Goal: Task Accomplishment & Management: Complete application form

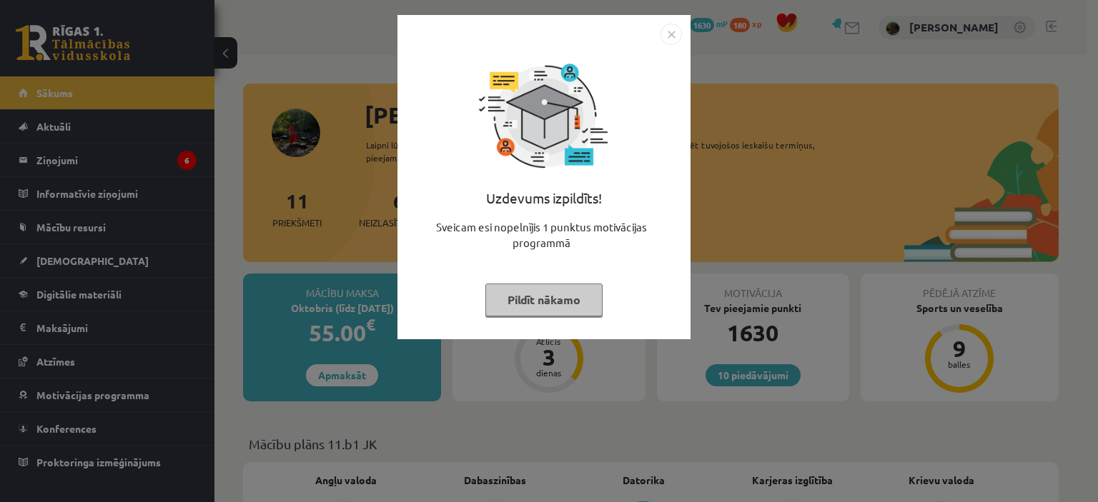
click at [670, 33] on img "Close" at bounding box center [670, 34] width 21 height 21
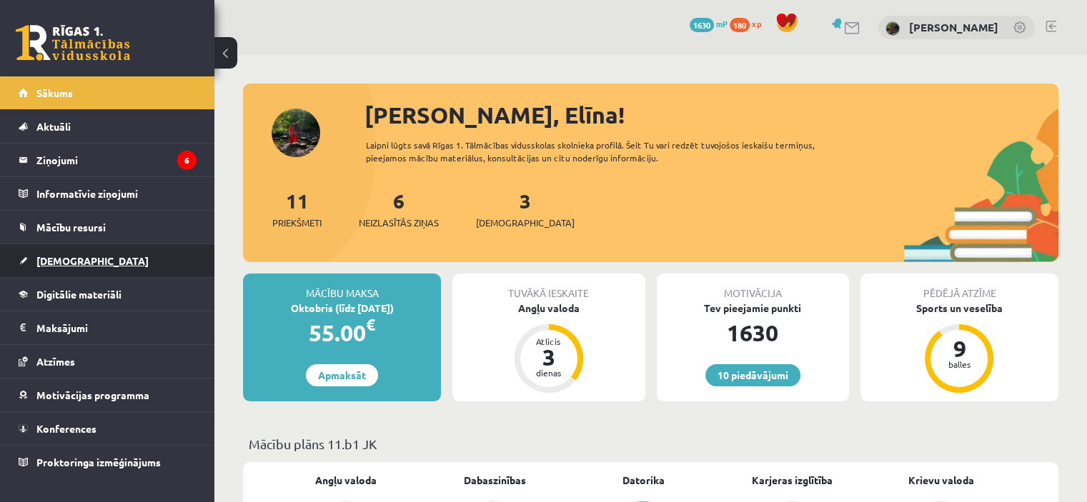
click at [66, 257] on span "[DEMOGRAPHIC_DATA]" at bounding box center [92, 260] width 112 height 13
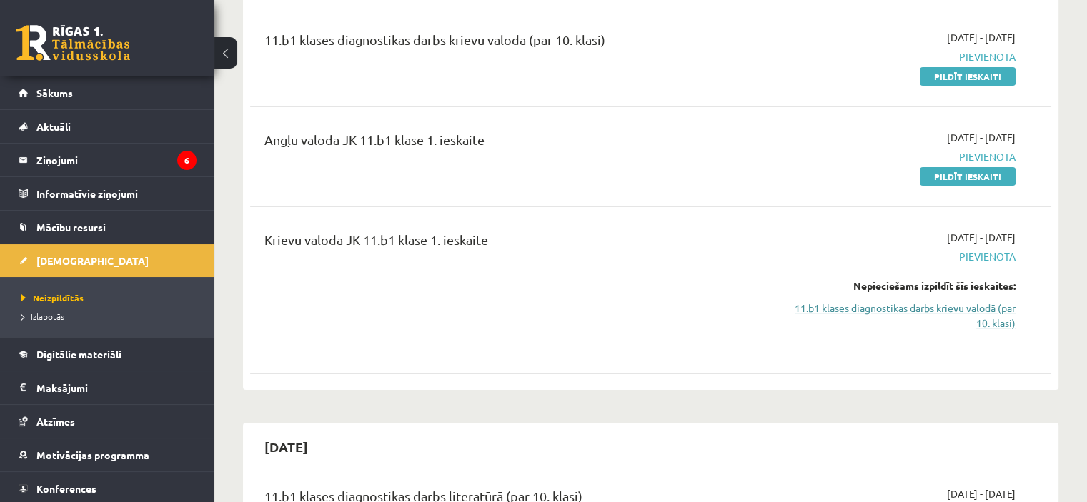
scroll to position [143, 0]
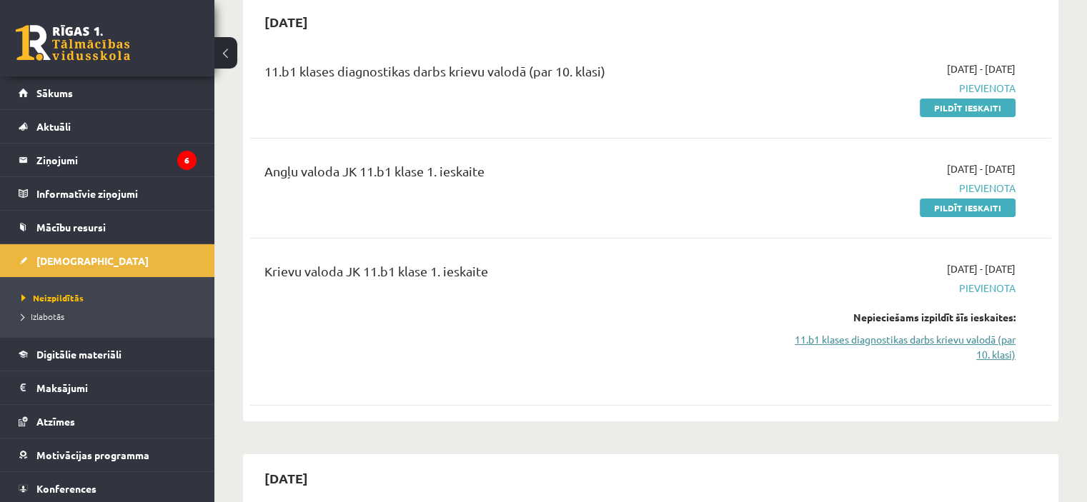
click at [934, 341] on link "11.b1 klases diagnostikas darbs krievu valodā (par 10. klasi)" at bounding box center [898, 347] width 236 height 30
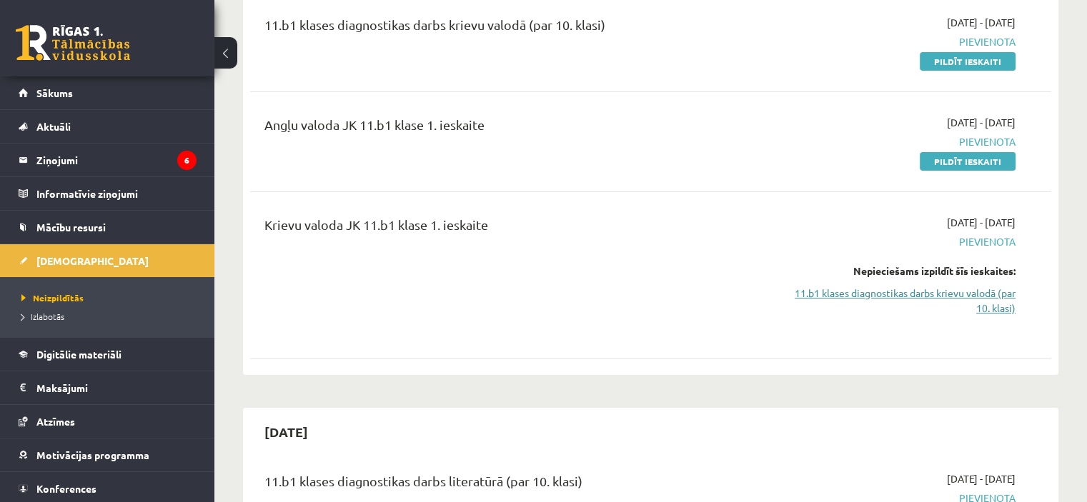
click at [935, 288] on link "11.b1 klases diagnostikas darbs krievu valodā (par 10. klasi)" at bounding box center [898, 301] width 236 height 30
click at [937, 295] on link "11.b1 klases diagnostikas darbs krievu valodā (par 10. klasi)" at bounding box center [898, 301] width 236 height 30
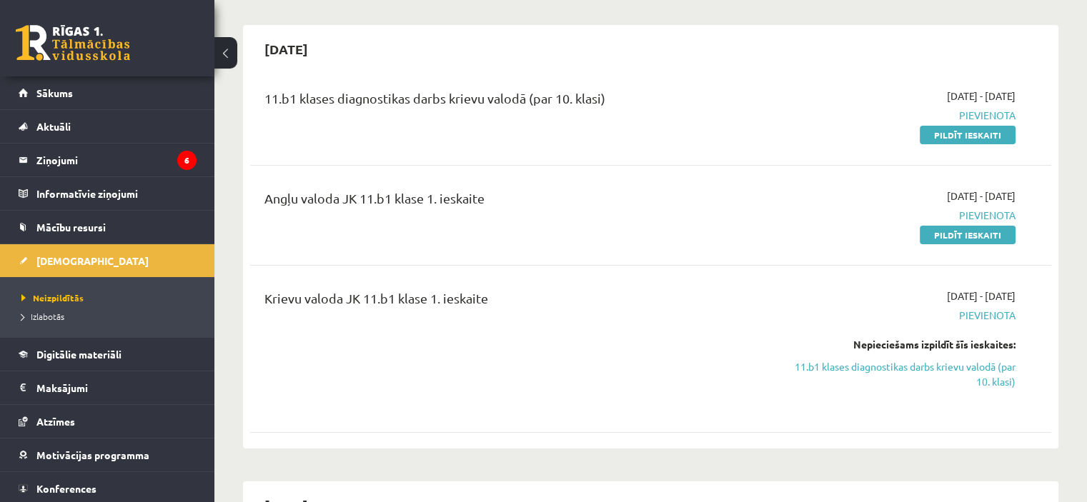
scroll to position [46, 0]
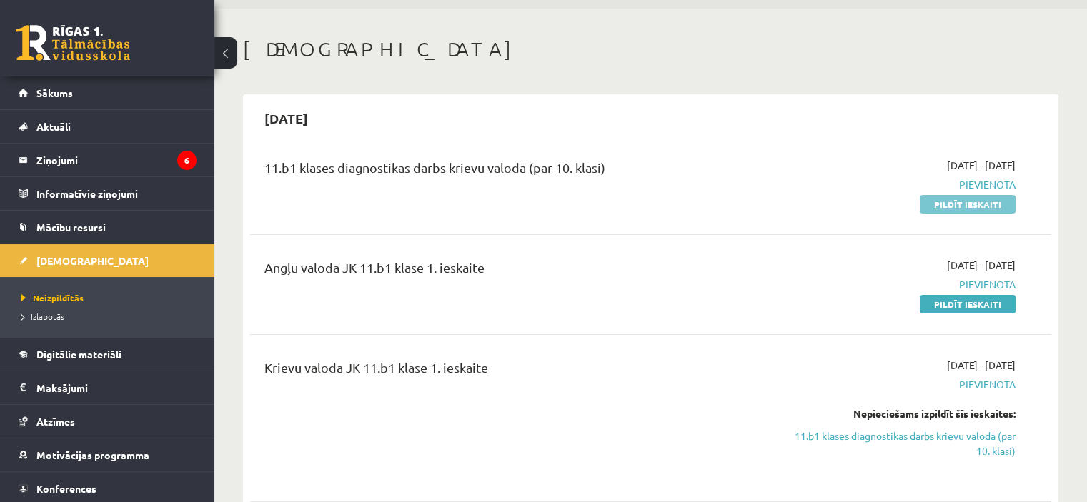
click at [935, 197] on link "Pildīt ieskaiti" at bounding box center [968, 204] width 96 height 19
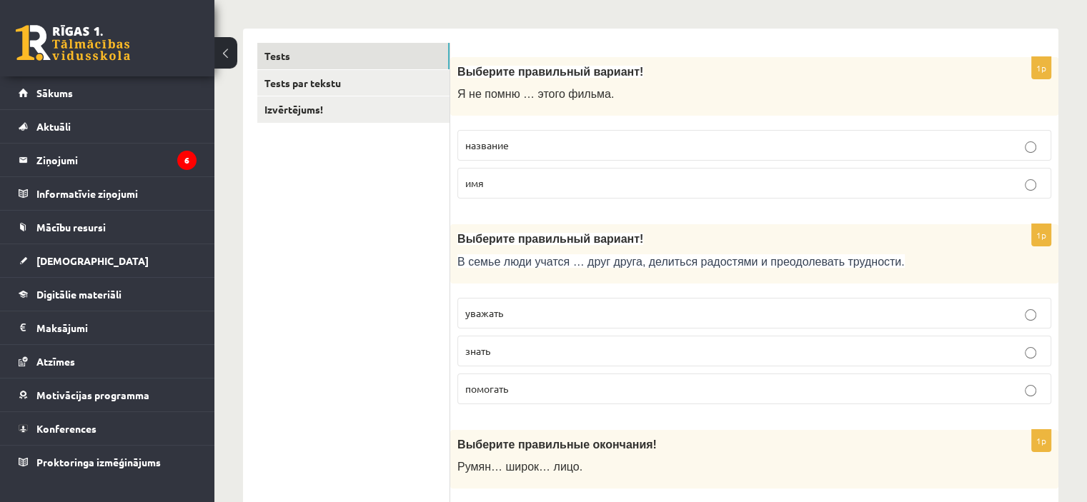
scroll to position [214, 0]
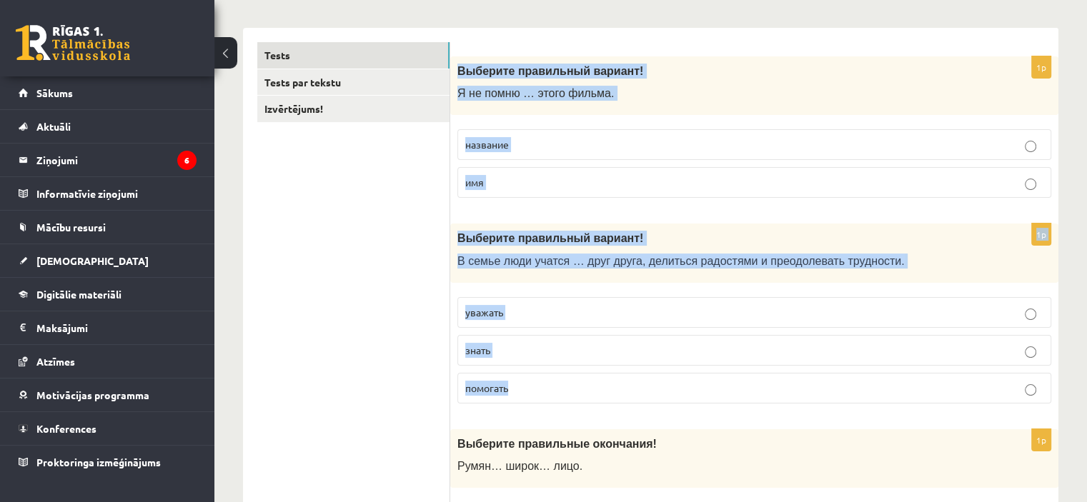
drag, startPoint x: 457, startPoint y: 69, endPoint x: 597, endPoint y: 389, distance: 349.8
copy form "Выберите правильный вариант! Я не помню … этого фильма. название имя 1p Выберит…"
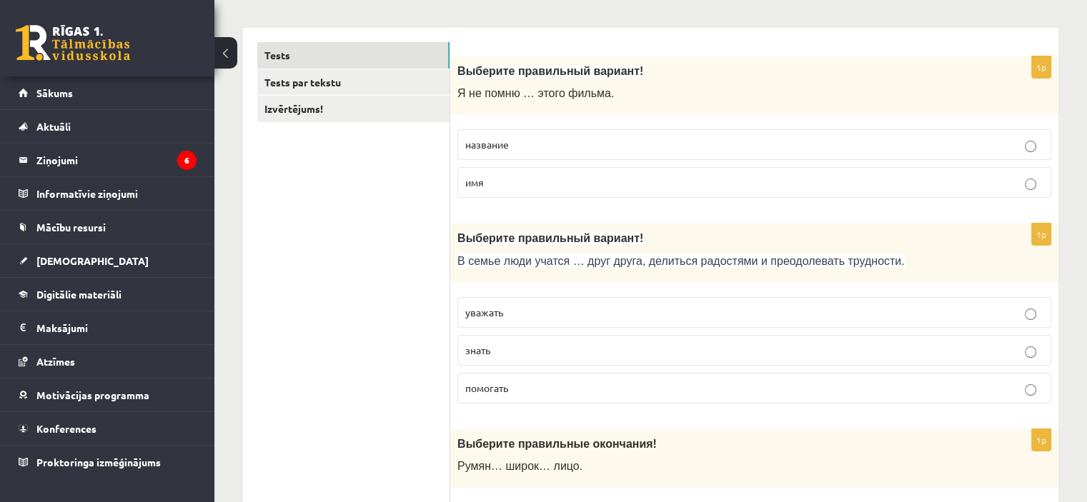
click at [491, 144] on span "название" at bounding box center [487, 144] width 44 height 13
click at [489, 310] on span "уважать" at bounding box center [484, 312] width 38 height 13
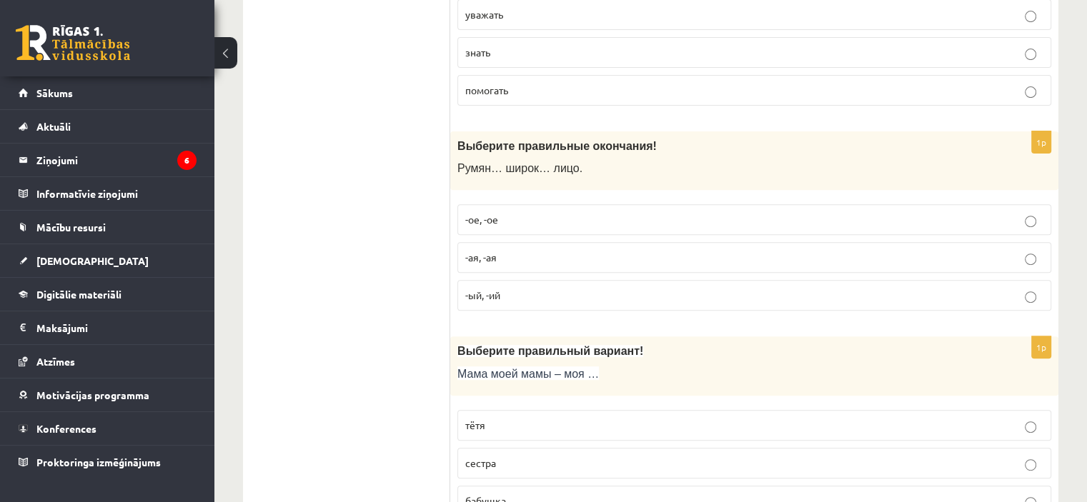
scroll to position [572, 0]
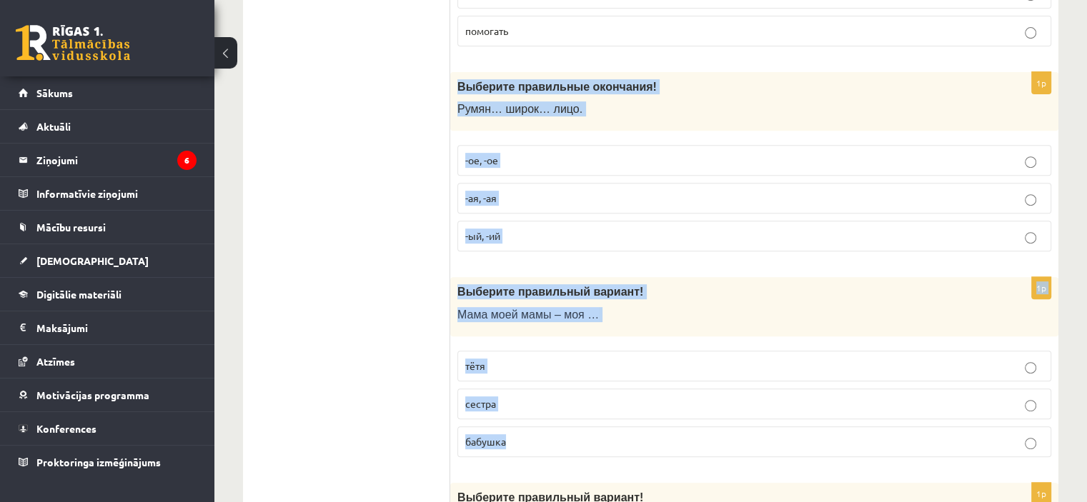
drag, startPoint x: 454, startPoint y: 85, endPoint x: 567, endPoint y: 425, distance: 358.4
copy form "Выберите правильные окончания! Румян… широк… лицо. -ое, -ое -ая, -ая -ый, -ий 1…"
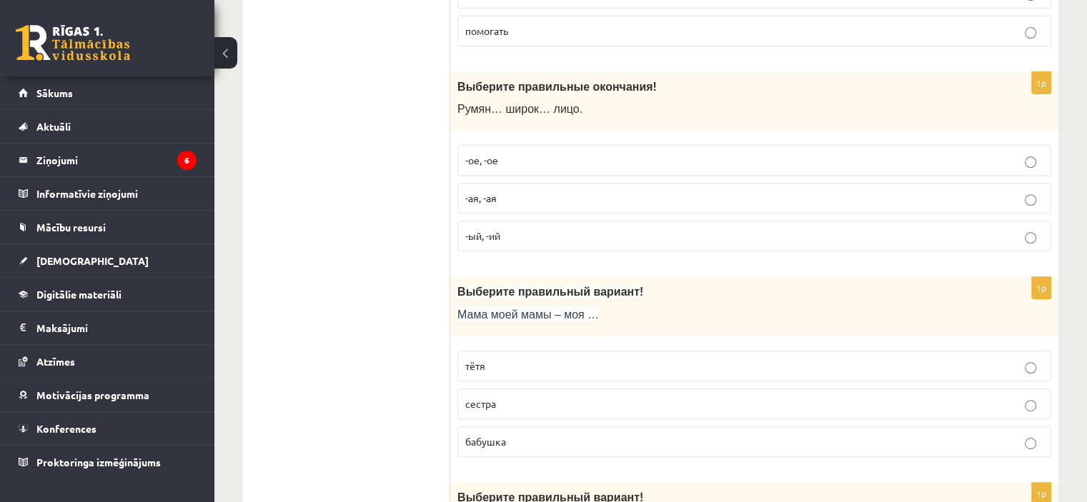
click at [479, 156] on span "-ое, -ое" at bounding box center [481, 160] width 33 height 13
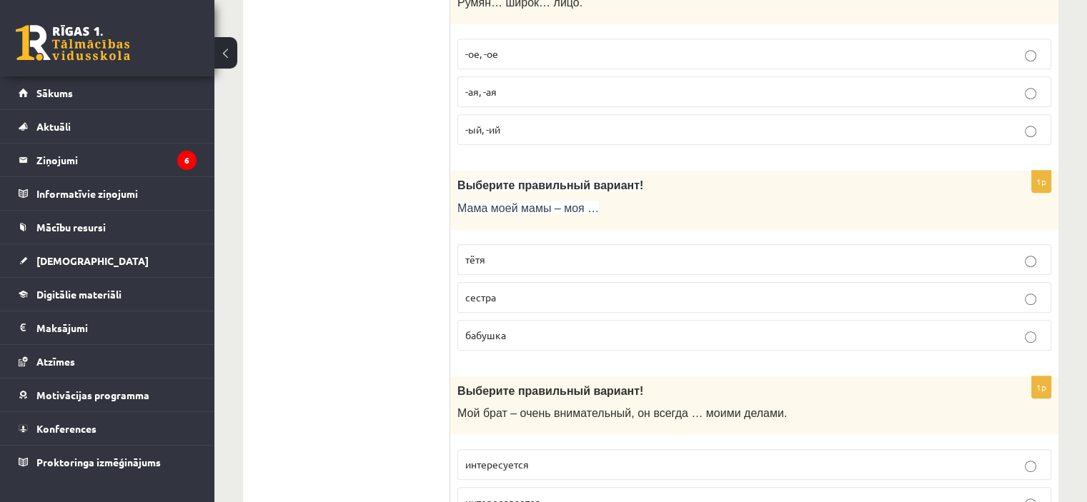
scroll to position [715, 0]
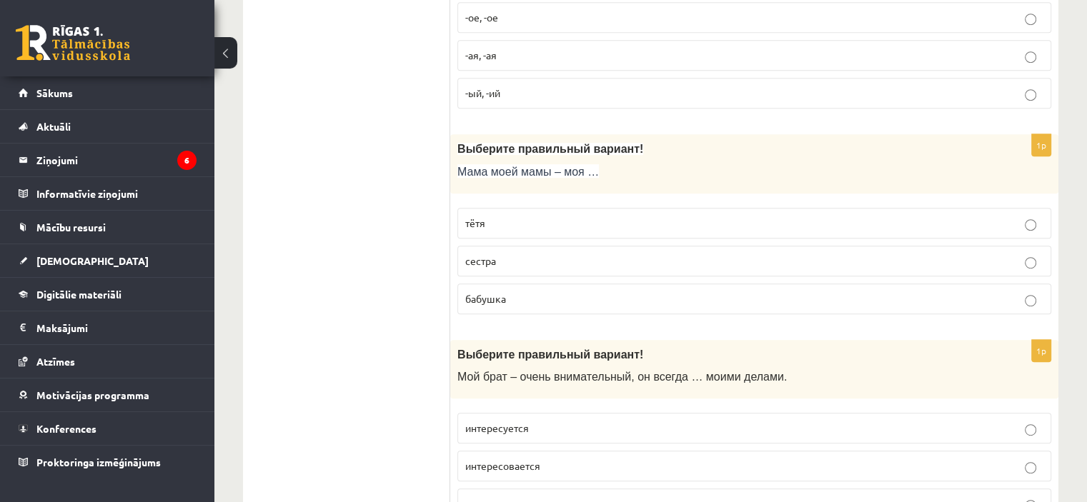
click at [536, 292] on p "бабушка" at bounding box center [754, 299] width 578 height 15
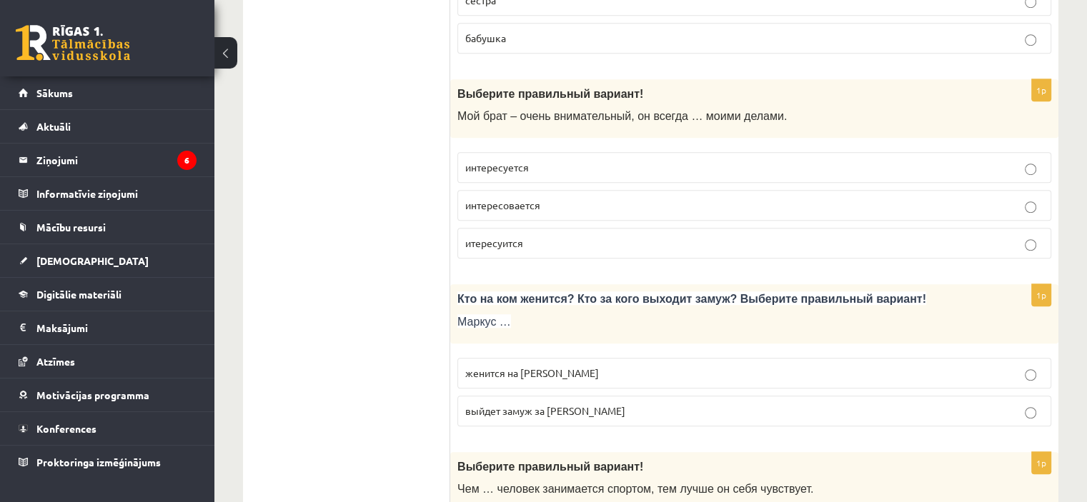
scroll to position [1000, 0]
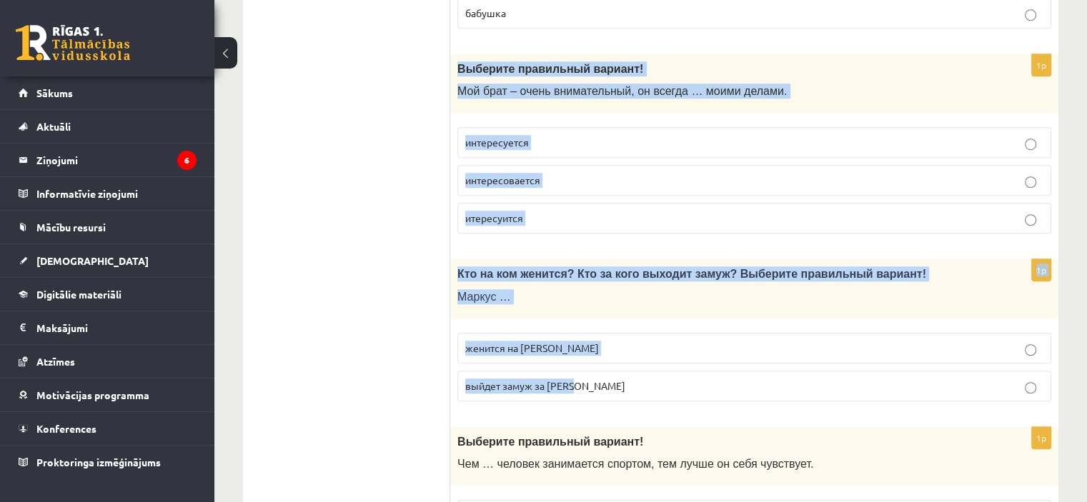
drag, startPoint x: 455, startPoint y: 62, endPoint x: 600, endPoint y: 372, distance: 342.4
copy form "Выберите правильный вариант! Мой брат – очень внимательный, он всегда … моими д…"
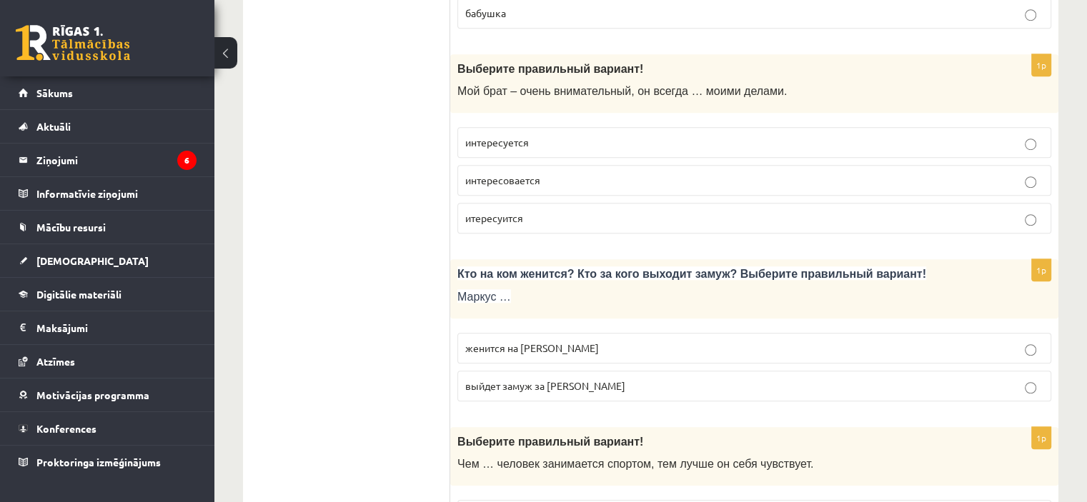
drag, startPoint x: 364, startPoint y: 234, endPoint x: 364, endPoint y: 217, distance: 17.9
click at [528, 139] on span "интересуется" at bounding box center [497, 142] width 64 height 13
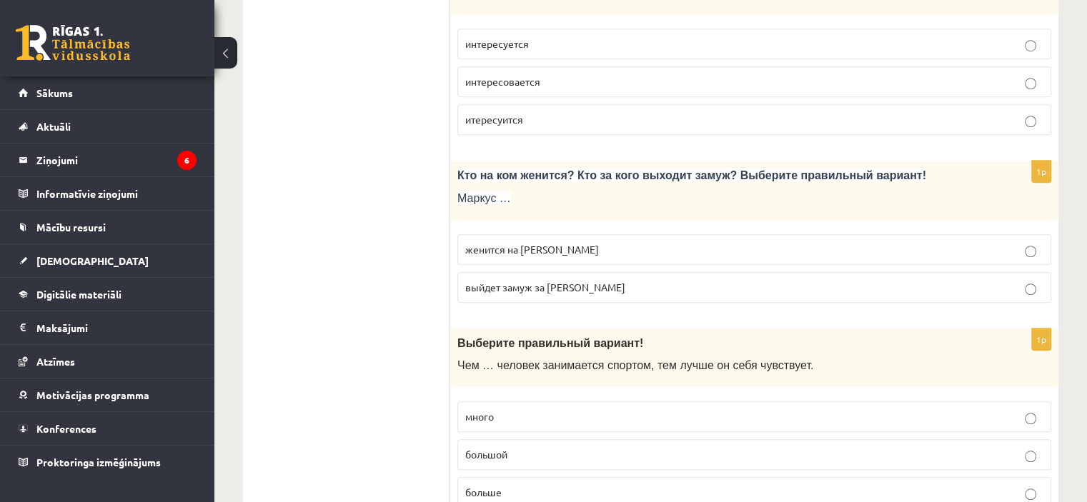
scroll to position [1143, 0]
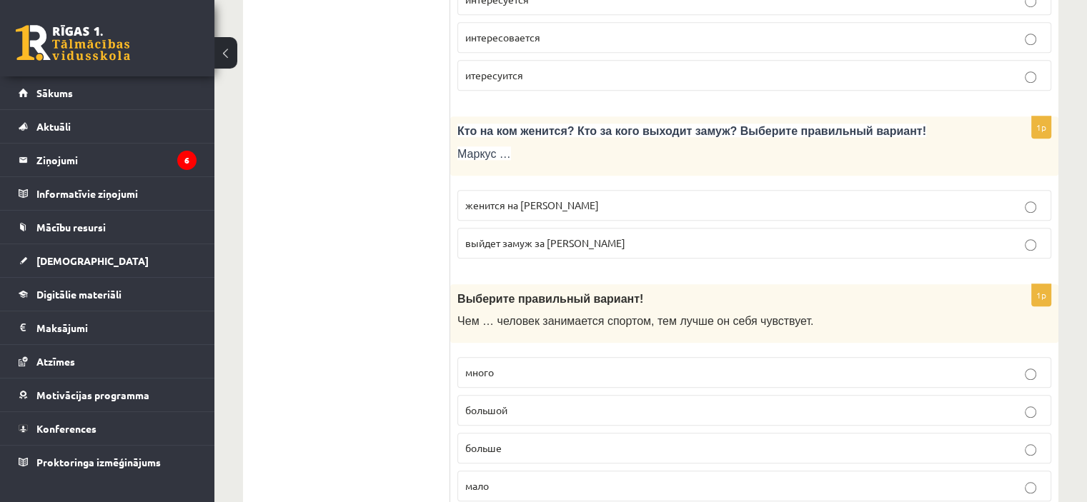
click at [543, 199] on span "женится на Агнии" at bounding box center [532, 205] width 134 height 13
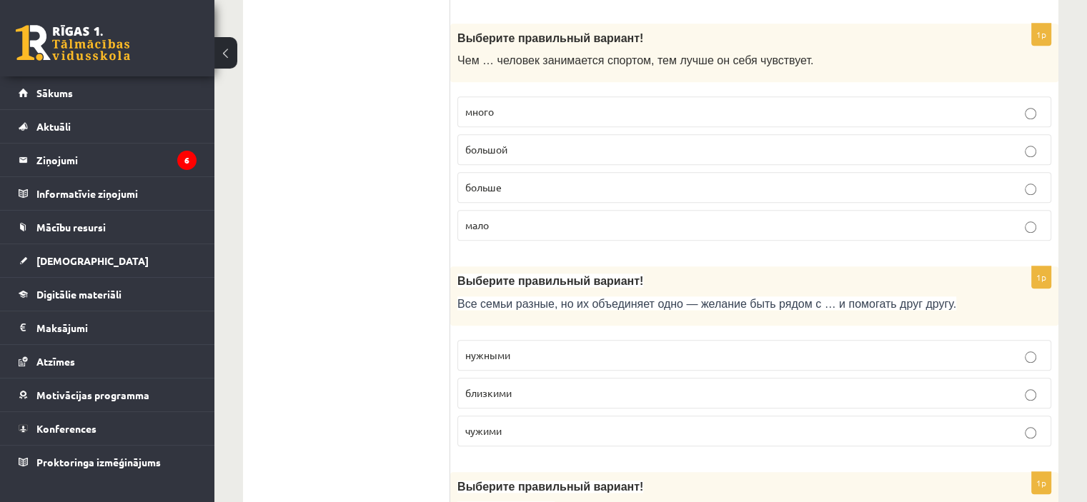
scroll to position [1429, 0]
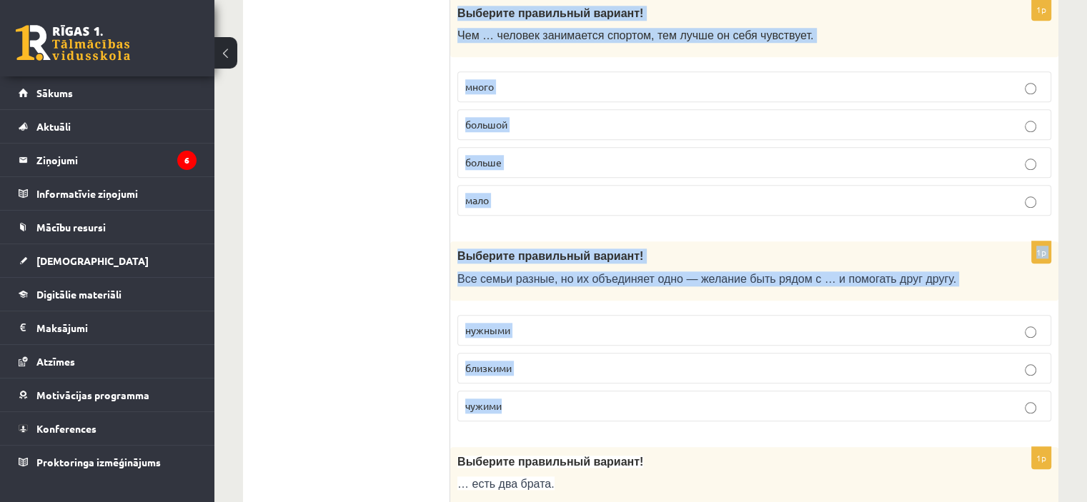
drag, startPoint x: 454, startPoint y: 6, endPoint x: 569, endPoint y: 399, distance: 410.0
copy form "Выберите правильный вариант ! Чем … человек занимается спортом, тем лучше он се…"
click at [560, 155] on p "больше" at bounding box center [754, 162] width 578 height 15
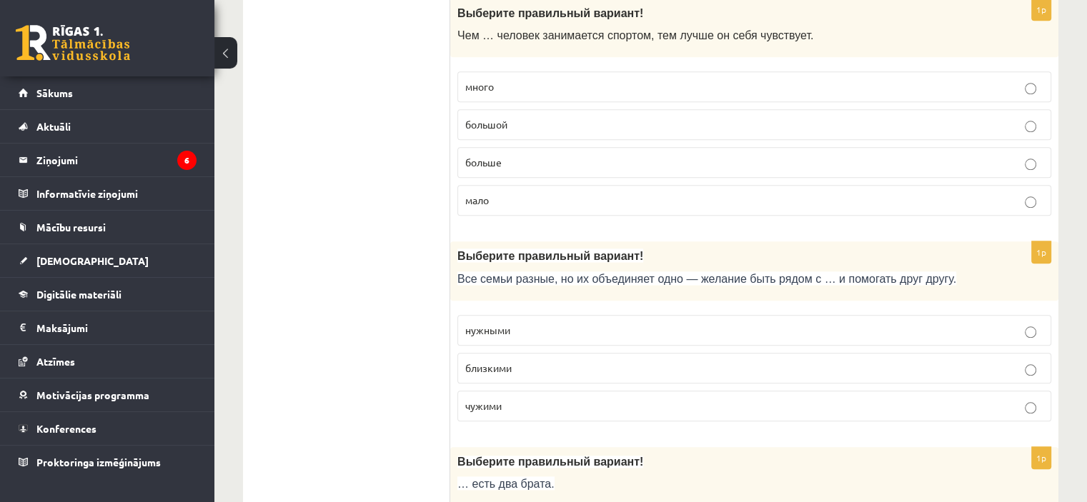
click at [483, 362] on span "близкими" at bounding box center [488, 368] width 46 height 13
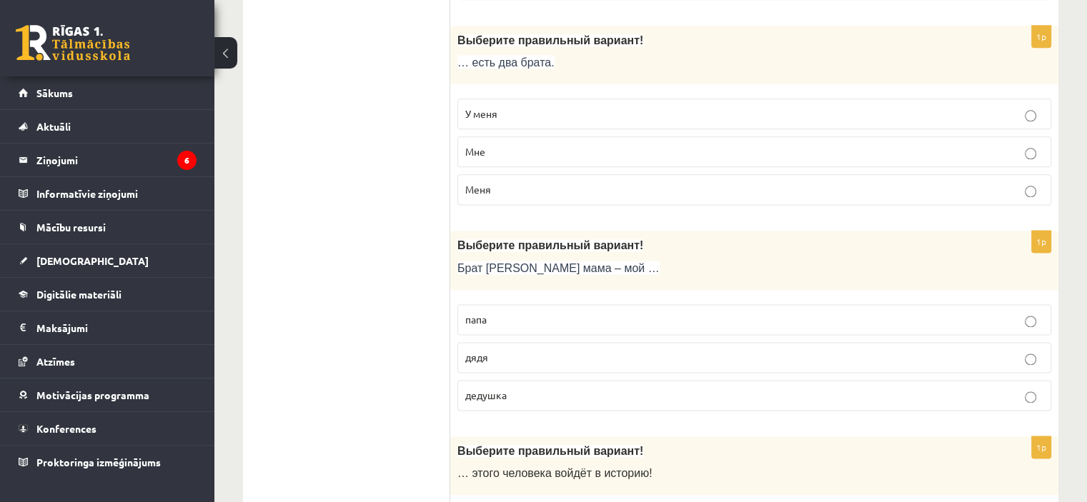
scroll to position [1858, 0]
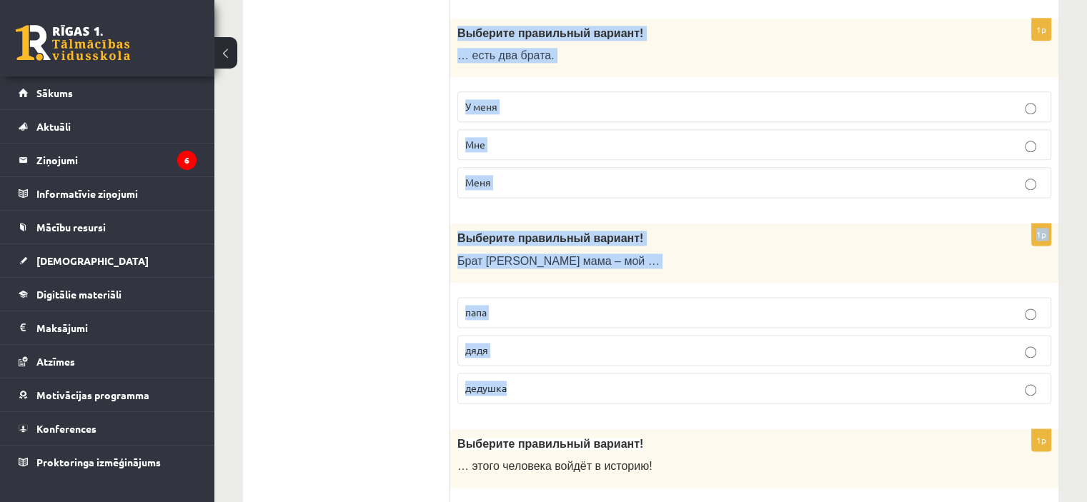
drag, startPoint x: 449, startPoint y: 21, endPoint x: 548, endPoint y: 369, distance: 362.4
copy form "Выберите правильный вариант! … есть два брата. У меня Мне Меня 1p Выберите прав…"
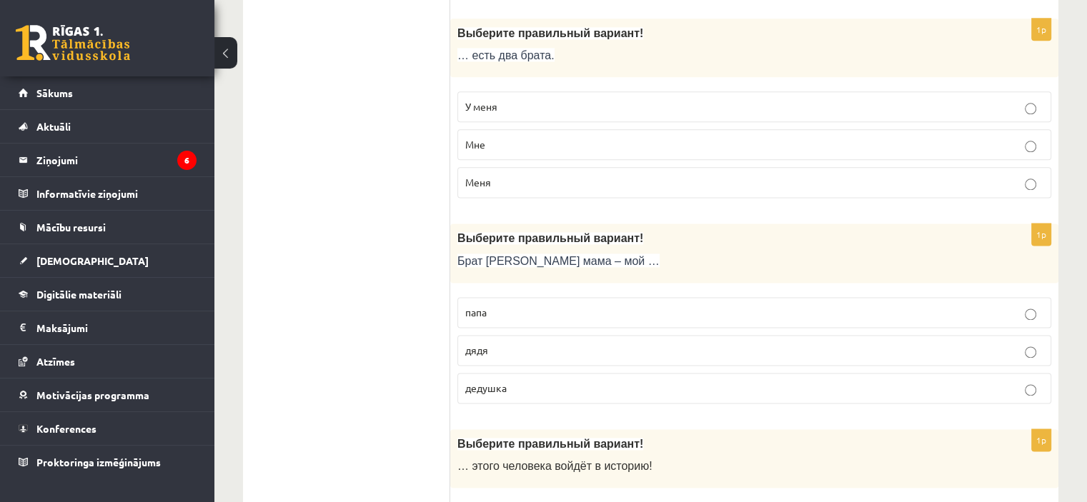
click at [487, 100] on span "У меня" at bounding box center [481, 106] width 32 height 13
click at [495, 344] on p "дядя" at bounding box center [754, 350] width 578 height 15
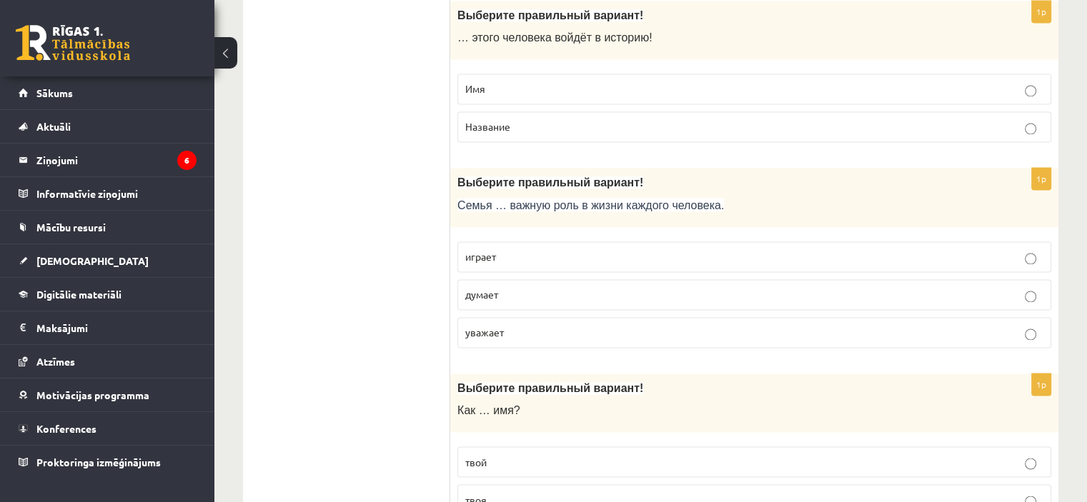
scroll to position [2215, 0]
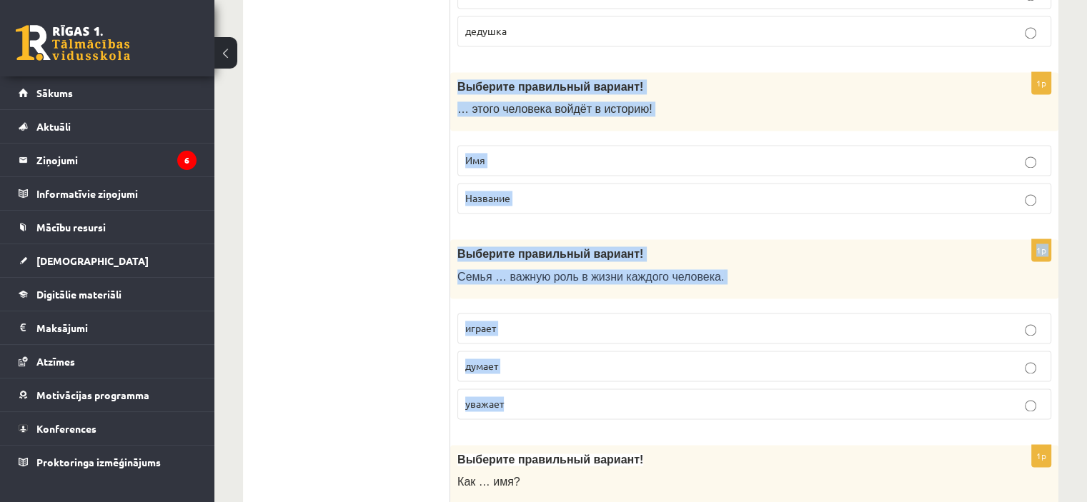
drag, startPoint x: 452, startPoint y: 71, endPoint x: 544, endPoint y: 389, distance: 330.4
click at [544, 389] on form "1p Выберите правильный вариант! Я не помню … этого фильма. название имя 1p Выбе…" at bounding box center [754, 468] width 580 height 4855
copy form "Выберите правильный вариант! … этого человека войдёт в историю! Имя Название 1p…"
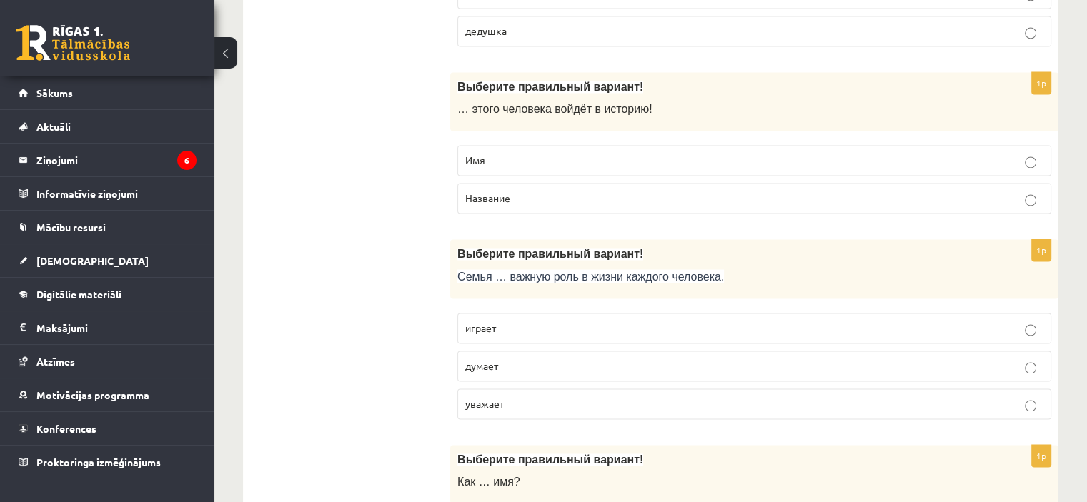
click at [389, 297] on ul "Tests Tests par tekstu Izvērtējums!" at bounding box center [353, 468] width 193 height 4855
drag, startPoint x: 506, startPoint y: 148, endPoint x: 430, endPoint y: 72, distance: 107.1
click at [506, 153] on p "Имя" at bounding box center [754, 160] width 578 height 15
click at [480, 322] on span "играет" at bounding box center [480, 328] width 31 height 13
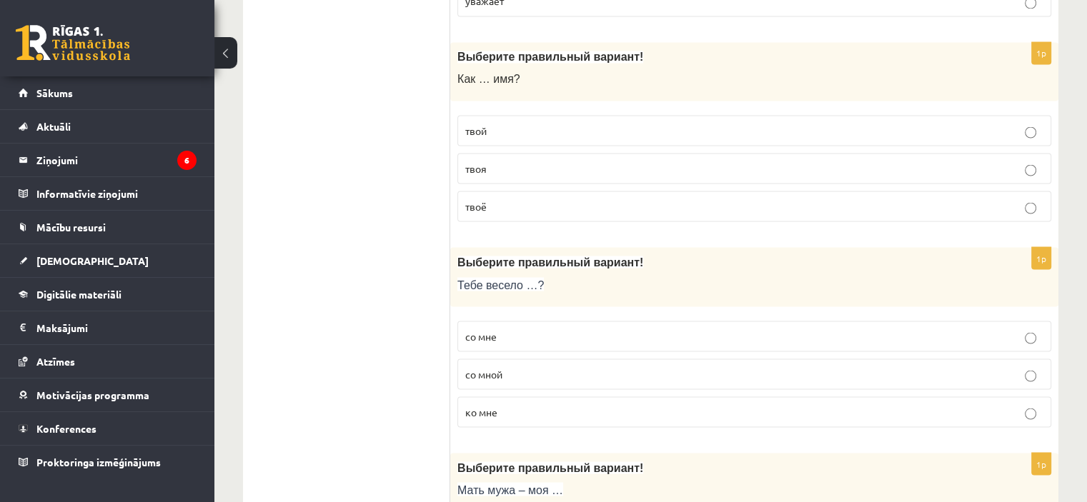
scroll to position [2644, 0]
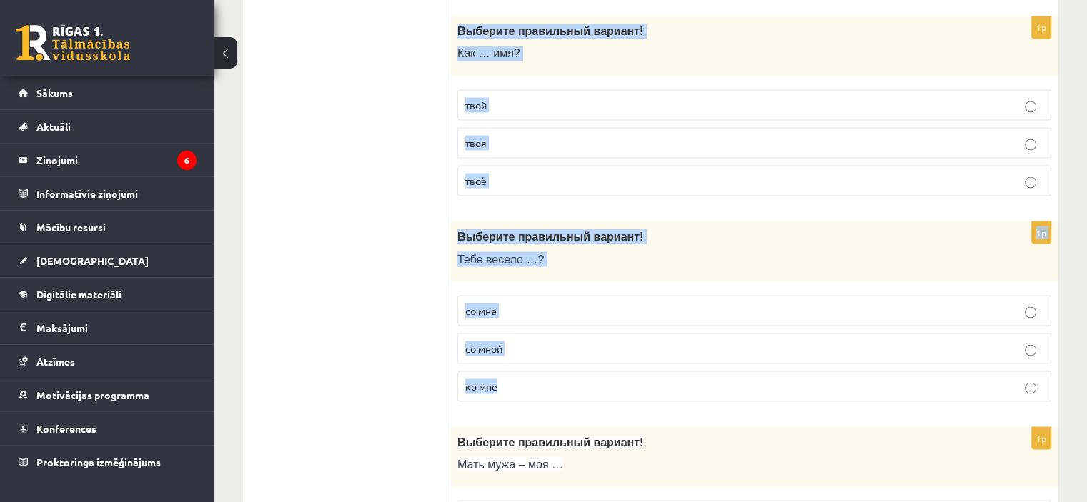
drag, startPoint x: 451, startPoint y: 14, endPoint x: 542, endPoint y: 372, distance: 369.3
click at [542, 372] on form "1p Выберите правильный вариант! Я не помню … этого фильма. название имя 1p Выбе…" at bounding box center [754, 40] width 580 height 4855
copy form "Выберите правильный вариант! Как … имя? твой твоя твоё 1p Выберите правильный в…"
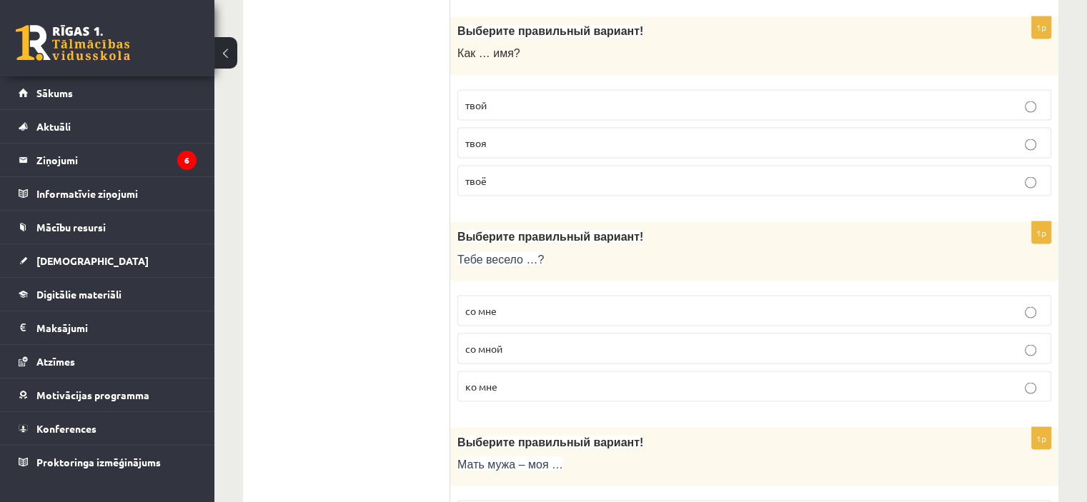
drag, startPoint x: 391, startPoint y: 149, endPoint x: 383, endPoint y: 137, distance: 14.5
click at [385, 141] on ul "Tests Tests par tekstu Izvērtējums!" at bounding box center [353, 40] width 193 height 4855
click at [518, 173] on p "твоё" at bounding box center [754, 180] width 578 height 15
click at [539, 341] on p "со мной" at bounding box center [754, 348] width 578 height 15
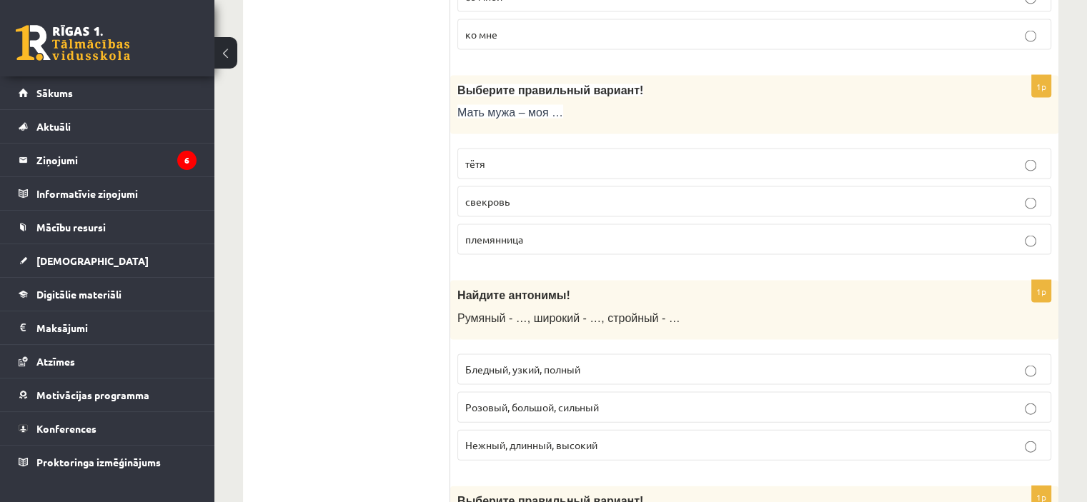
scroll to position [3001, 0]
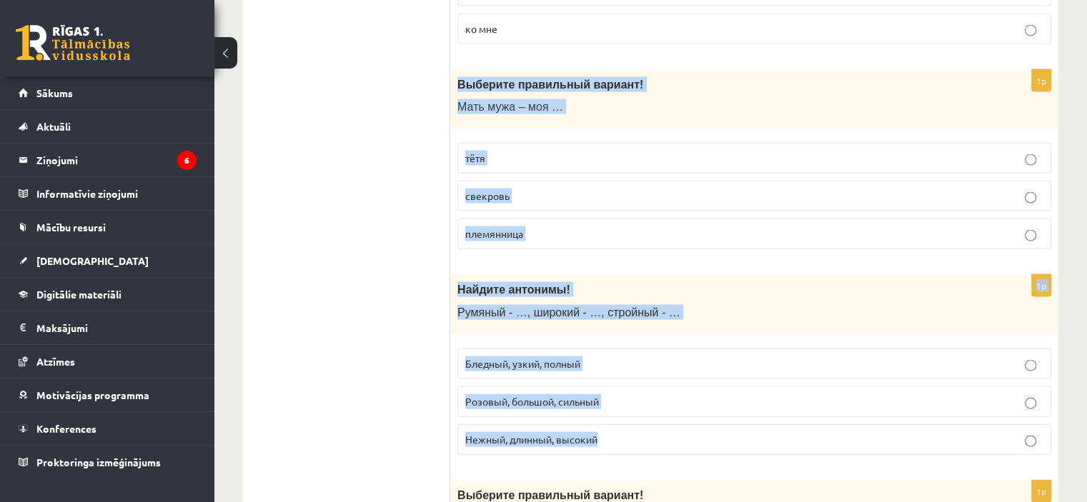
drag, startPoint x: 457, startPoint y: 70, endPoint x: 620, endPoint y: 422, distance: 388.1
copy form "Выберите правильный вариант! Мать мужа – моя … тётя свекровь племянница 1p Найд…"
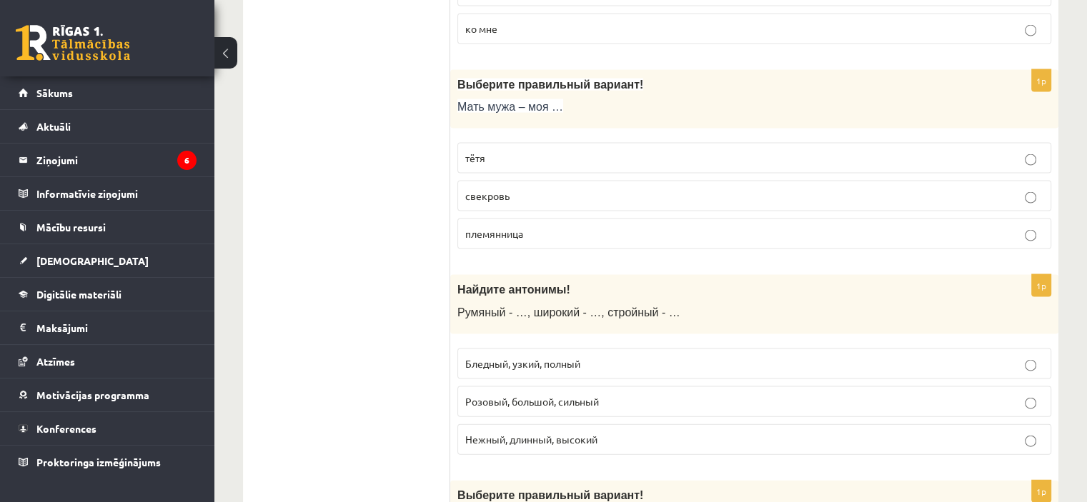
click at [477, 189] on p "свекровь" at bounding box center [754, 196] width 578 height 15
click at [478, 357] on span "Бледный, узкий, полный" at bounding box center [522, 363] width 115 height 13
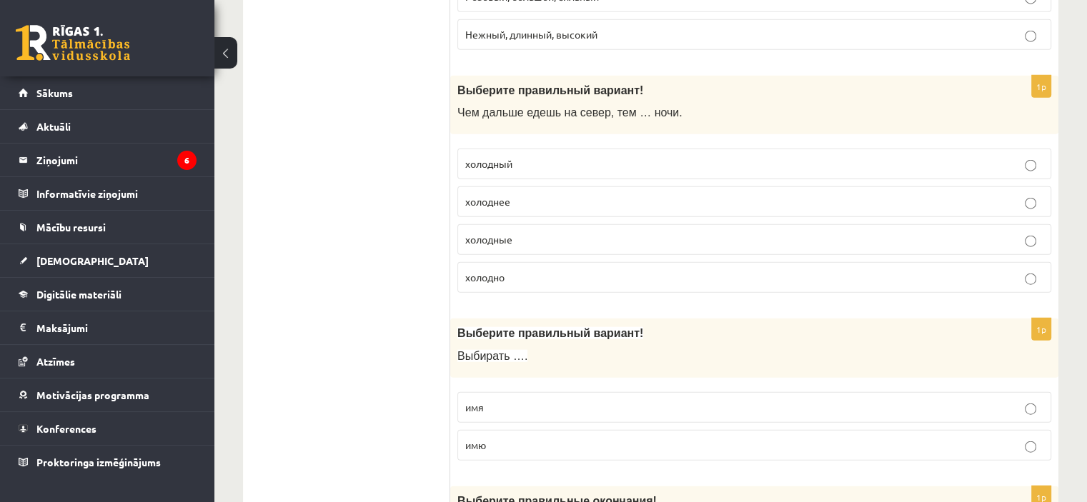
scroll to position [3430, 0]
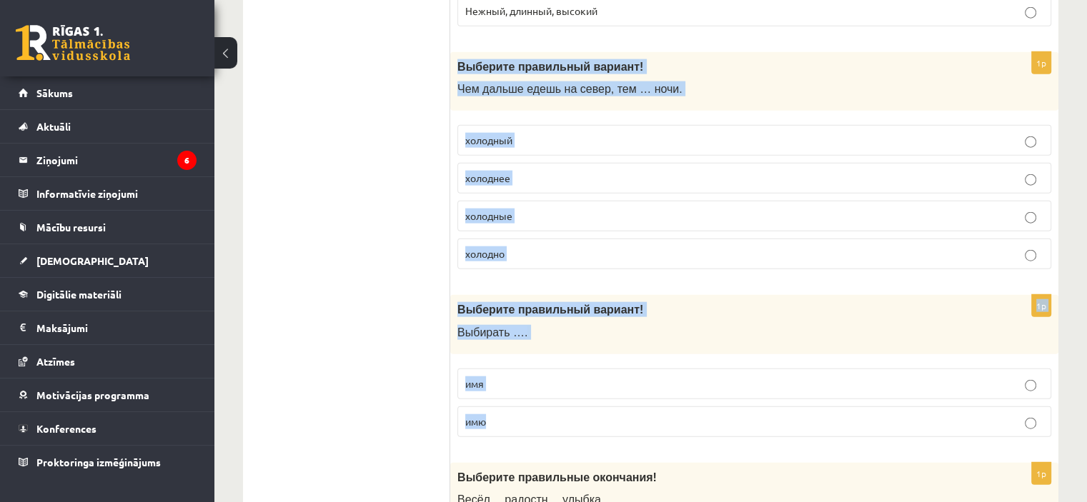
drag, startPoint x: 452, startPoint y: 49, endPoint x: 549, endPoint y: 395, distance: 359.9
copy form "Выберите правильный вариант ! Чем дальше едешь на север, тем … ночи. холодный х…"
click at [537, 171] on p "холоднее" at bounding box center [754, 178] width 578 height 15
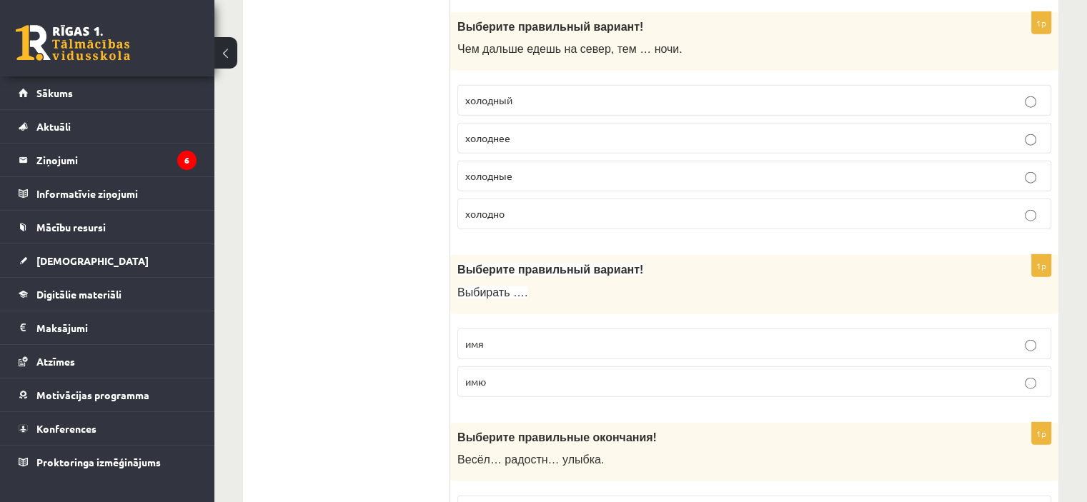
scroll to position [3501, 0]
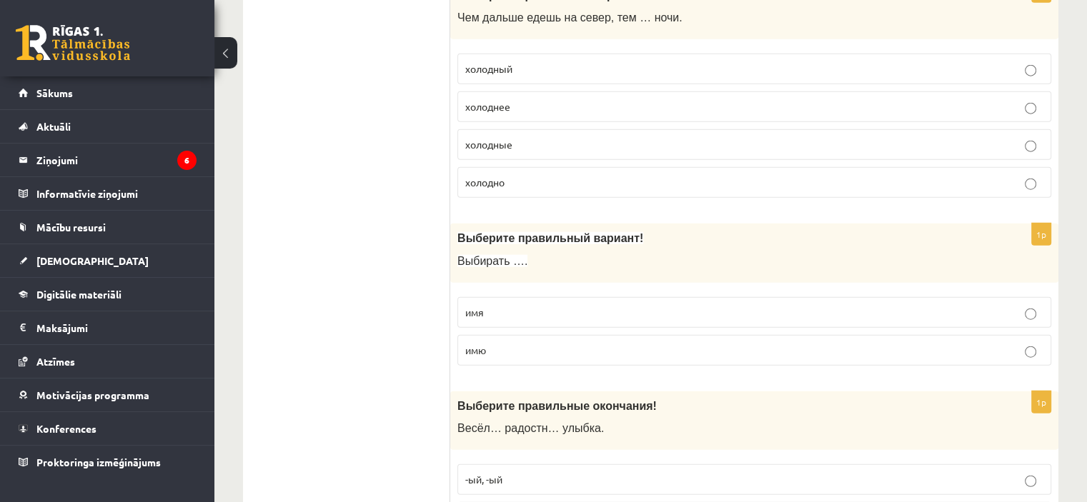
click at [495, 305] on p "имя" at bounding box center [754, 312] width 578 height 15
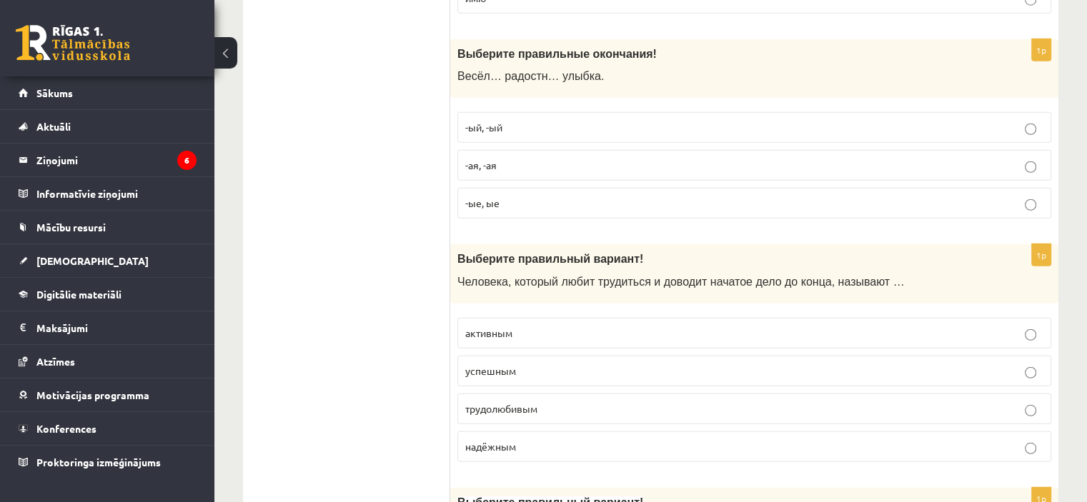
scroll to position [3859, 0]
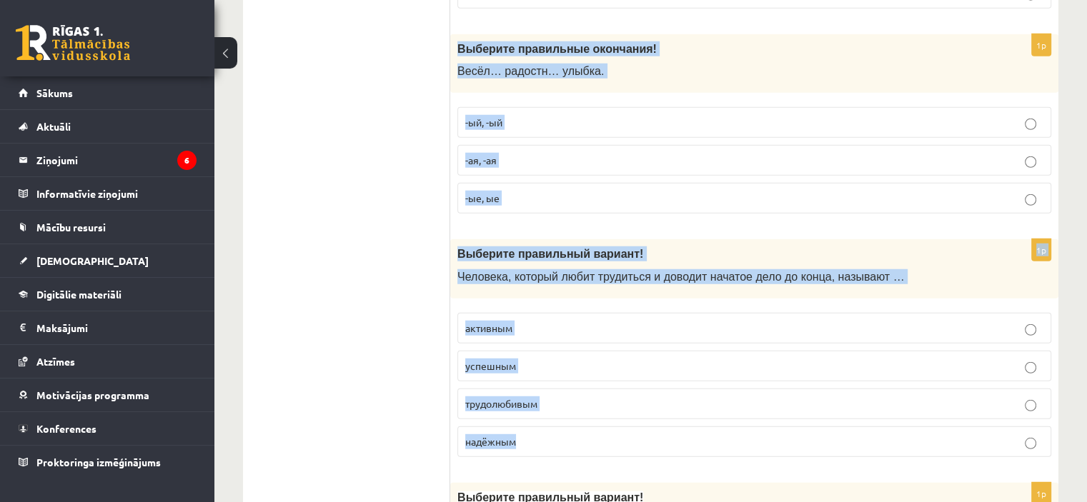
drag, startPoint x: 454, startPoint y: 31, endPoint x: 552, endPoint y: 422, distance: 402.9
copy form "Выберите правильные окончания! Весёл… радостн… улыбка. -ый, -ый -ая, -ая -ые, ы…"
click at [574, 153] on p "-ая, -ая" at bounding box center [754, 160] width 578 height 15
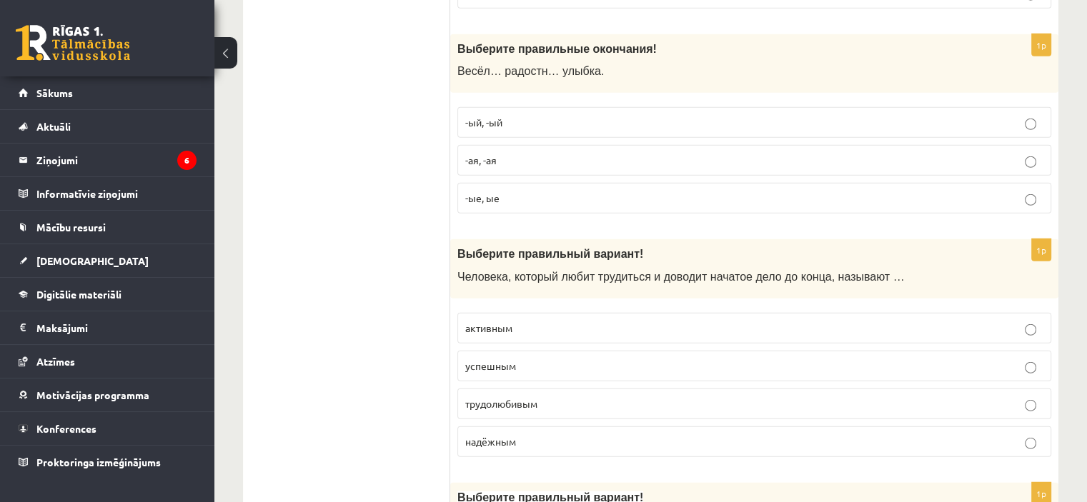
click at [549, 397] on p "трудолюбивым" at bounding box center [754, 404] width 578 height 15
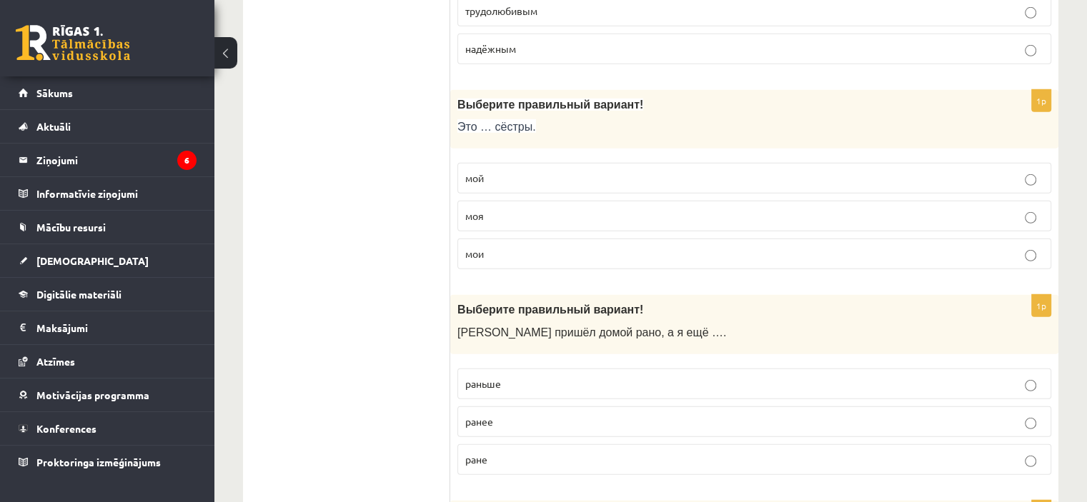
scroll to position [4287, 0]
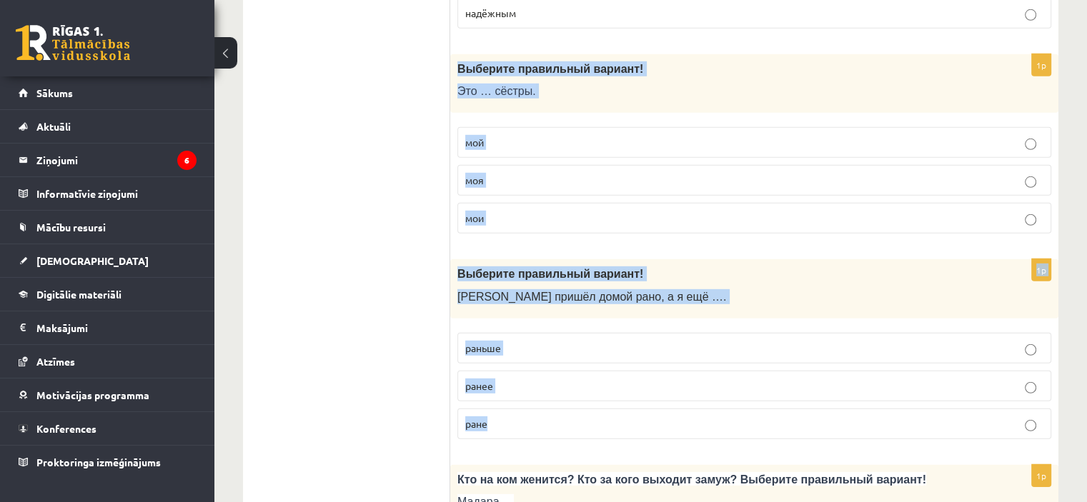
drag, startPoint x: 457, startPoint y: 48, endPoint x: 553, endPoint y: 404, distance: 369.2
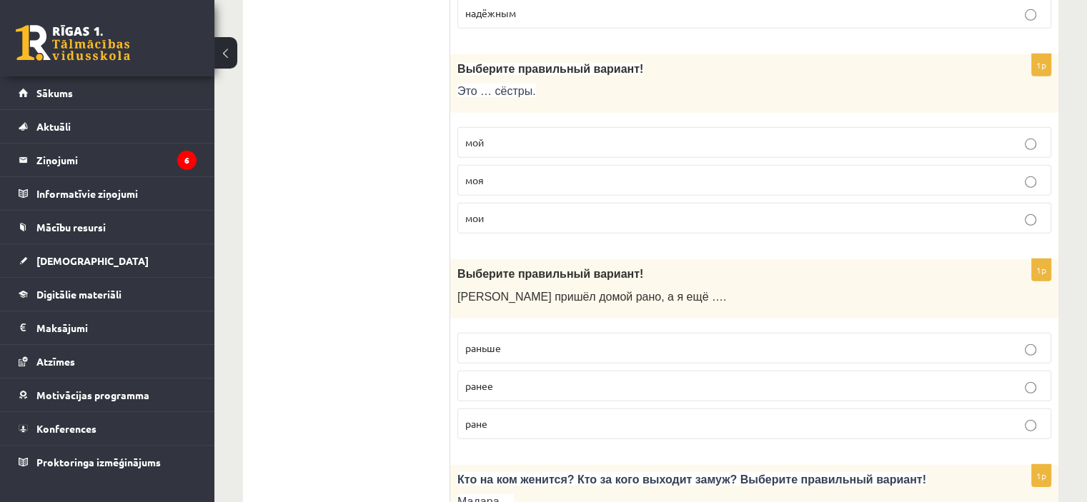
click at [517, 211] on p "мои" at bounding box center [754, 218] width 578 height 15
click at [509, 341] on p "раньше" at bounding box center [754, 348] width 578 height 15
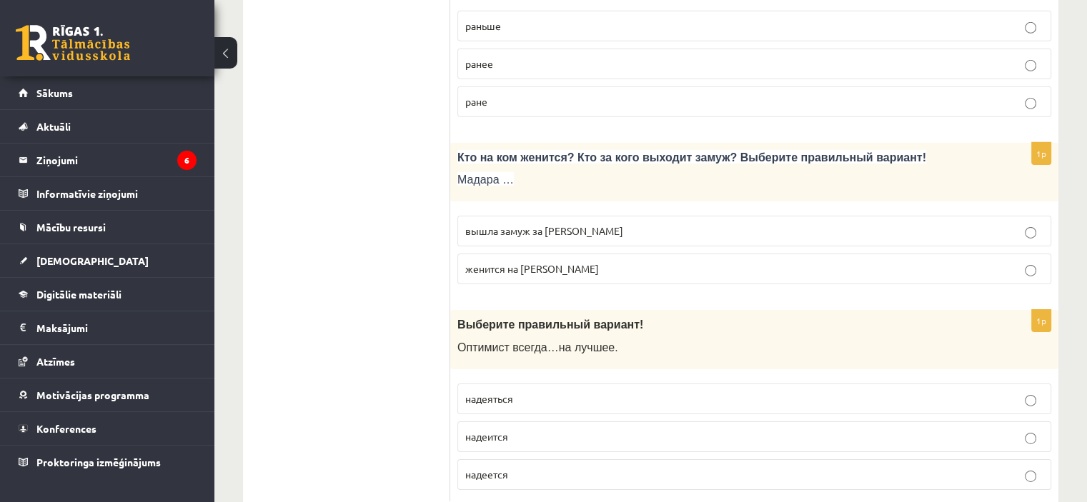
scroll to position [4630, 0]
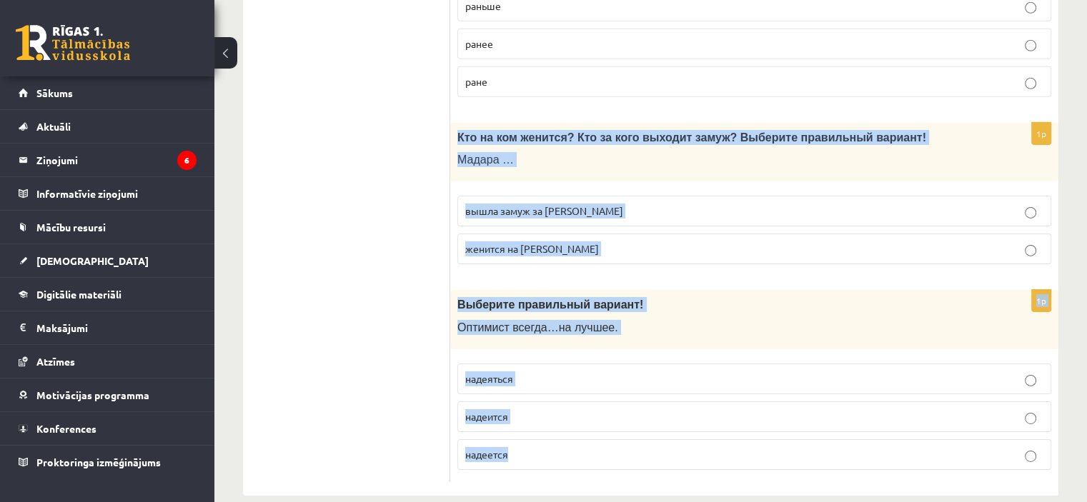
drag, startPoint x: 455, startPoint y: 114, endPoint x: 549, endPoint y: 428, distance: 327.6
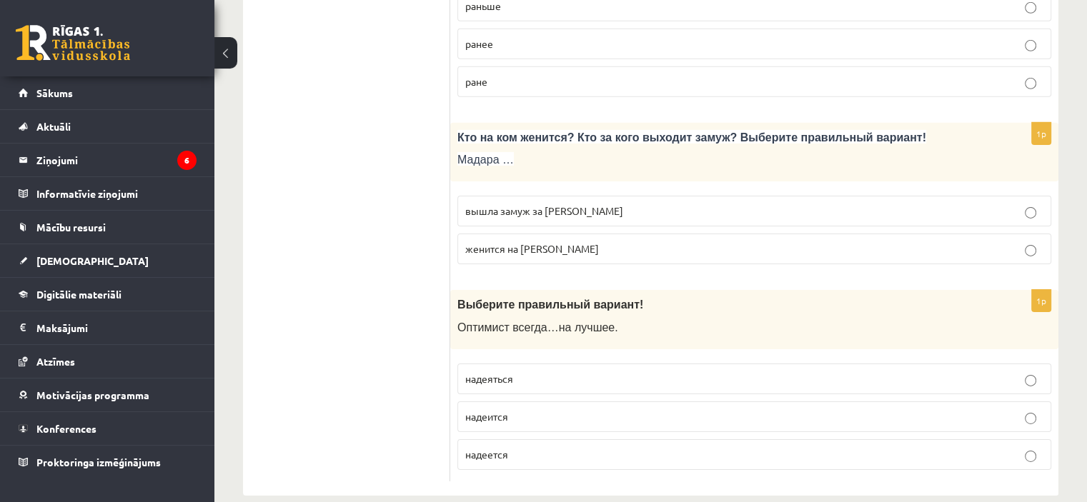
click at [466, 204] on span "вышла замуж за Марка" at bounding box center [544, 210] width 158 height 13
click at [482, 448] on span "надеется" at bounding box center [486, 454] width 43 height 13
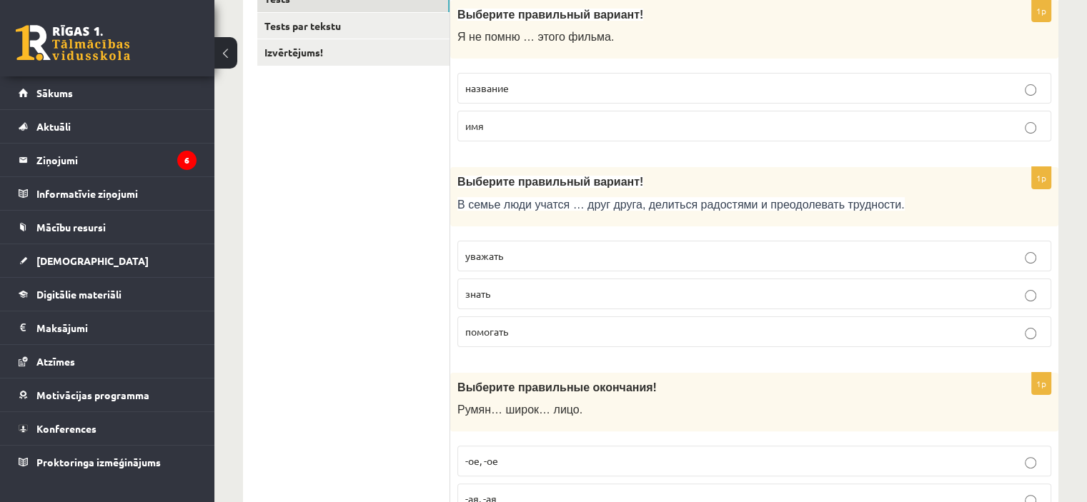
scroll to position [0, 0]
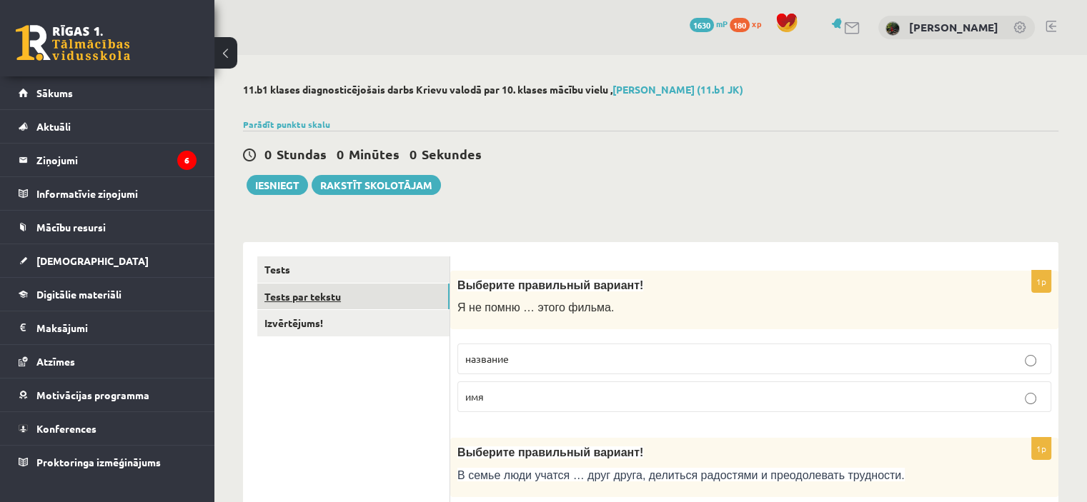
click at [339, 293] on link "Tests par tekstu" at bounding box center [353, 297] width 192 height 26
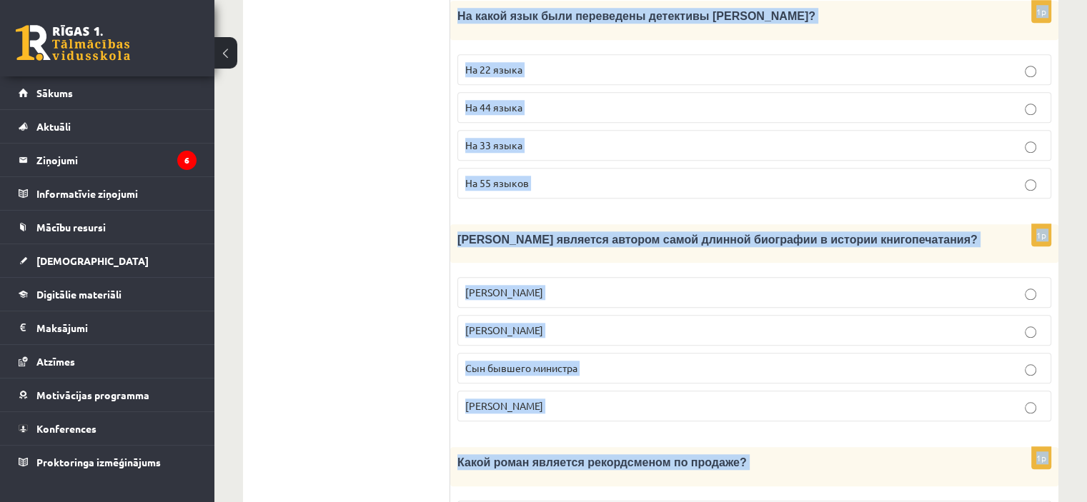
scroll to position [1423, 0]
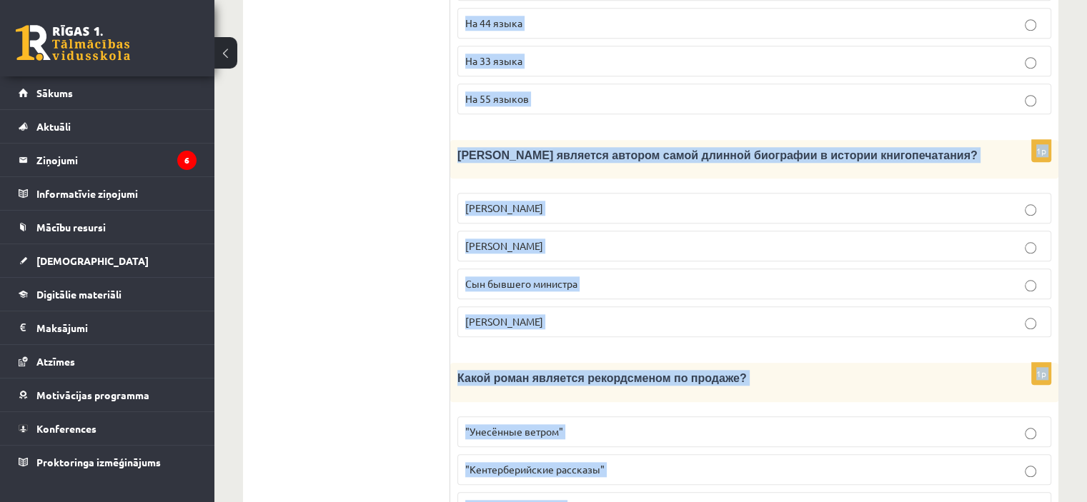
drag, startPoint x: 457, startPoint y: 117, endPoint x: 723, endPoint y: 442, distance: 420.0
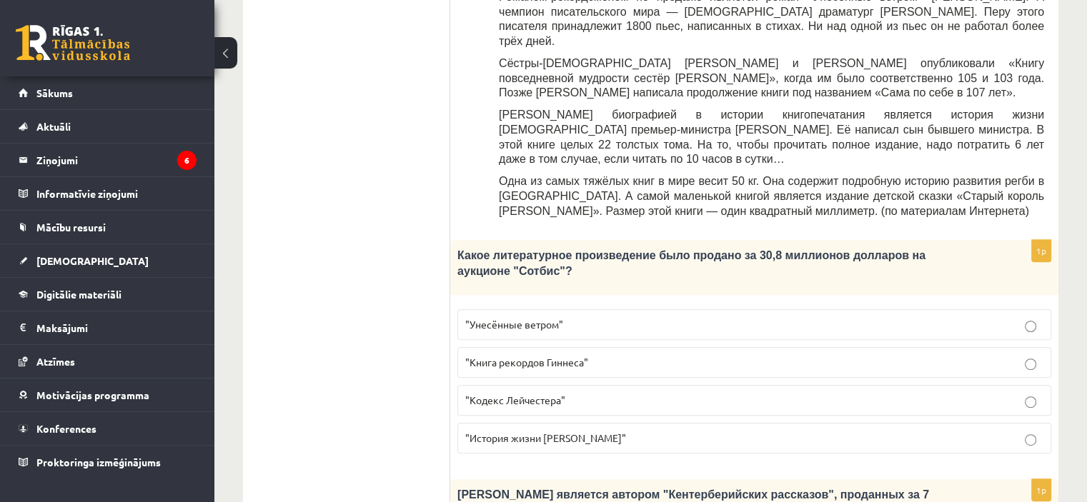
scroll to position [643, 0]
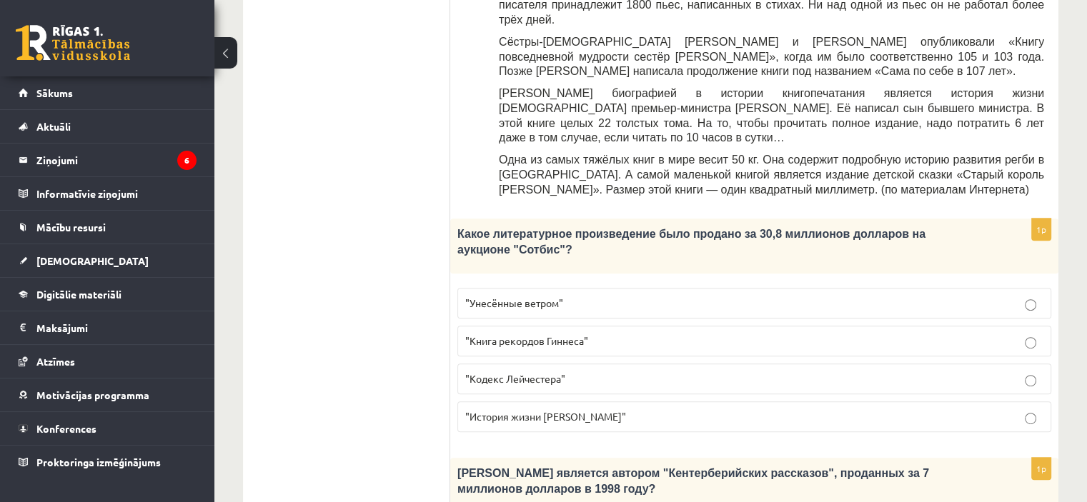
click at [515, 372] on span ""Кодекс Лейчестера"" at bounding box center [515, 378] width 100 height 13
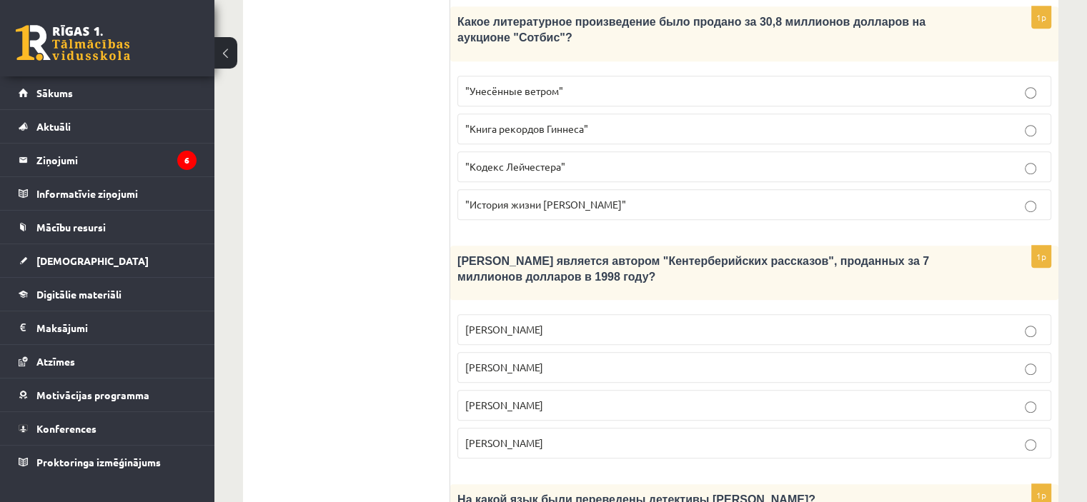
scroll to position [857, 0]
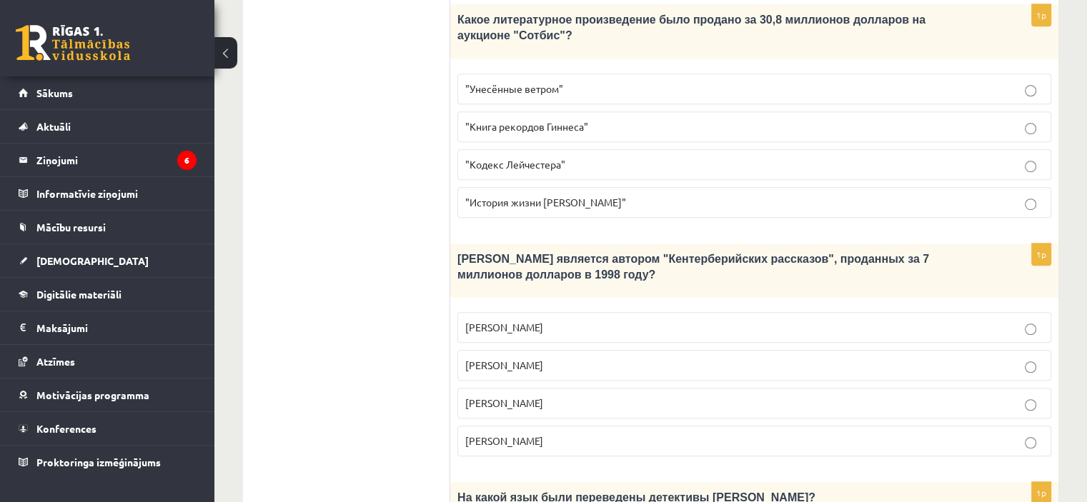
click at [494, 397] on span "Джефри Чосер" at bounding box center [504, 403] width 78 height 13
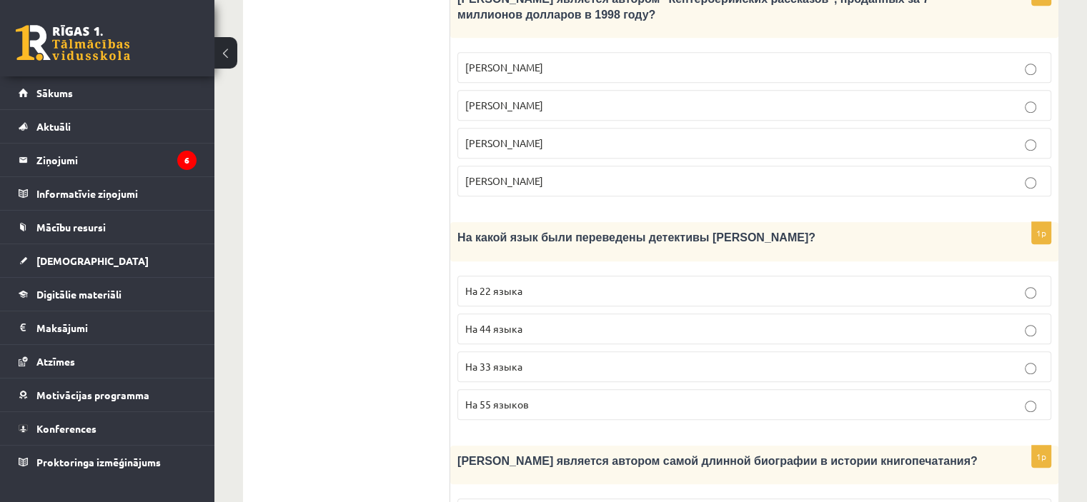
scroll to position [1143, 0]
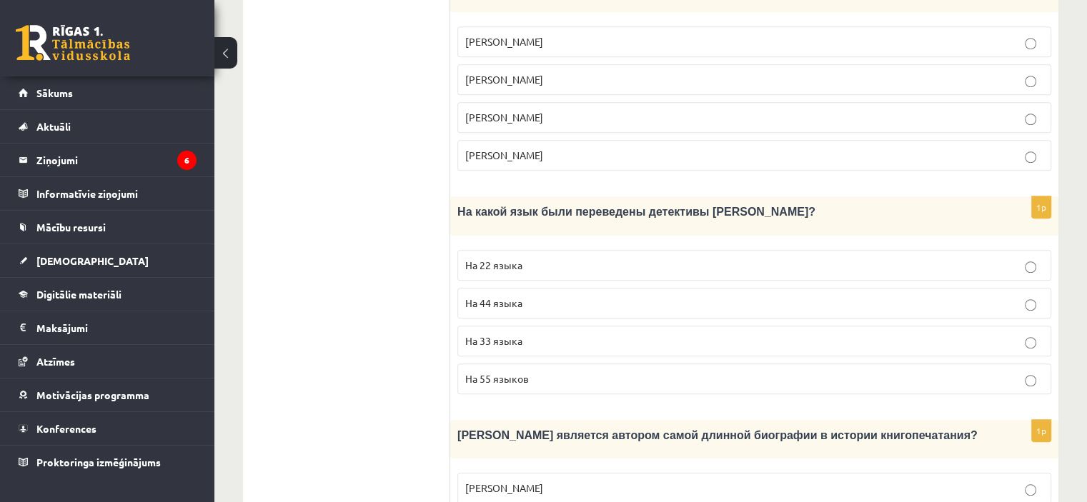
click at [500, 297] on span "На 44 языка" at bounding box center [493, 303] width 57 height 13
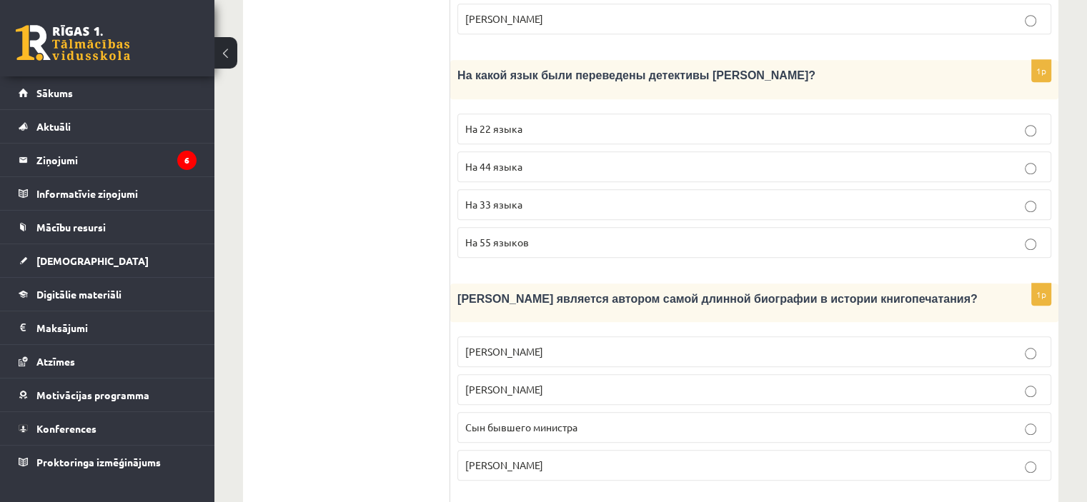
scroll to position [1286, 0]
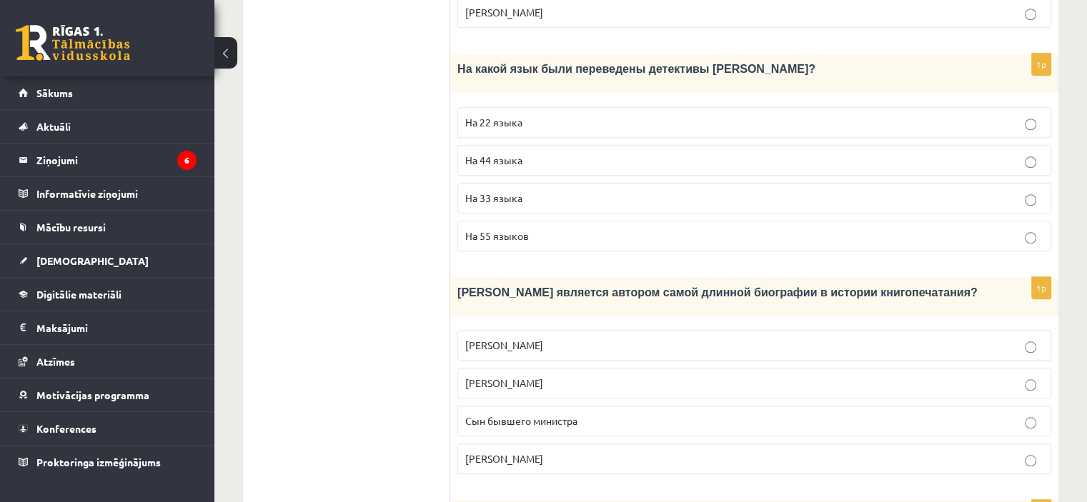
click at [482, 414] on span "Сын бывшего министра" at bounding box center [521, 420] width 112 height 13
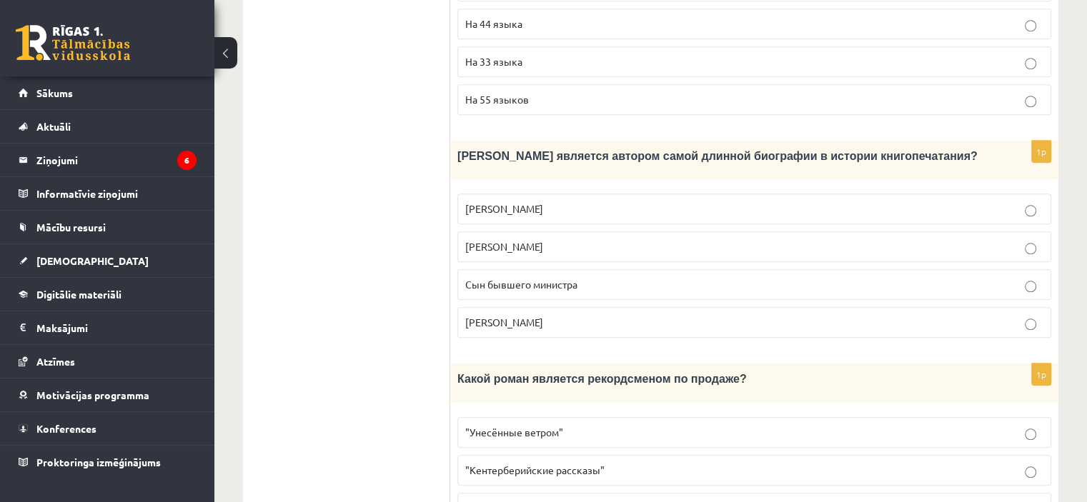
scroll to position [1423, 0]
click at [479, 424] on p ""Унесённые ветром"" at bounding box center [754, 431] width 578 height 15
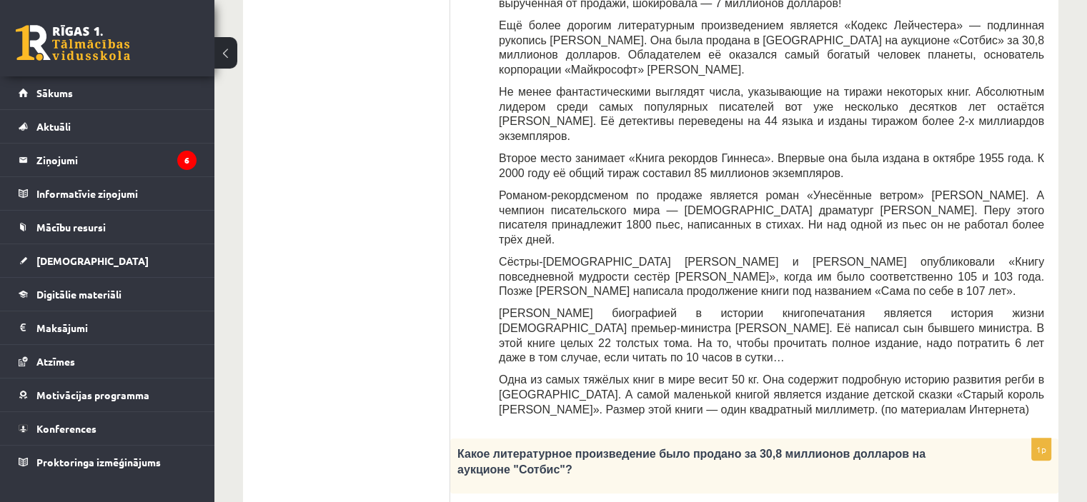
scroll to position [0, 0]
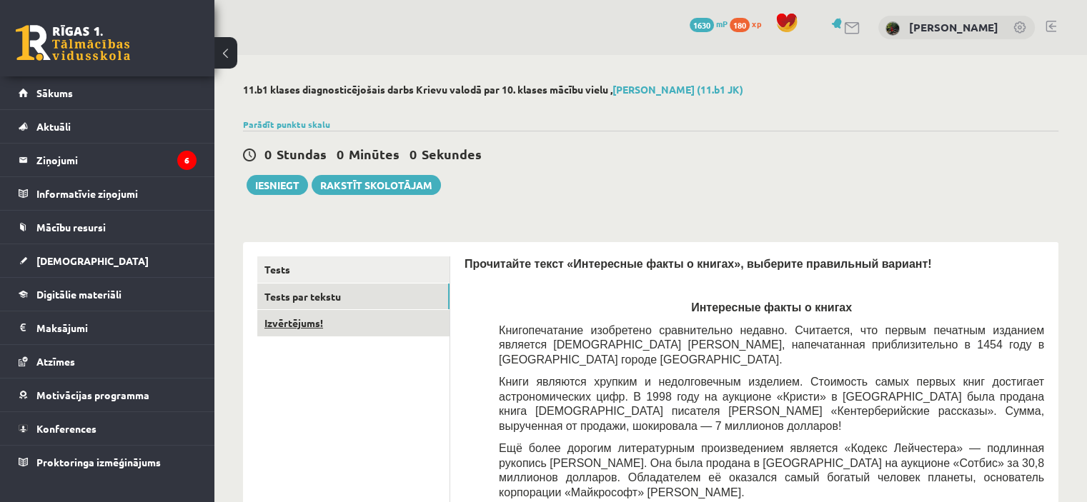
click at [289, 328] on link "Izvērtējums!" at bounding box center [353, 323] width 192 height 26
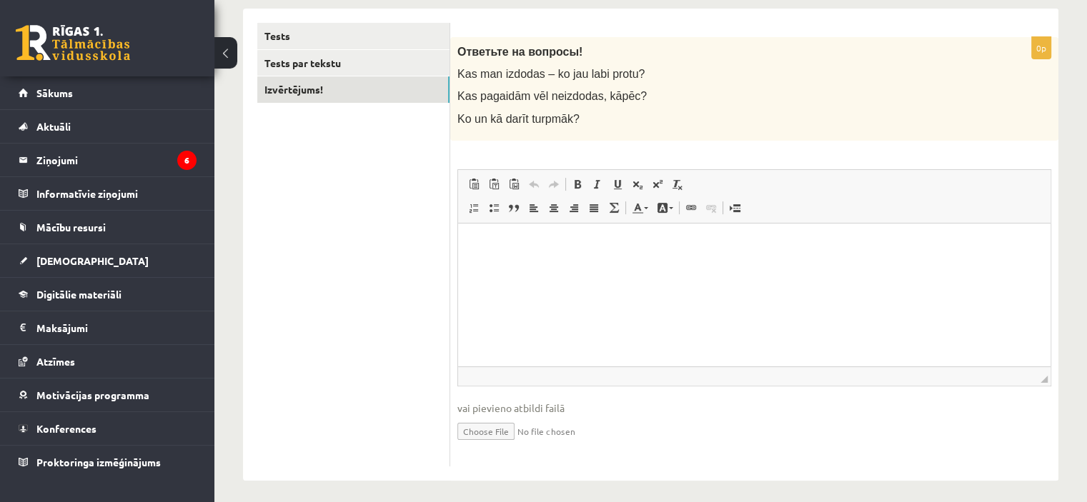
scroll to position [240, 0]
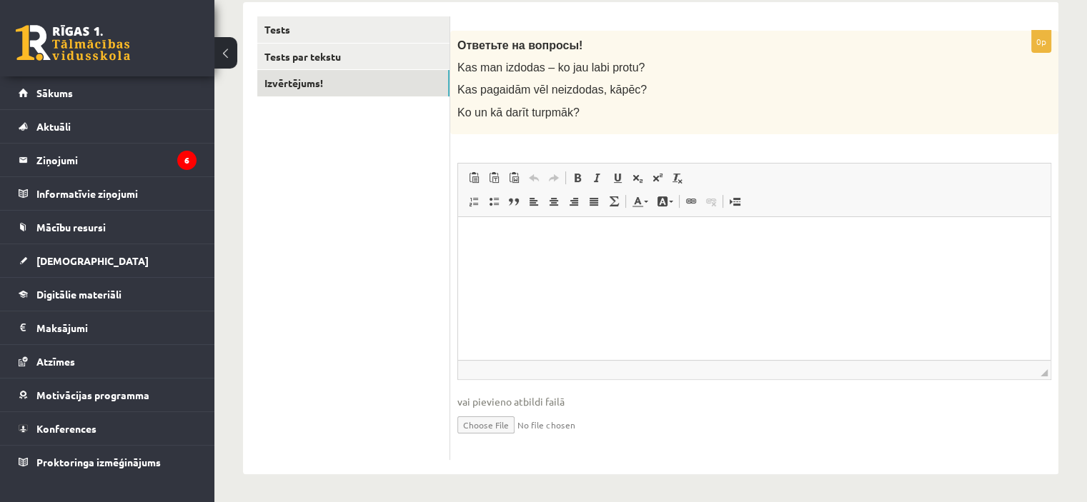
click at [501, 235] on p "Bagātinātā teksta redaktors, wiswyg-editor-user-answer-47024794107400" at bounding box center [754, 238] width 564 height 15
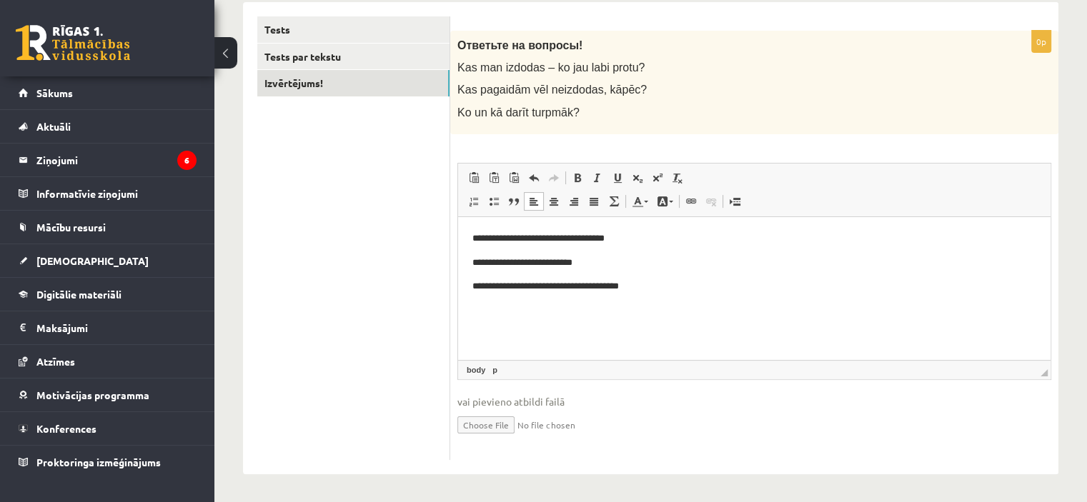
drag, startPoint x: 382, startPoint y: 219, endPoint x: 390, endPoint y: 210, distance: 12.6
click at [382, 218] on ul "Tests Tests par tekstu Izvērtējums!" at bounding box center [353, 238] width 193 height 444
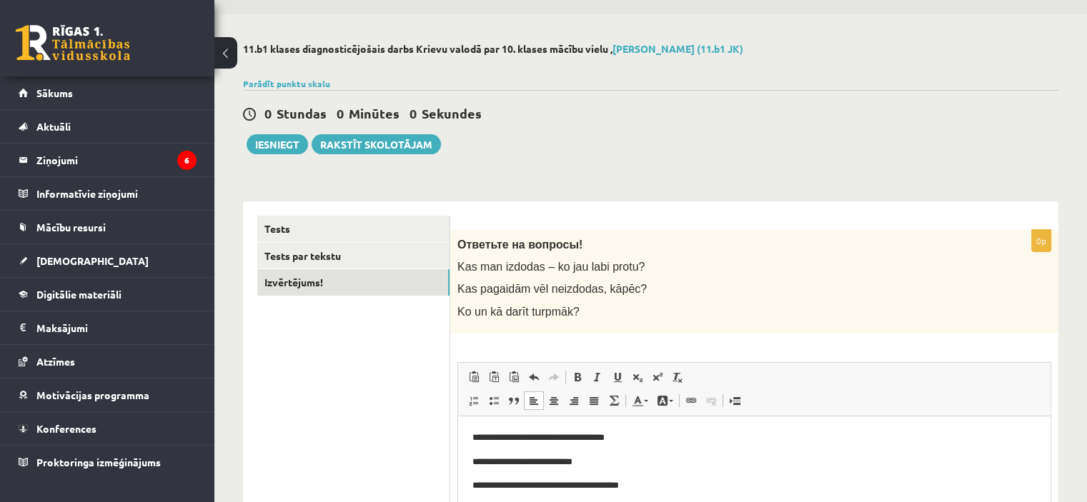
scroll to position [26, 0]
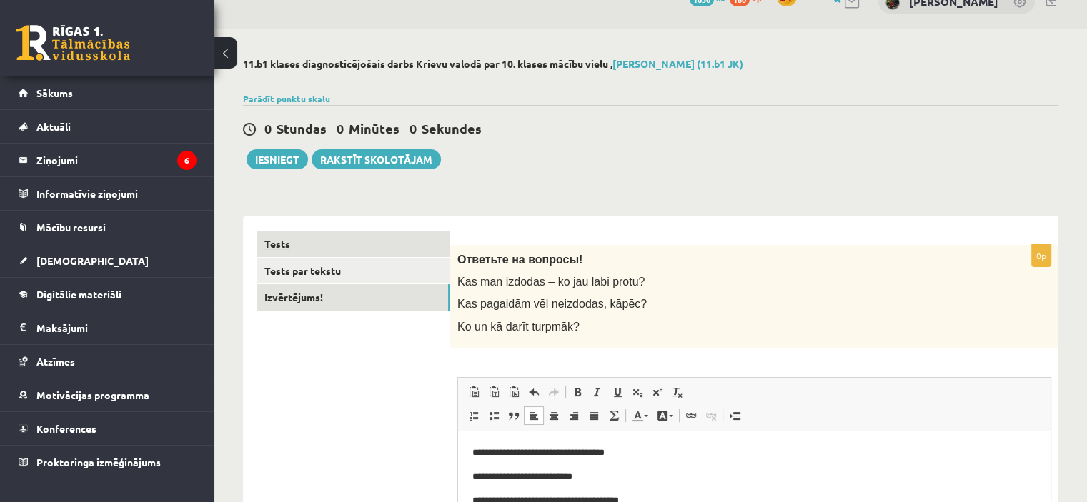
click at [309, 234] on link "Tests" at bounding box center [353, 244] width 192 height 26
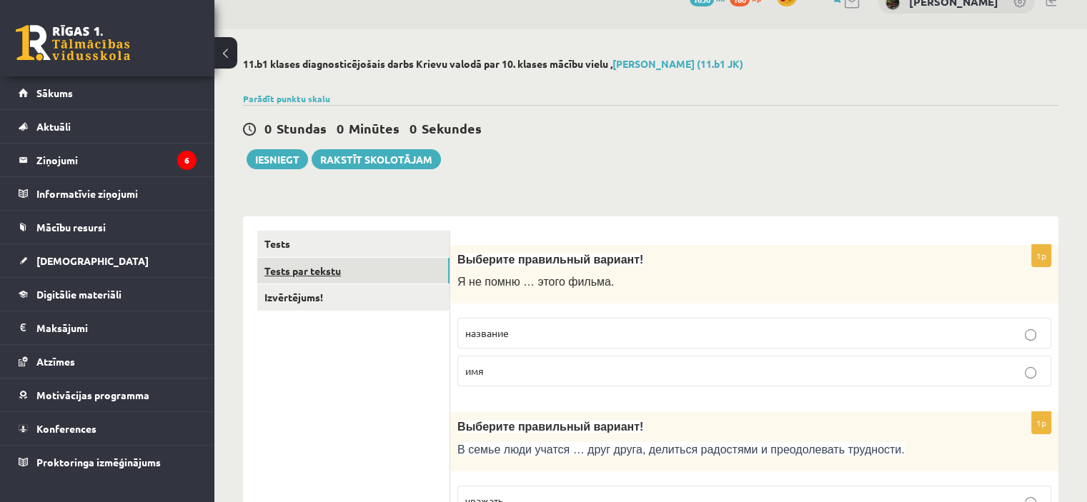
click at [314, 271] on link "Tests par tekstu" at bounding box center [353, 271] width 192 height 26
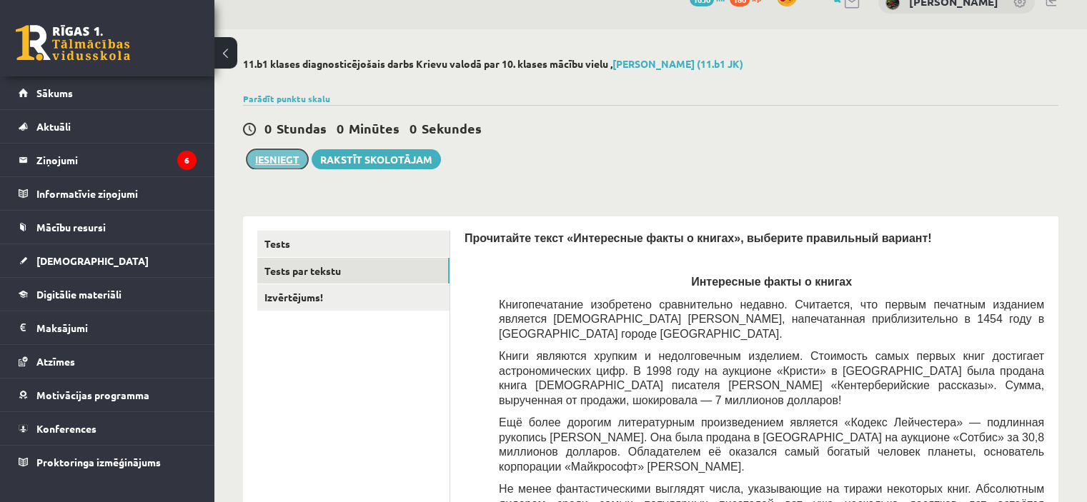
click at [284, 153] on button "Iesniegt" at bounding box center [277, 159] width 61 height 20
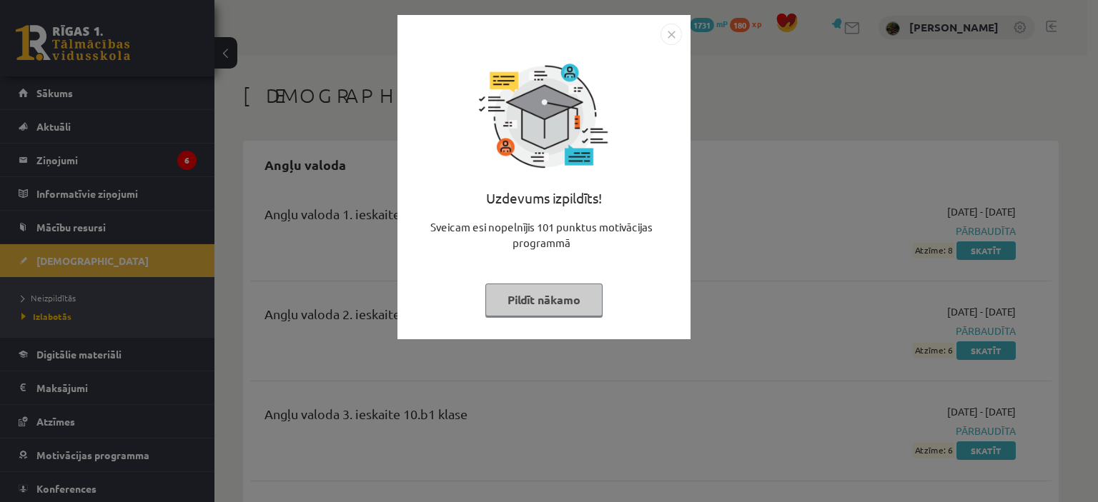
click at [668, 31] on img "Close" at bounding box center [670, 34] width 21 height 21
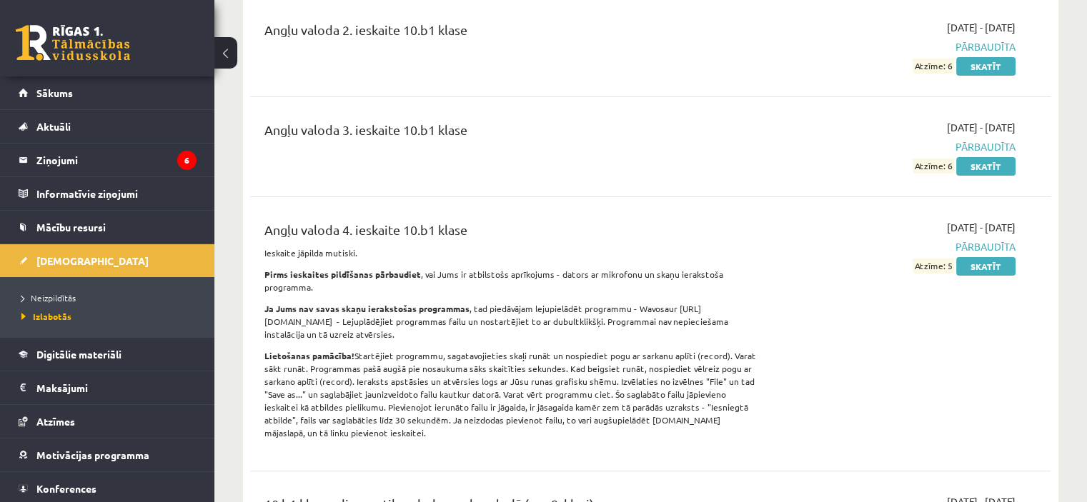
scroll to position [286, 0]
click at [54, 293] on span "Neizpildītās" at bounding box center [48, 297] width 54 height 11
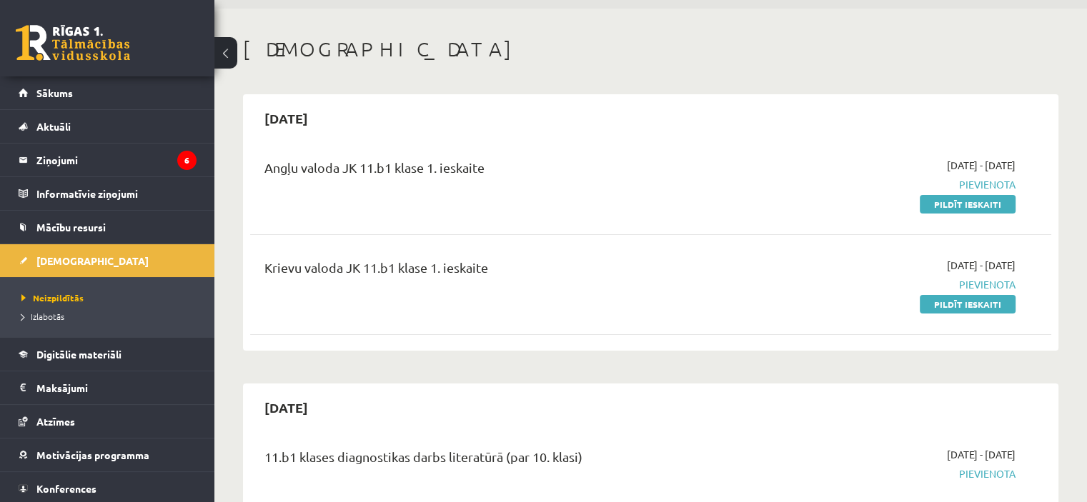
scroll to position [71, 0]
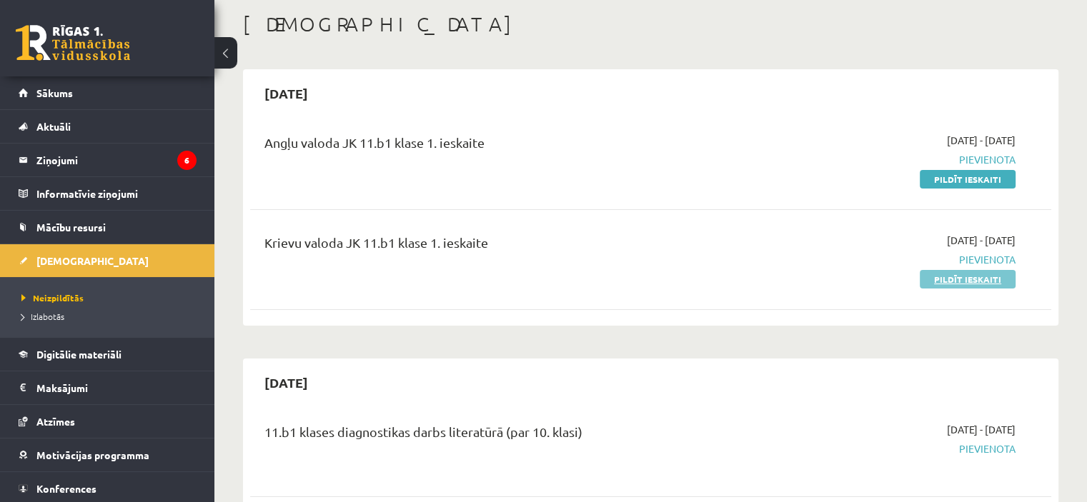
click at [965, 282] on link "Pildīt ieskaiti" at bounding box center [968, 279] width 96 height 19
click at [974, 178] on link "Pildīt ieskaiti" at bounding box center [968, 179] width 96 height 19
click at [957, 278] on link "Pildīt ieskaiti" at bounding box center [968, 279] width 96 height 19
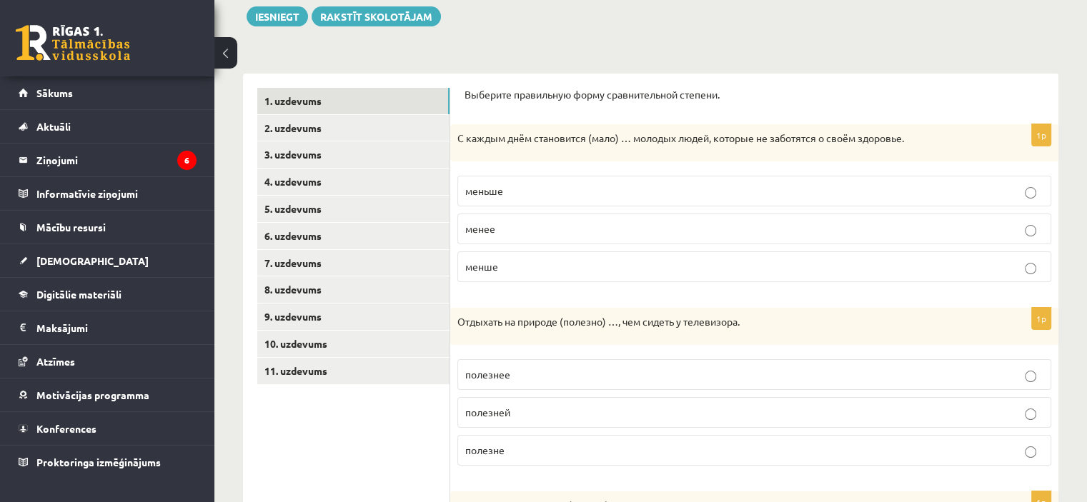
scroll to position [160, 0]
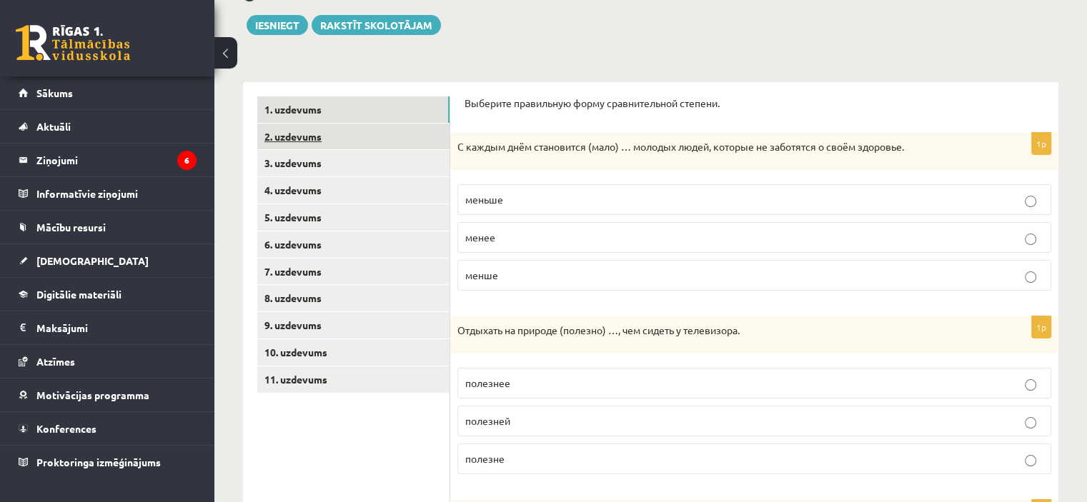
click at [403, 139] on link "2. uzdevums" at bounding box center [353, 137] width 192 height 26
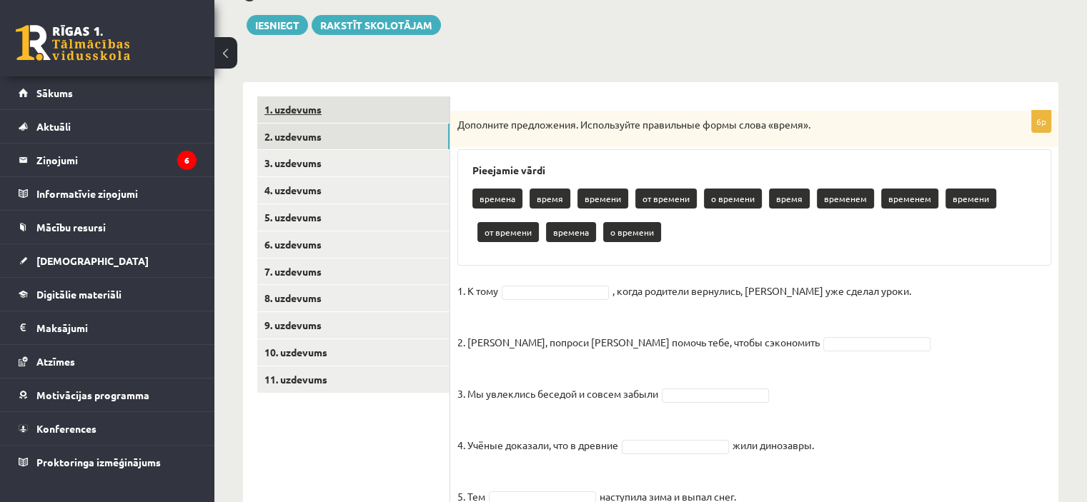
click at [342, 111] on link "1. uzdevums" at bounding box center [353, 109] width 192 height 26
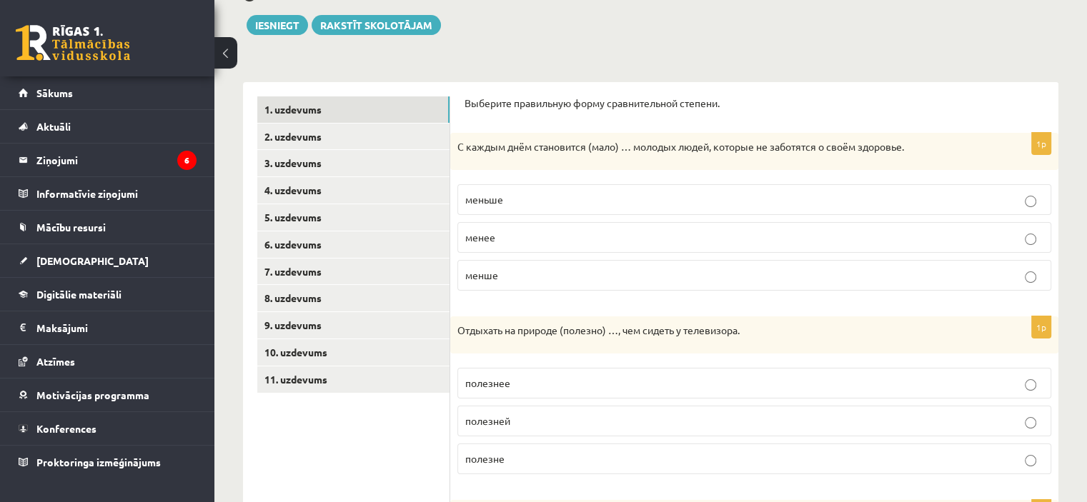
scroll to position [232, 0]
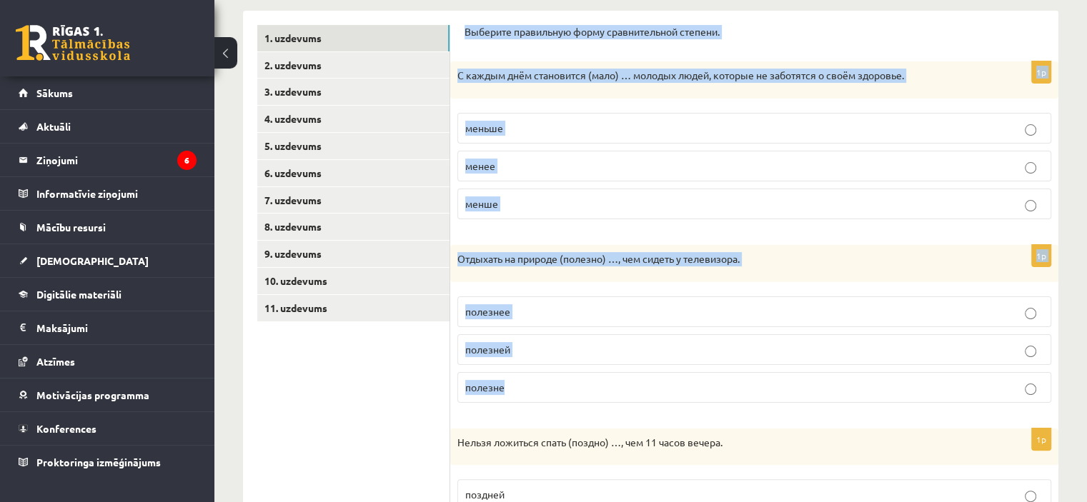
drag, startPoint x: 463, startPoint y: 31, endPoint x: 558, endPoint y: 396, distance: 377.3
click at [558, 396] on div "Выберите правильную форму сравнительной степени. 1p С каждым днём становится (м…" at bounding box center [754, 495] width 608 height 968
copy form "Выберите правильную форму сравнительной степени. 1p С каждым днём становится (м…"
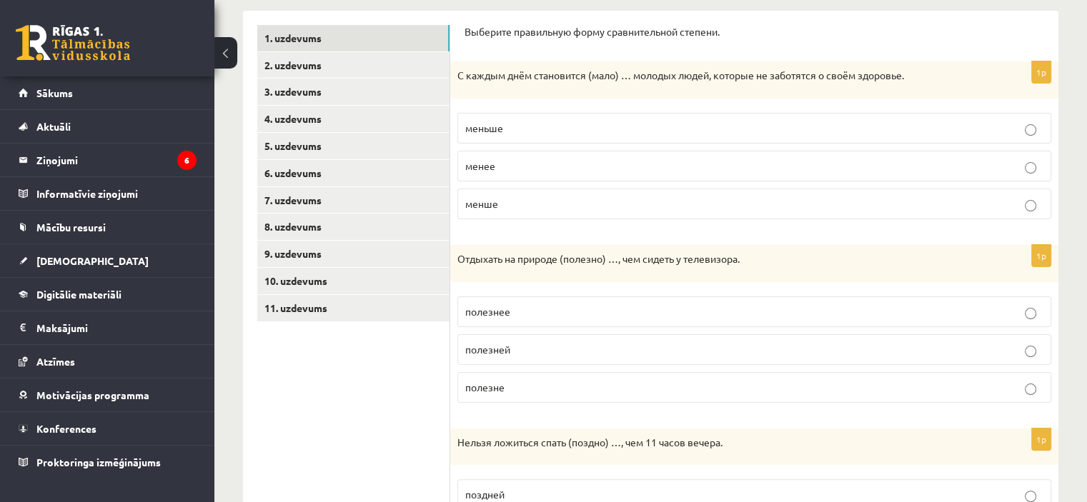
click at [340, 350] on ul "1. uzdevums 2. uzdevums 3. uzdevums 4. uzdevums 5. uzdevums 6. uzdevums 7. uzde…" at bounding box center [353, 495] width 193 height 940
click at [477, 129] on span "меньше" at bounding box center [484, 127] width 38 height 13
click at [487, 315] on span "полезнее" at bounding box center [487, 311] width 45 height 13
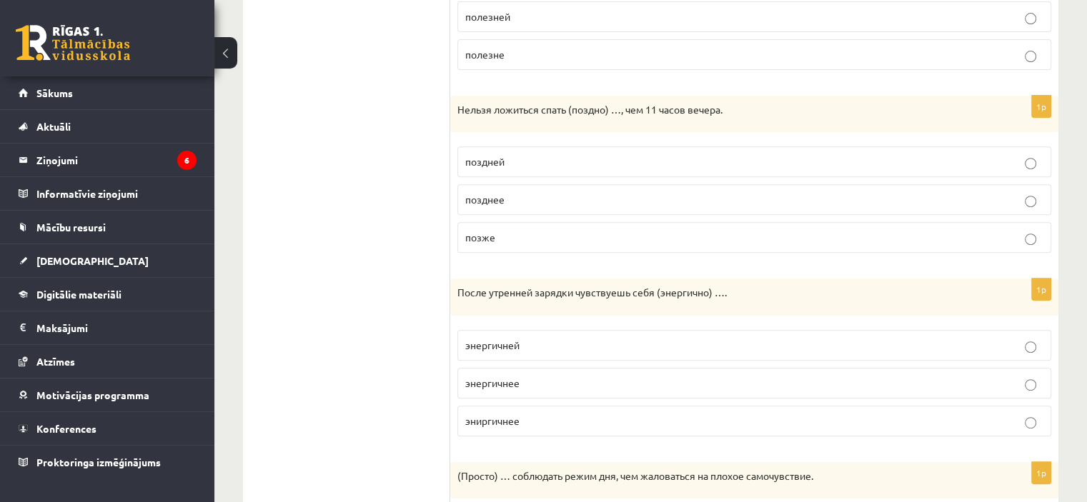
scroll to position [589, 0]
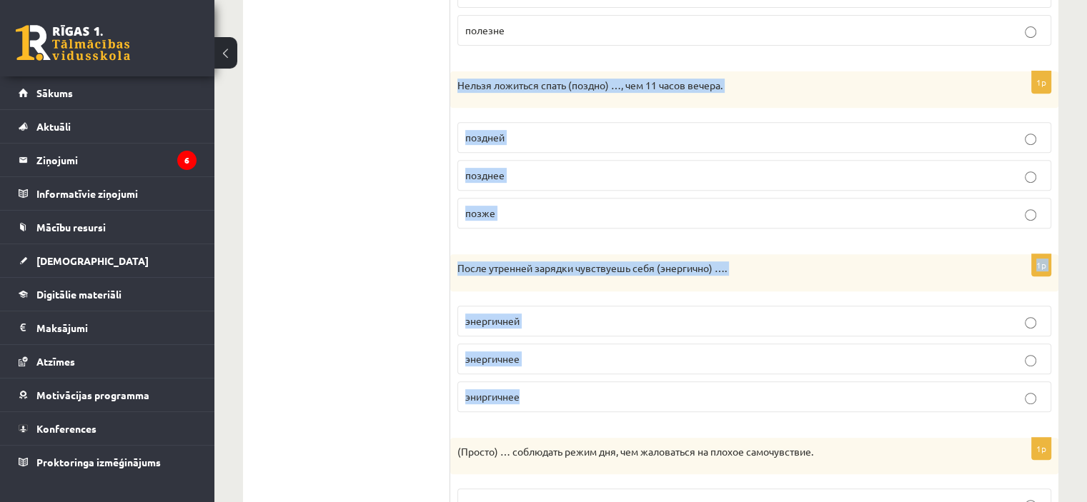
drag, startPoint x: 457, startPoint y: 77, endPoint x: 555, endPoint y: 392, distance: 329.1
click at [555, 392] on form "Выберите правильную форму сравнительной степени. 1p С каждым днём становится (м…" at bounding box center [754, 138] width 580 height 940
copy form "Нельзя ложиться спать (поздно) …, чем 11 часов вечера. поздней позднее позже 1p…"
click at [546, 216] on p "позже" at bounding box center [754, 213] width 578 height 15
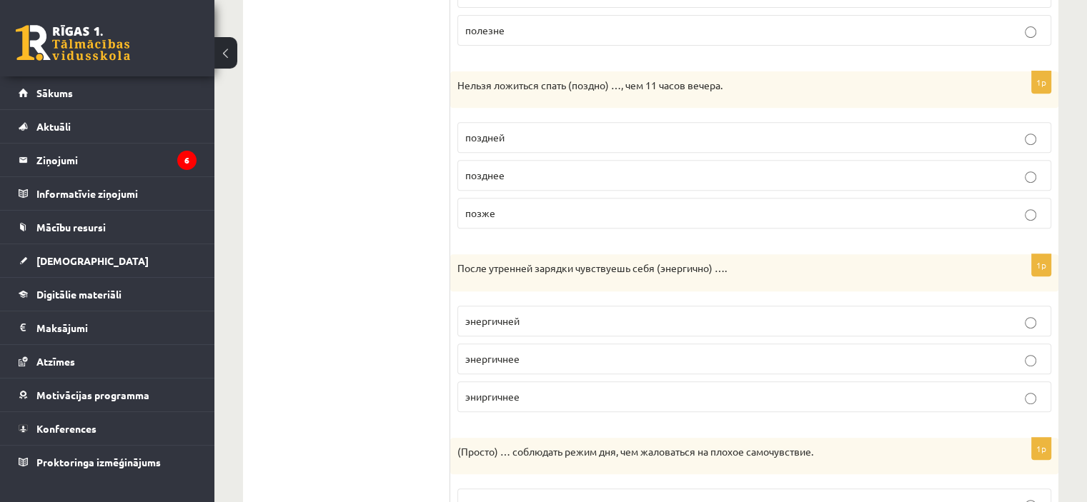
click at [489, 358] on span "энергичнее" at bounding box center [492, 358] width 54 height 13
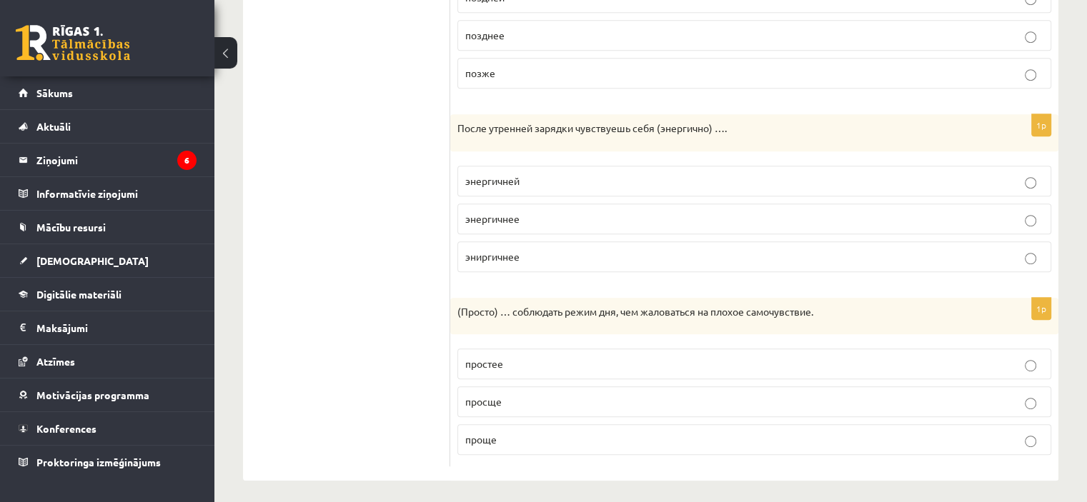
scroll to position [732, 0]
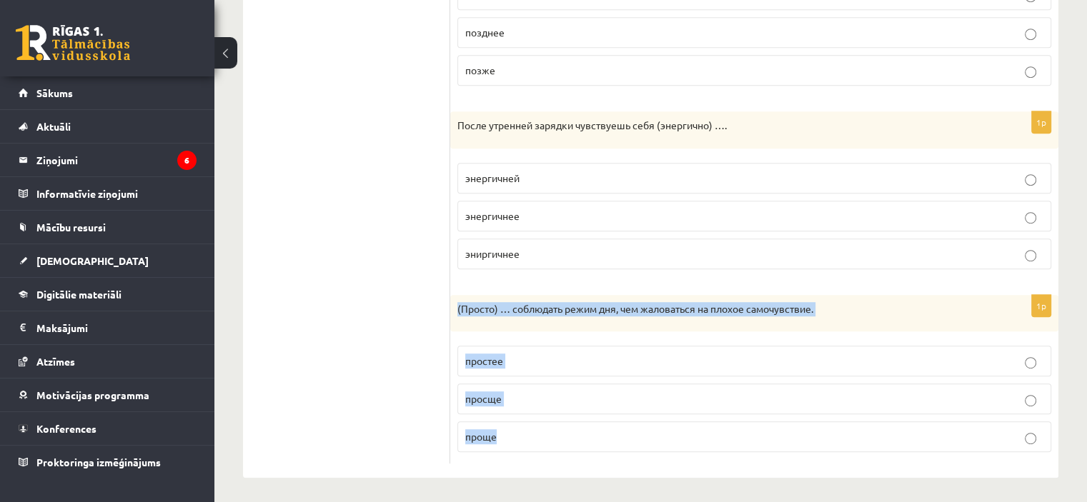
drag, startPoint x: 459, startPoint y: 302, endPoint x: 511, endPoint y: 440, distance: 147.2
click at [511, 440] on div "1p (Просто) … соблюдать режим дня, чем жаловаться на плохое самочувствие. прост…" at bounding box center [754, 379] width 608 height 169
copy div "(Просто) … соблюдать режим дня, чем жаловаться на плохое самочувствие. простее …"
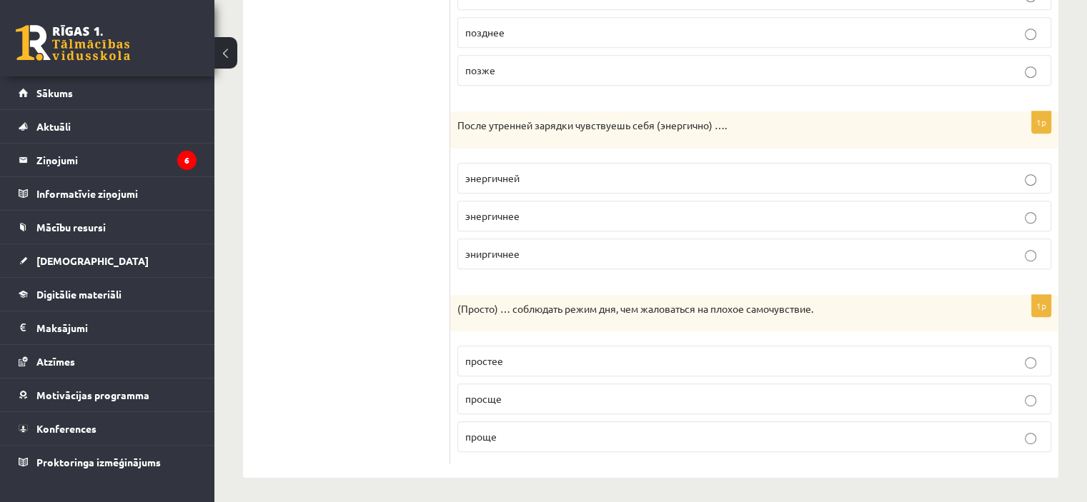
click at [491, 434] on span "проще" at bounding box center [480, 436] width 31 height 13
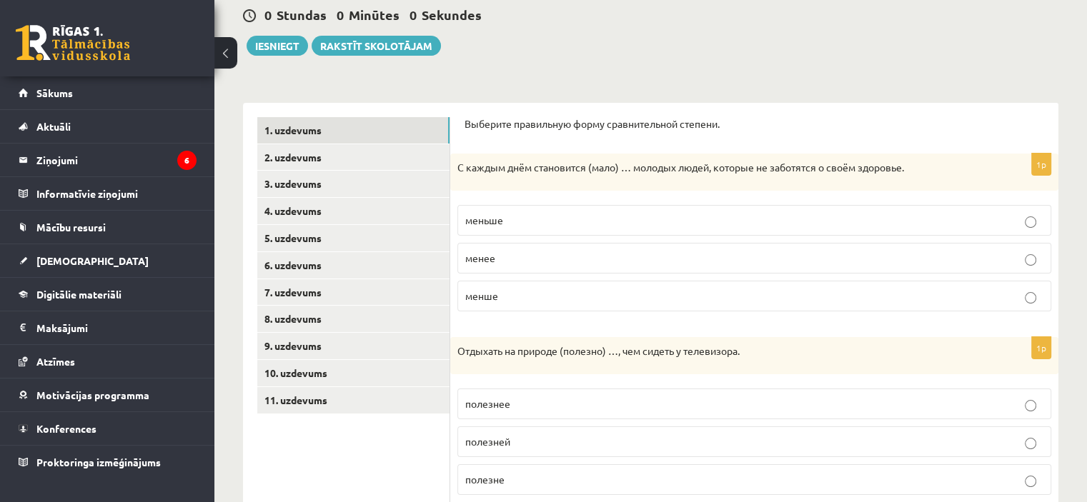
scroll to position [17, 0]
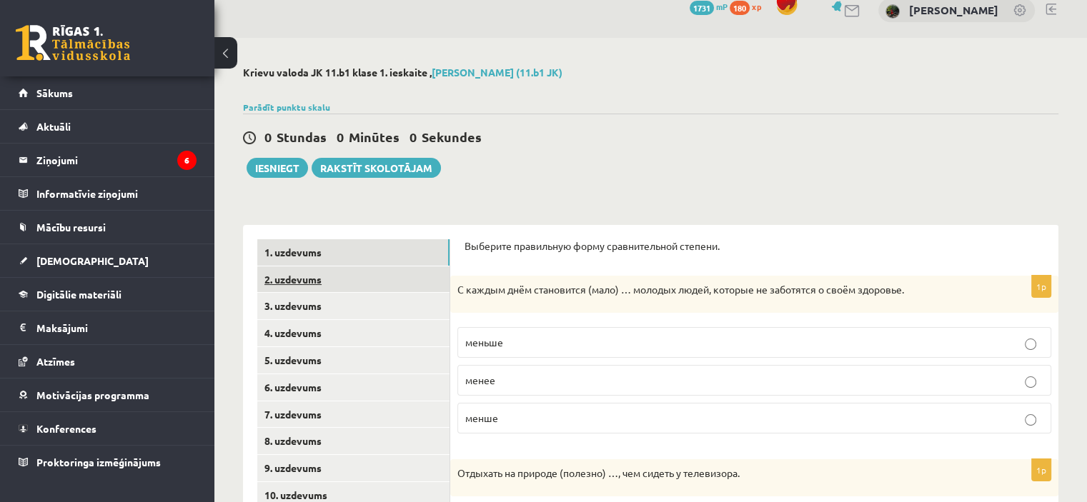
click at [279, 279] on link "2. uzdevums" at bounding box center [353, 280] width 192 height 26
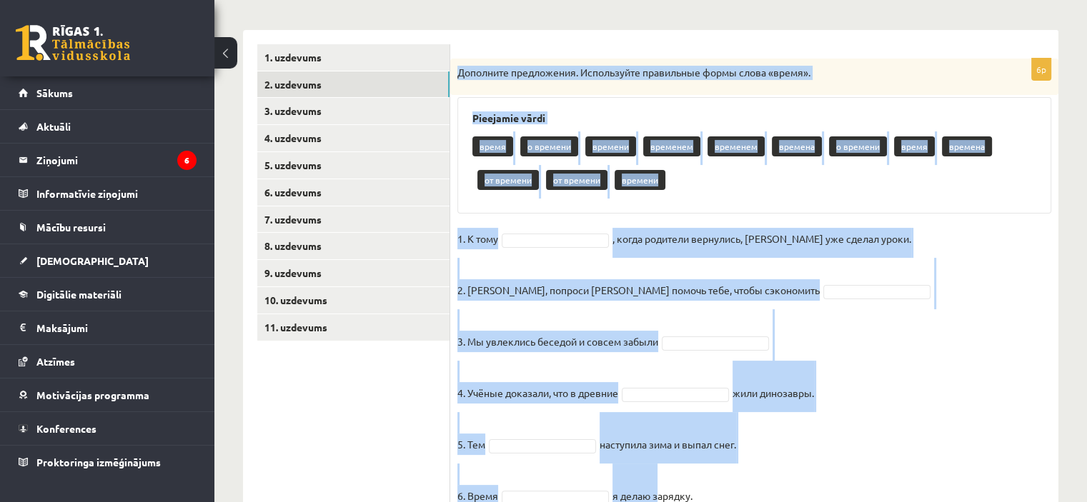
scroll to position [274, 0]
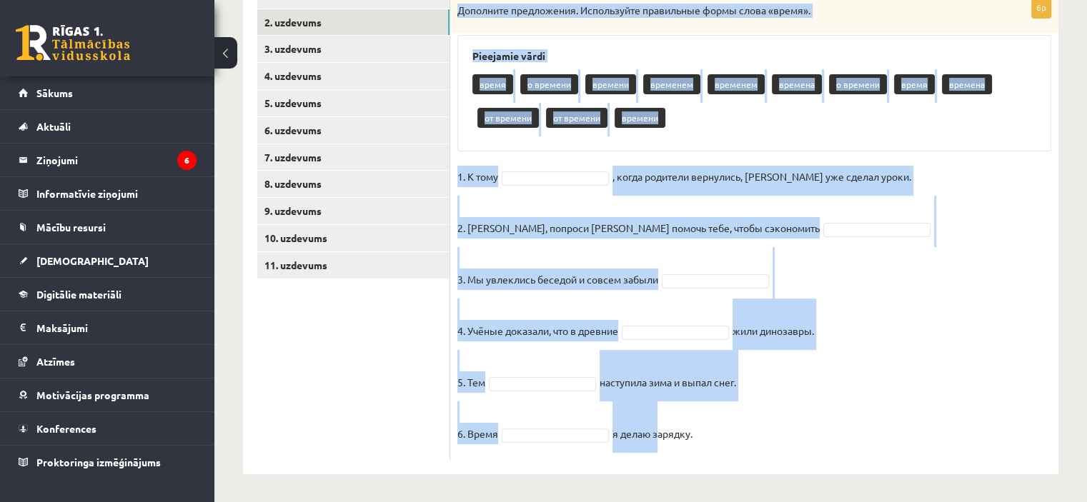
drag, startPoint x: 454, startPoint y: 76, endPoint x: 717, endPoint y: 449, distance: 456.4
click at [717, 449] on div "6p Дополните предложения. Используйте правильные формы слова «время». Pieejamie…" at bounding box center [754, 228] width 608 height 464
copy div "Дополните предложения. Используйте правильные формы слова «время». Pieejamie vā…"
click at [797, 449] on fieldset "1. К тому , когда родители вернулись, Эгилс уже сделал уроки. 2. Мадара, попрос…" at bounding box center [754, 309] width 594 height 287
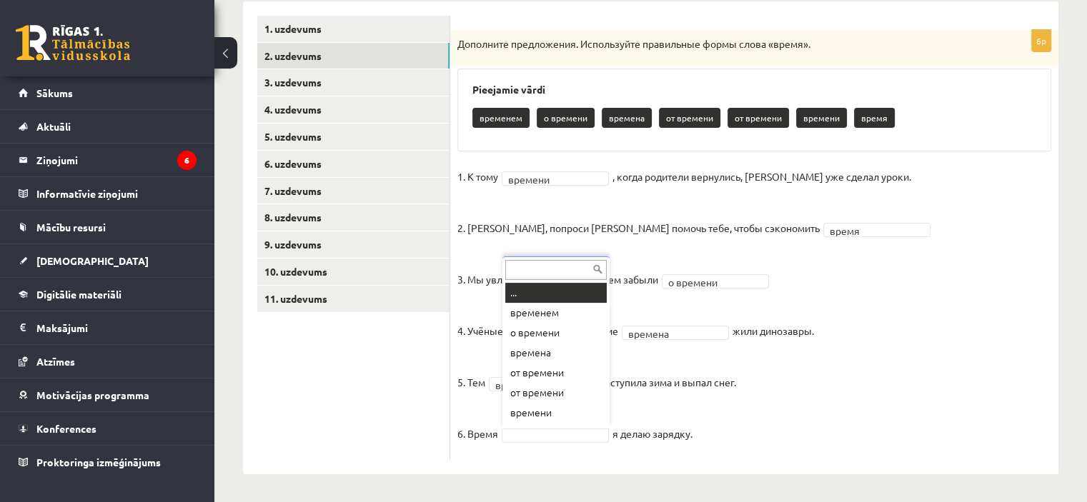
scroll to position [17, 0]
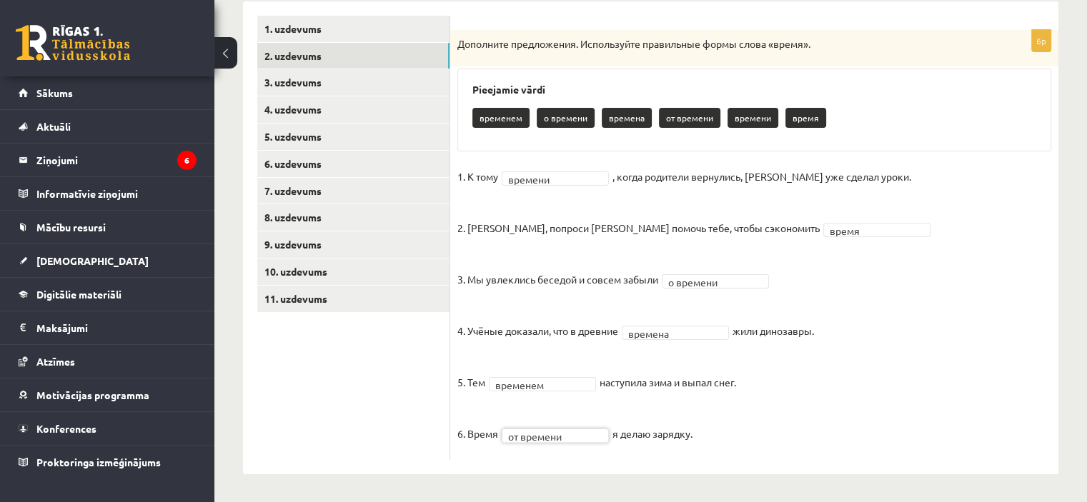
click at [832, 445] on fieldset "**********" at bounding box center [754, 309] width 594 height 287
click at [306, 84] on link "3. uzdevums" at bounding box center [353, 82] width 192 height 26
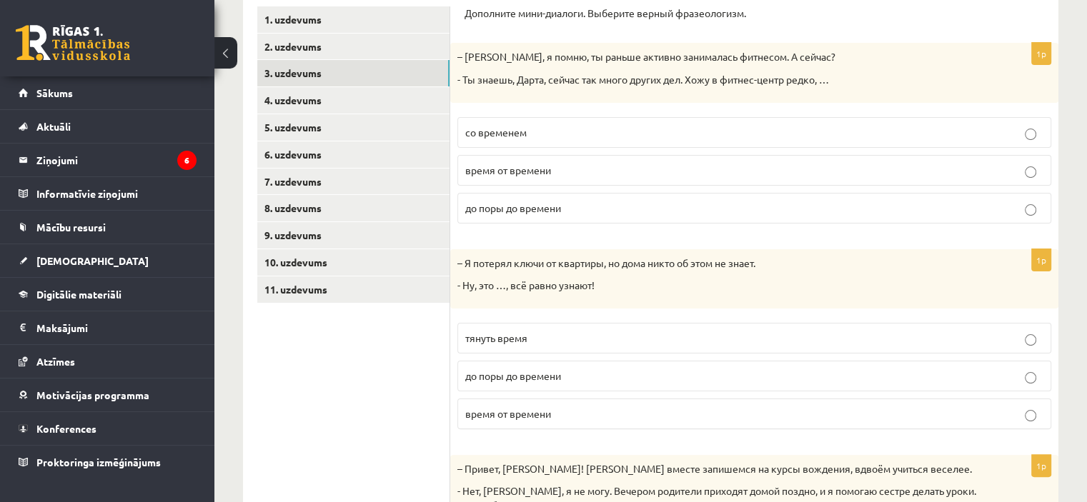
scroll to position [225, 0]
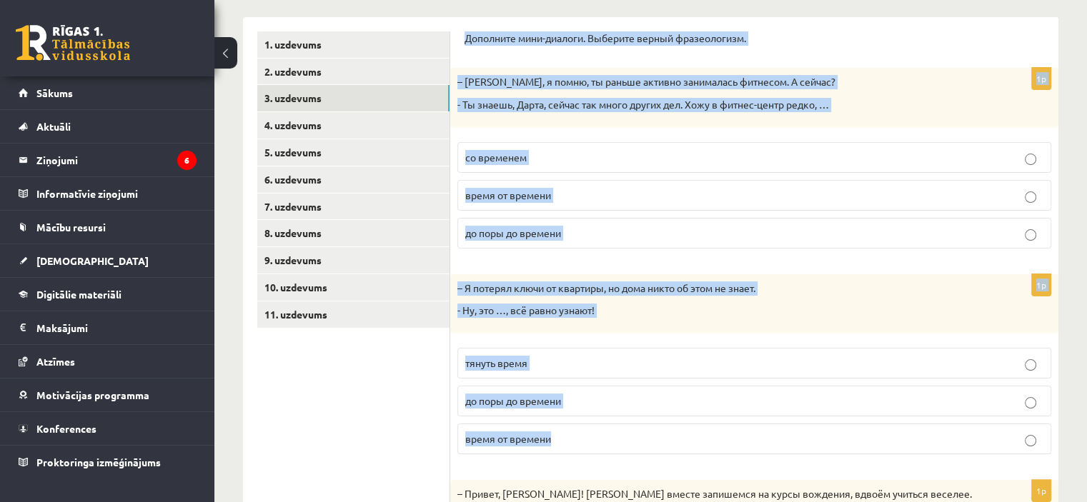
drag, startPoint x: 460, startPoint y: 36, endPoint x: 557, endPoint y: 441, distance: 416.5
click at [557, 441] on div "Дополните мини-диалоги. Выберите верный фразеологизм. 1p – Мария, я помню, ты р…" at bounding box center [754, 461] width 608 height 889
copy form "Дополните мини-диалоги. Выберите верный фразеологизм. 1p – Мария, я помню, ты р…"
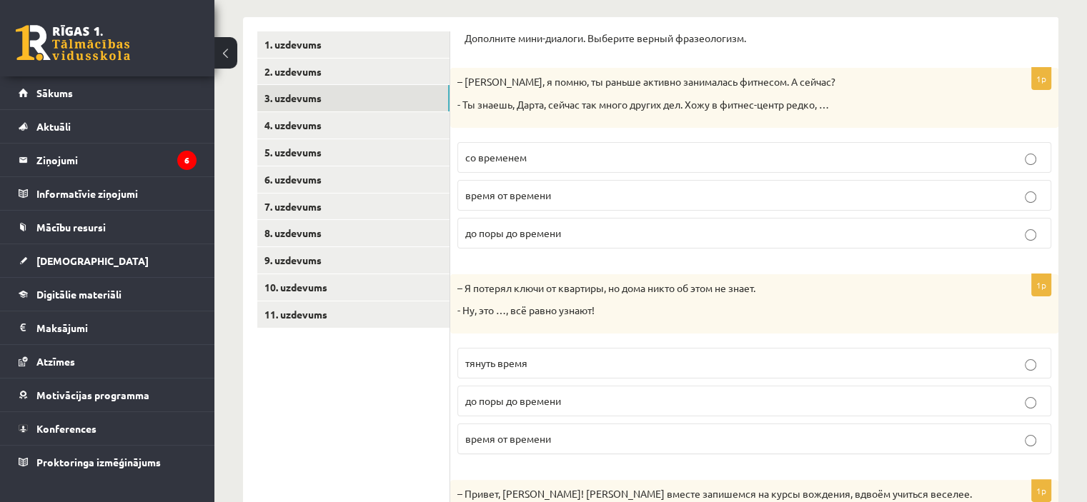
click at [404, 339] on ul "1. uzdevums 2. uzdevums 3. uzdevums 4. uzdevums 5. uzdevums 6. uzdevums 7. uzde…" at bounding box center [353, 461] width 193 height 860
click at [492, 197] on span "время от времени" at bounding box center [508, 195] width 86 height 13
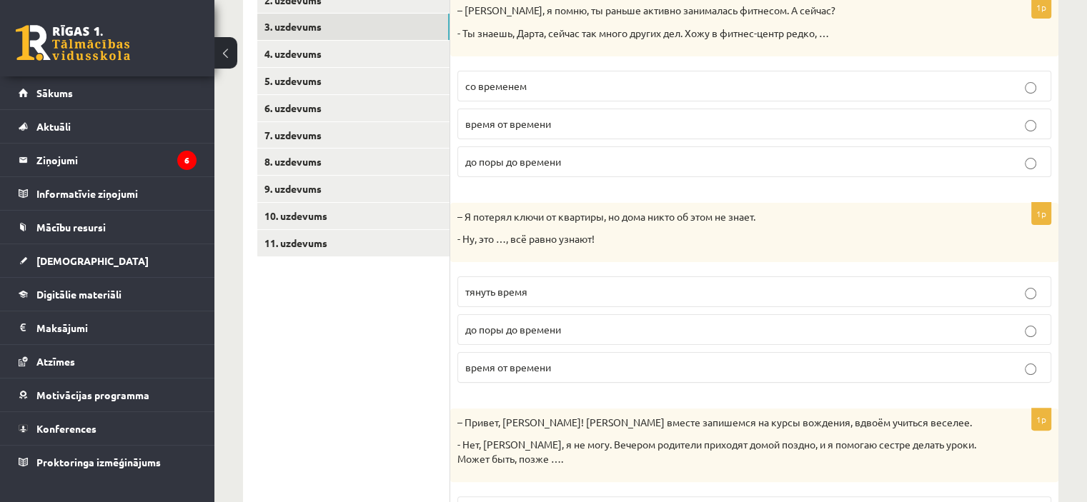
click at [480, 327] on span "до поры до времени" at bounding box center [513, 329] width 96 height 13
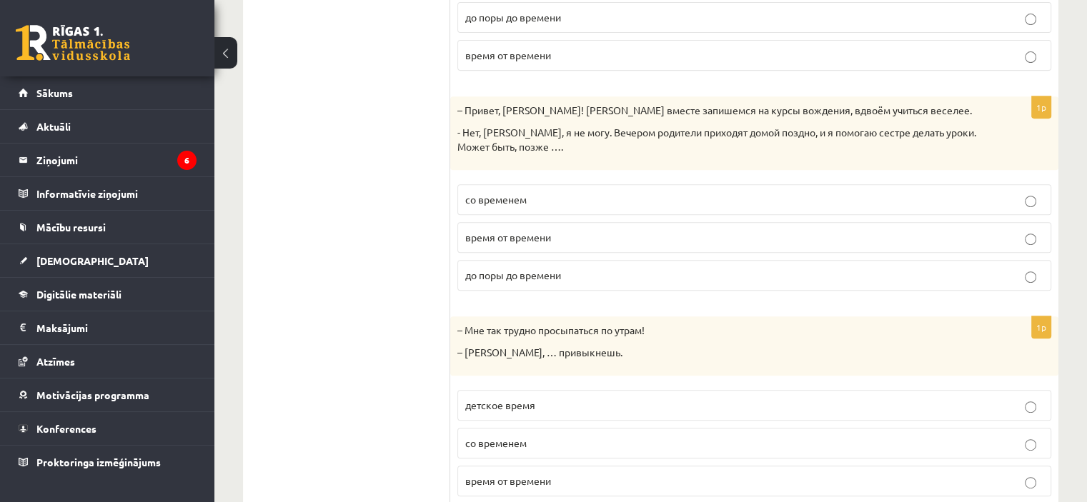
scroll to position [654, 0]
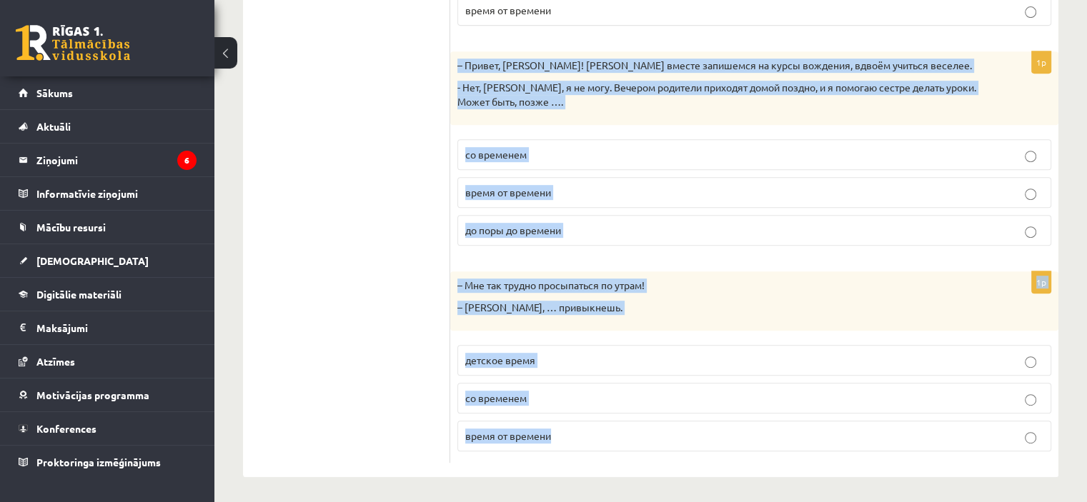
drag, startPoint x: 468, startPoint y: 64, endPoint x: 588, endPoint y: 429, distance: 384.4
click at [588, 429] on form "Дополните мини-диалоги. Выберите верный фразеологизм. 1p – Мария, я помню, ты р…" at bounding box center [754, 33] width 580 height 860
copy form "– Привет, Янис! Давай вместе запишемся на курсы вождения, вдвоём учиться веселе…"
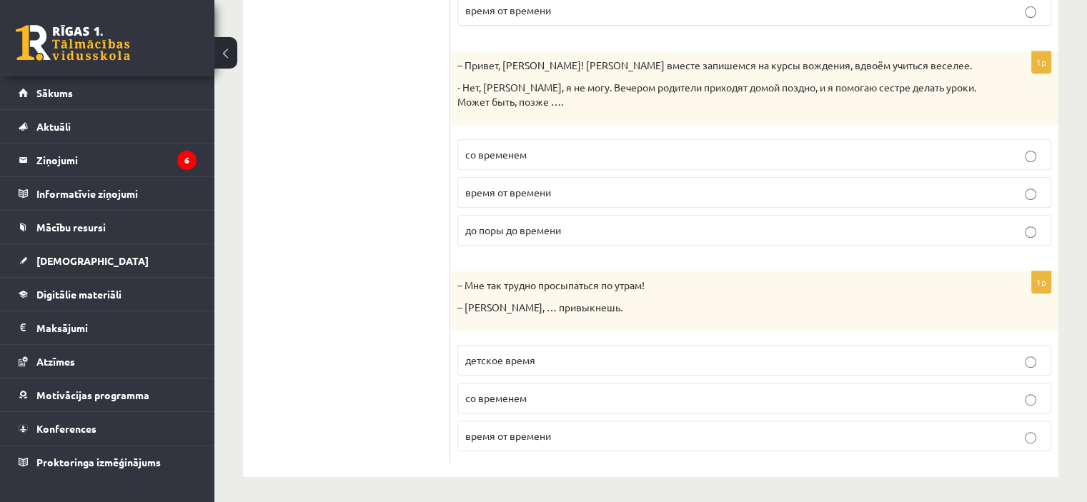
click at [368, 228] on ul "1. uzdevums 2. uzdevums 3. uzdevums 4. uzdevums 5. uzdevums 6. uzdevums 7. uzde…" at bounding box center [353, 33] width 193 height 860
click at [489, 148] on span "со временем" at bounding box center [495, 154] width 61 height 13
click at [518, 394] on span "со временем" at bounding box center [495, 398] width 61 height 13
click at [349, 342] on ul "1. uzdevums 2. uzdevums 3. uzdevums 4. uzdevums 5. uzdevums 6. uzdevums 7. uzde…" at bounding box center [353, 33] width 193 height 860
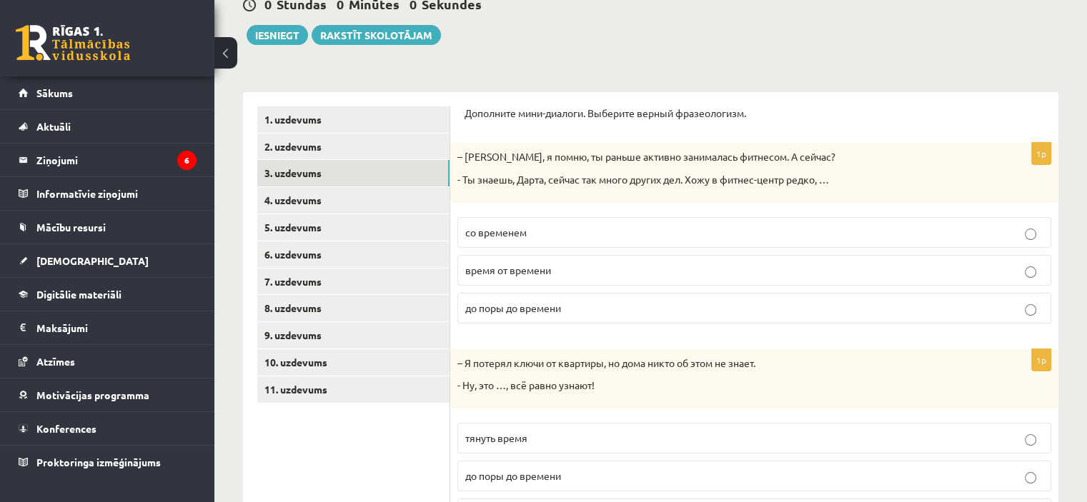
scroll to position [158, 0]
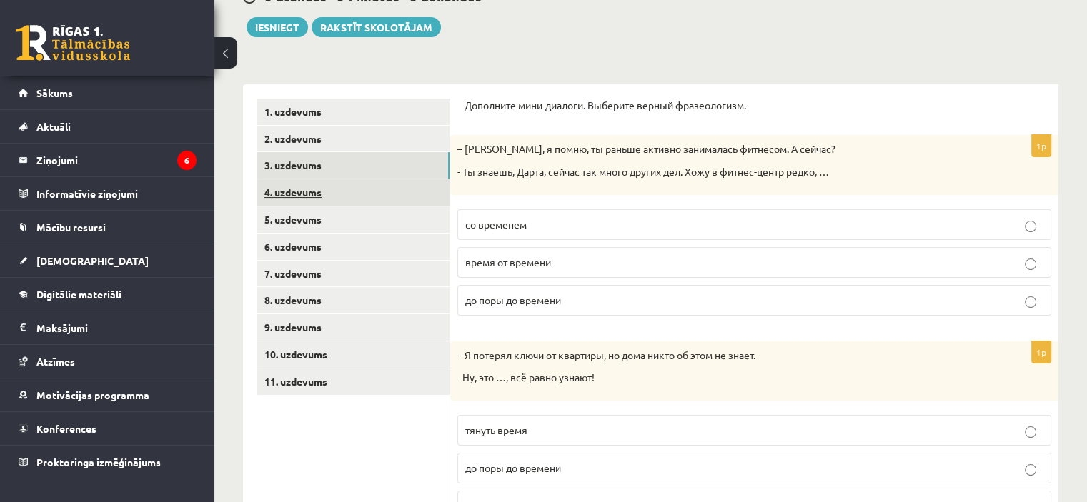
click at [326, 194] on link "4. uzdevums" at bounding box center [353, 192] width 192 height 26
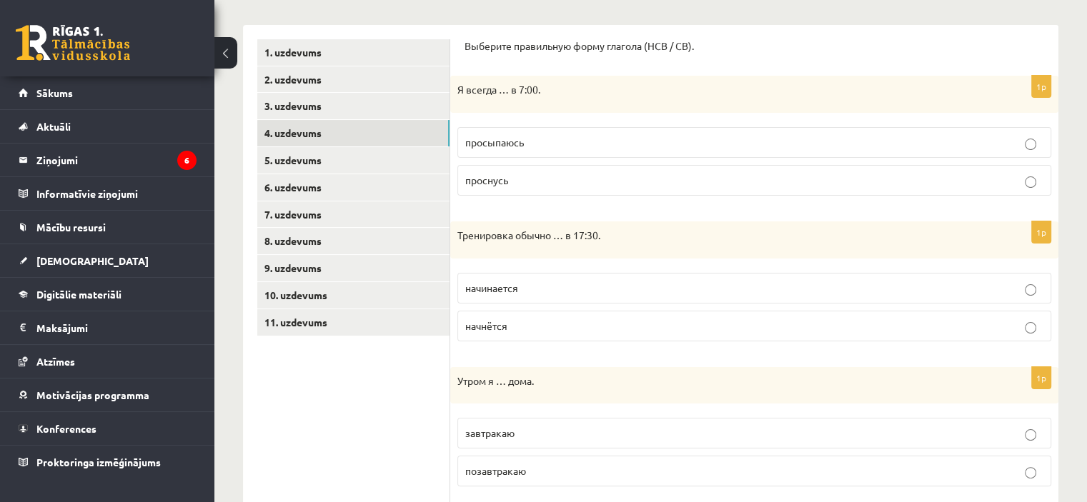
scroll to position [192, 0]
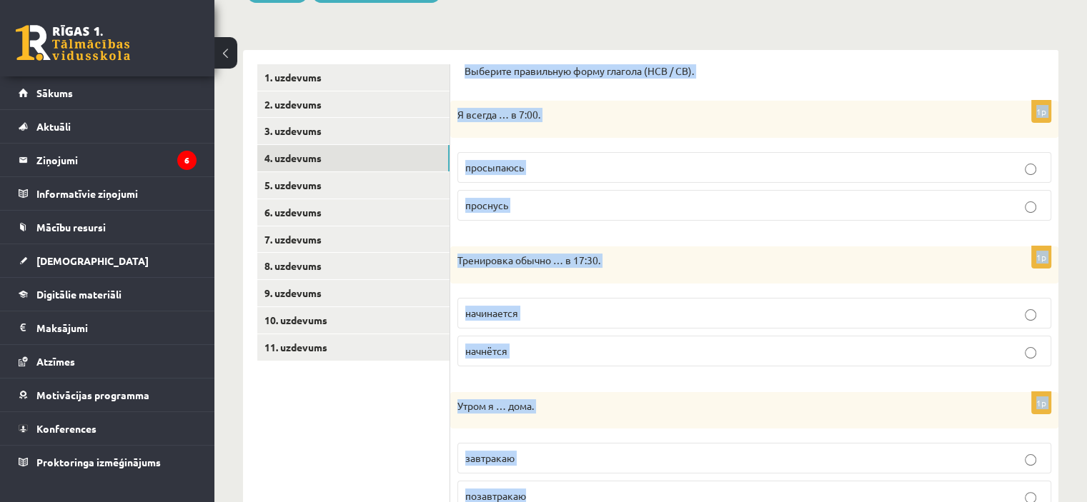
drag, startPoint x: 463, startPoint y: 66, endPoint x: 567, endPoint y: 489, distance: 435.7
copy form "Выберите правильную форму глагола (НСВ / СВ). 1p Я всегда … в 7:00. просыпаюсь …"
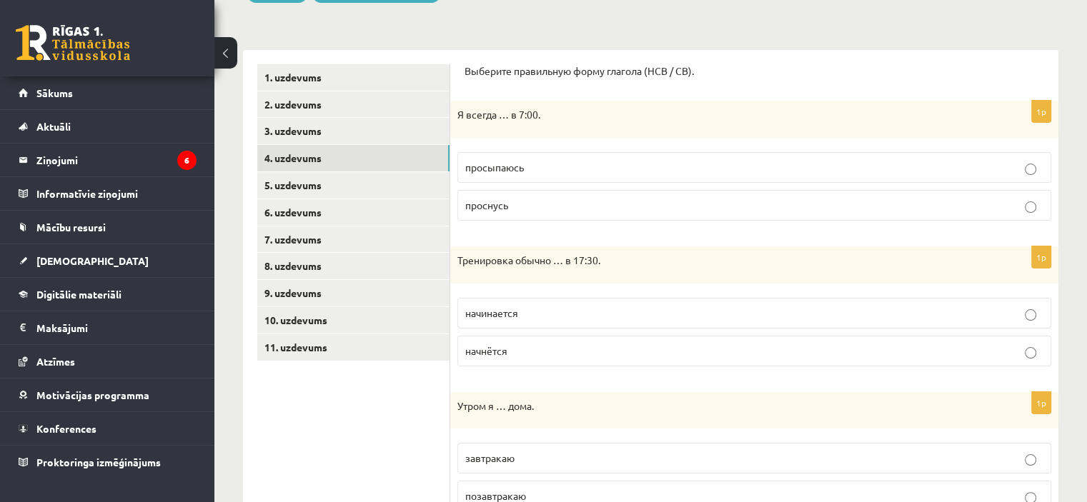
click at [549, 160] on p "просыпаюсь" at bounding box center [754, 167] width 578 height 15
click at [471, 318] on p "начинается" at bounding box center [754, 313] width 578 height 15
click at [514, 458] on span "завтракаю" at bounding box center [489, 458] width 49 height 13
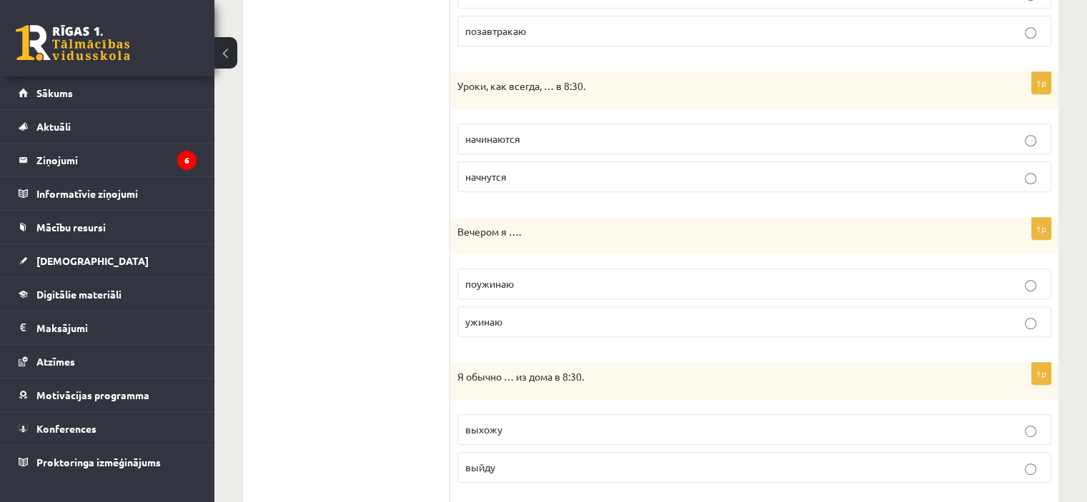
scroll to position [692, 0]
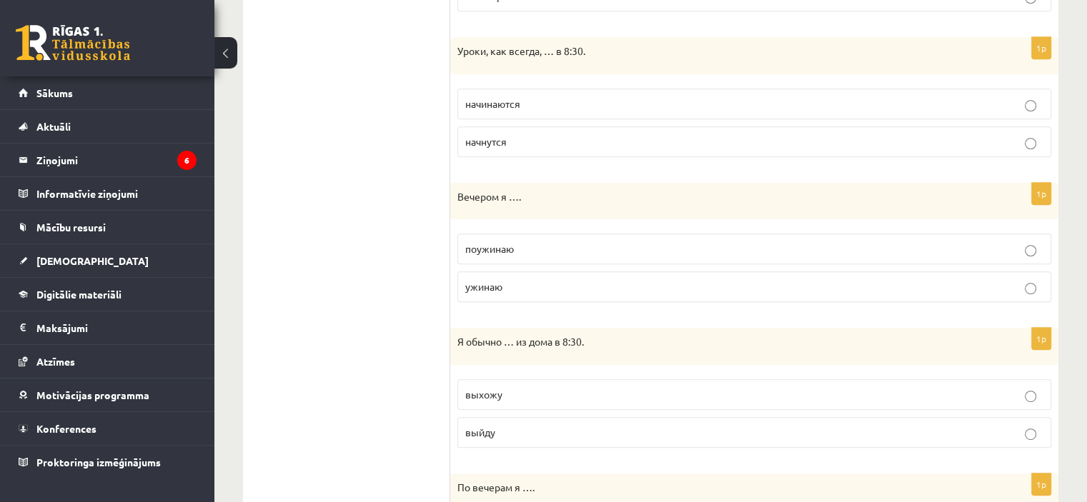
drag, startPoint x: 448, startPoint y: 42, endPoint x: 528, endPoint y: 192, distance: 169.4
click at [528, 192] on div "**********" at bounding box center [650, 157] width 815 height 1215
click at [379, 126] on ul "1. uzdevums 2. uzdevums 3. uzdevums 4. uzdevums 5. uzdevums 6. uzdevums 7. uzde…" at bounding box center [353, 157] width 193 height 1186
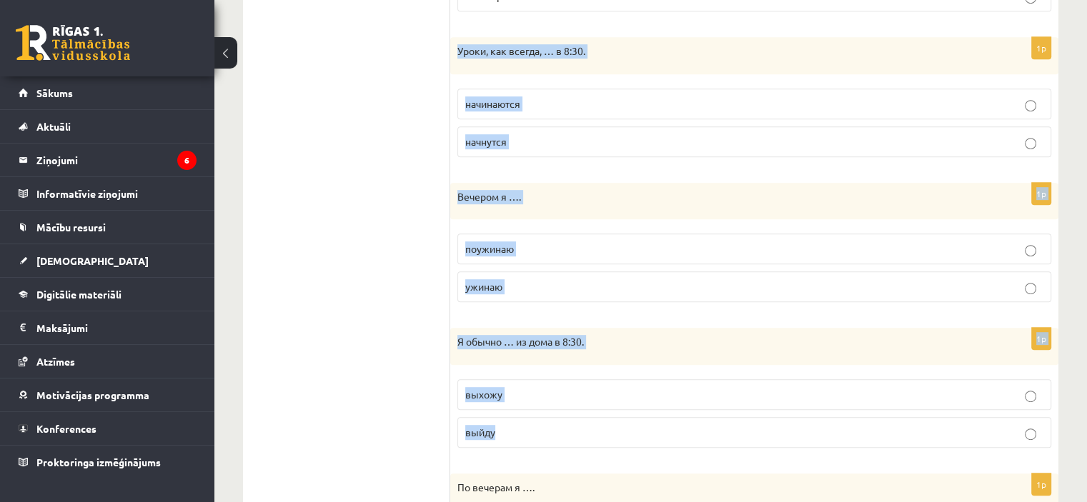
drag, startPoint x: 457, startPoint y: 49, endPoint x: 572, endPoint y: 430, distance: 397.9
click at [572, 430] on form "Выберите правильную форму глагола (НСВ / СВ). 1p Я всегда … в 7:00. просыпаюсь …" at bounding box center [754, 157] width 580 height 1186
copy form "Уроки, как всегда, … в 8:30. начинаются начнутся 1p Вечером я …. поужинаю ужина…"
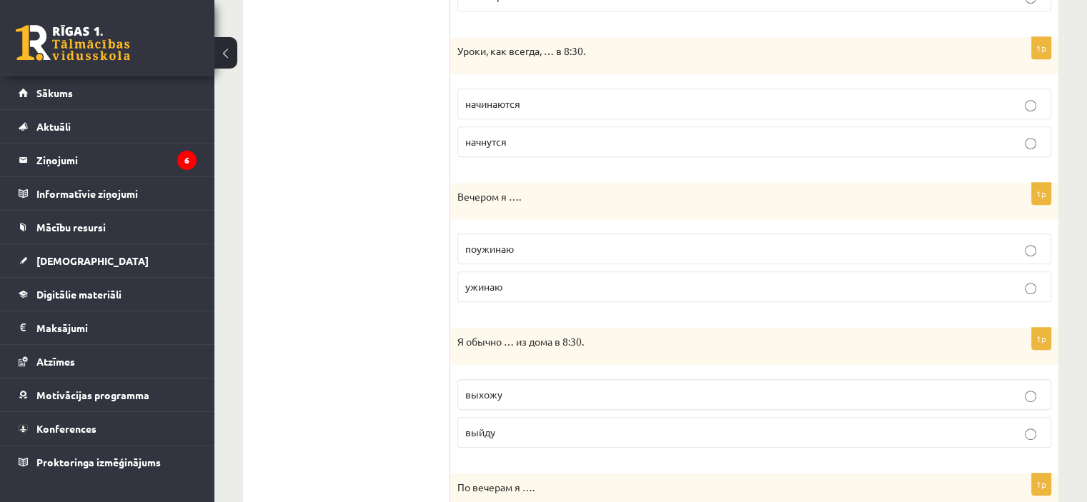
drag, startPoint x: 377, startPoint y: 151, endPoint x: 429, endPoint y: 116, distance: 61.8
click at [377, 151] on ul "1. uzdevums 2. uzdevums 3. uzdevums 4. uzdevums 5. uzdevums 6. uzdevums 7. uzde…" at bounding box center [353, 157] width 193 height 1186
click at [492, 100] on span "начинаются" at bounding box center [492, 103] width 55 height 13
click at [486, 284] on span "ужинаю" at bounding box center [483, 286] width 37 height 13
click at [502, 391] on p "выхожу" at bounding box center [754, 394] width 578 height 15
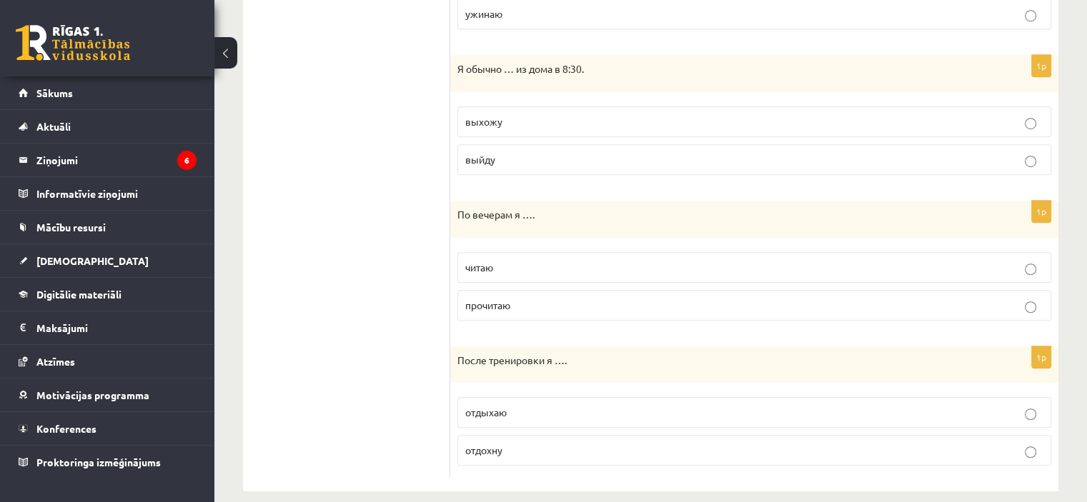
scroll to position [978, 0]
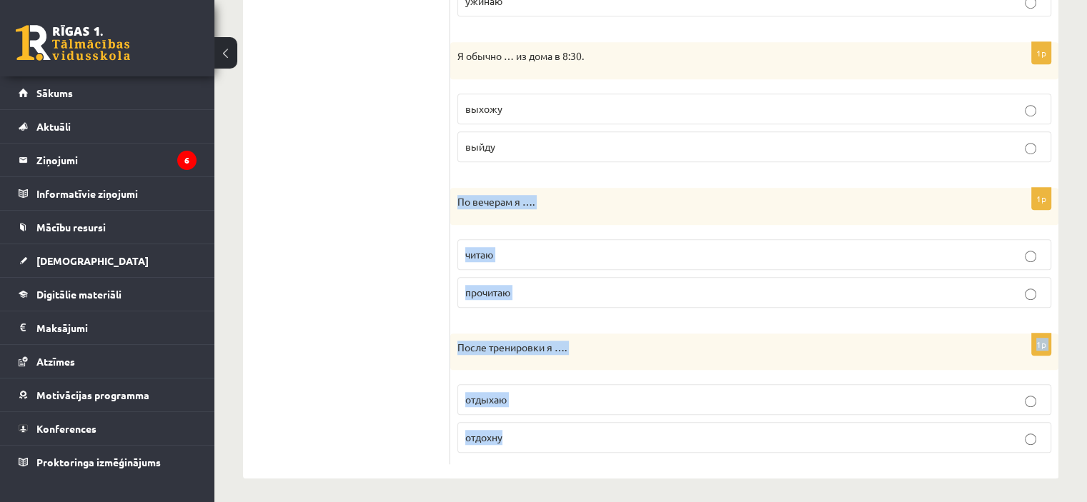
drag, startPoint x: 457, startPoint y: 197, endPoint x: 543, endPoint y: 445, distance: 263.3
copy form "По вечерам я …. читаю прочитаю 1p После тренировки я …. отдыхаю отдохну"
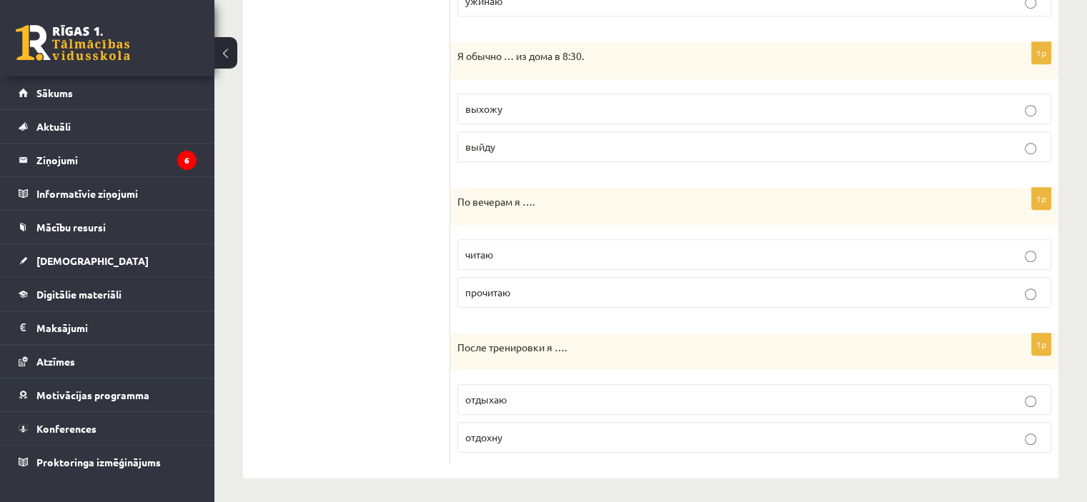
drag, startPoint x: 510, startPoint y: 249, endPoint x: 404, endPoint y: 92, distance: 189.5
click at [511, 248] on p "читаю" at bounding box center [754, 254] width 578 height 15
click at [530, 437] on p "отдохну" at bounding box center [754, 437] width 578 height 15
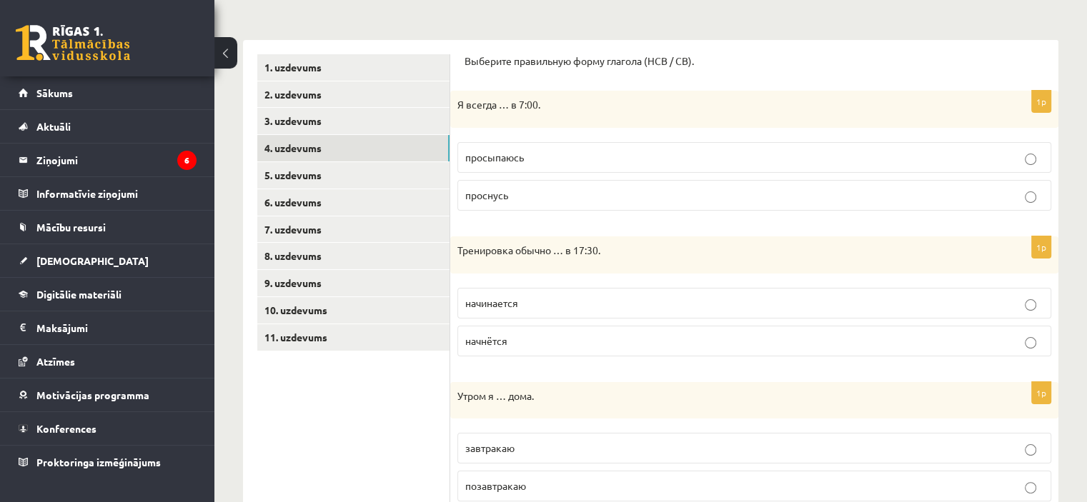
scroll to position [214, 0]
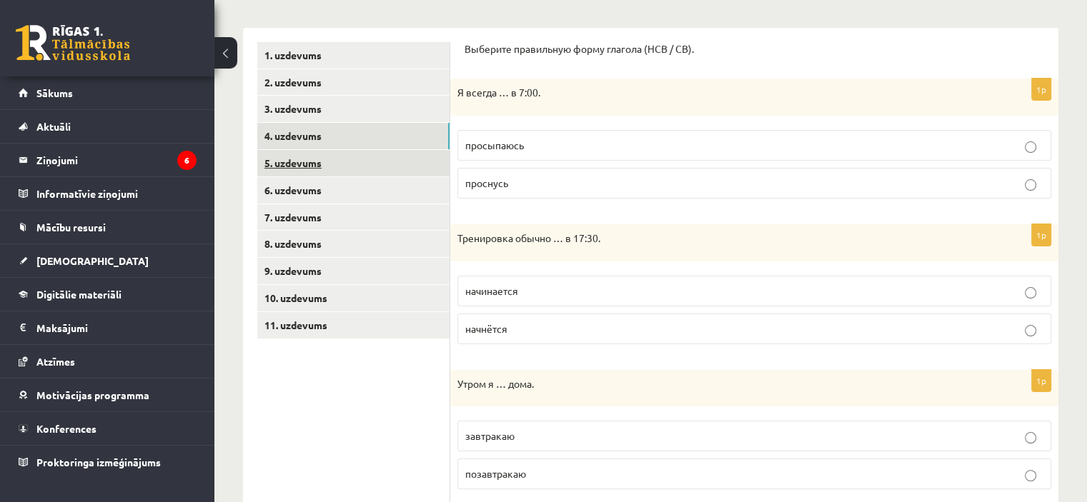
click at [314, 160] on link "5. uzdevums" at bounding box center [353, 163] width 192 height 26
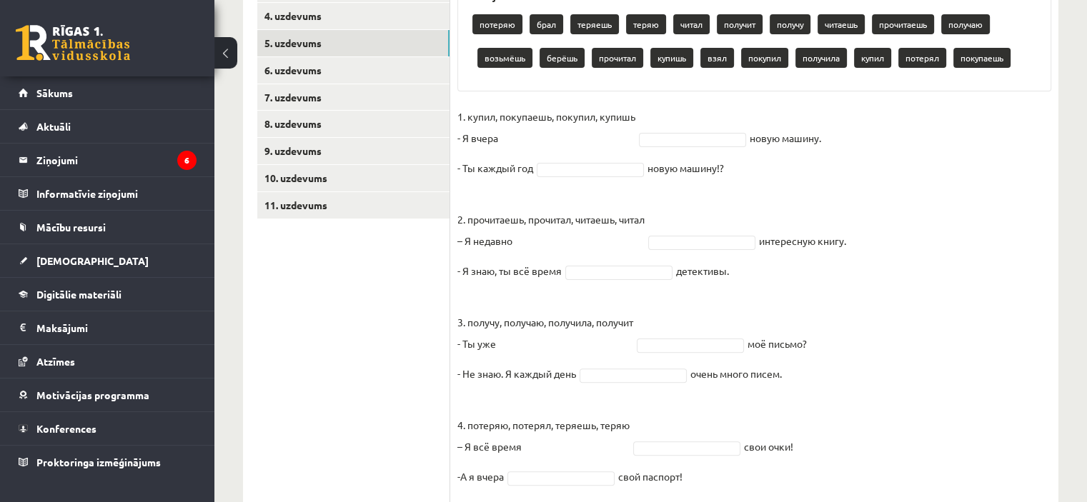
scroll to position [480, 0]
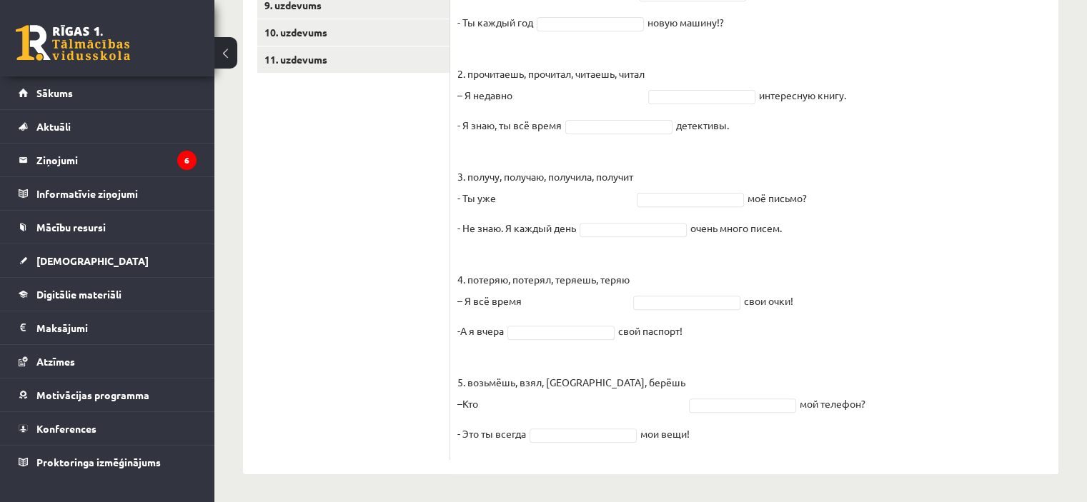
drag, startPoint x: 453, startPoint y: 64, endPoint x: 809, endPoint y: 530, distance: 586.2
copy div "Выберите правильную форму глагола (НСВ / СВ). Pieejamie vārdi потеряю брал теря…"
drag, startPoint x: 286, startPoint y: 287, endPoint x: 292, endPoint y: 277, distance: 11.5
click at [287, 284] on ul "1. uzdevums 2. uzdevums 3. uzdevums 4. uzdevums 5. uzdevums 6. uzdevums 7. uzde…" at bounding box center [353, 118] width 193 height 684
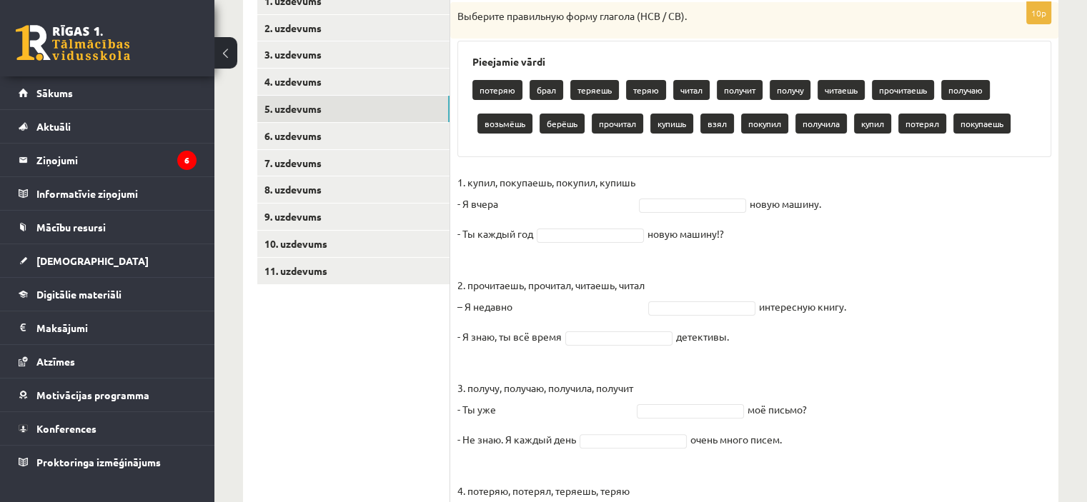
scroll to position [266, 0]
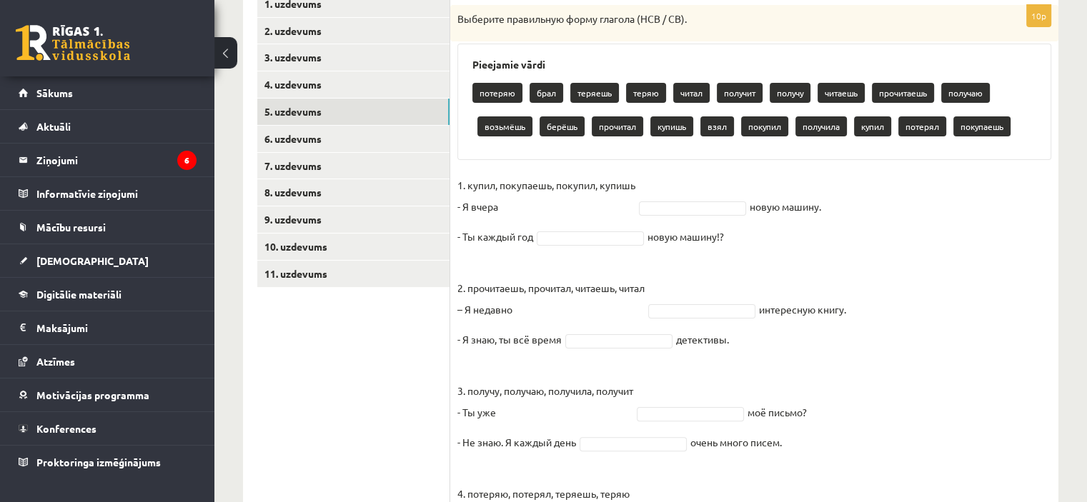
click at [715, 187] on fieldset "1. купил, покупаешь, покупил, купишь - Я вчера новую машину. - Ты каждый год но…" at bounding box center [754, 420] width 594 height 493
click at [671, 180] on fieldset "1. купил, покупаешь, покупил, купишь - Я вчера новую машину. - Ты каждый год но…" at bounding box center [754, 420] width 594 height 493
click at [647, 192] on fieldset "1. купил, покупаешь, покупил, купишь - Я вчера новую машину. - Ты каждый год но…" at bounding box center [754, 420] width 594 height 493
click at [650, 189] on fieldset "1. купил, покупаешь, покупил, купишь - Я вчера новую машину. - Ты каждый год но…" at bounding box center [754, 420] width 594 height 493
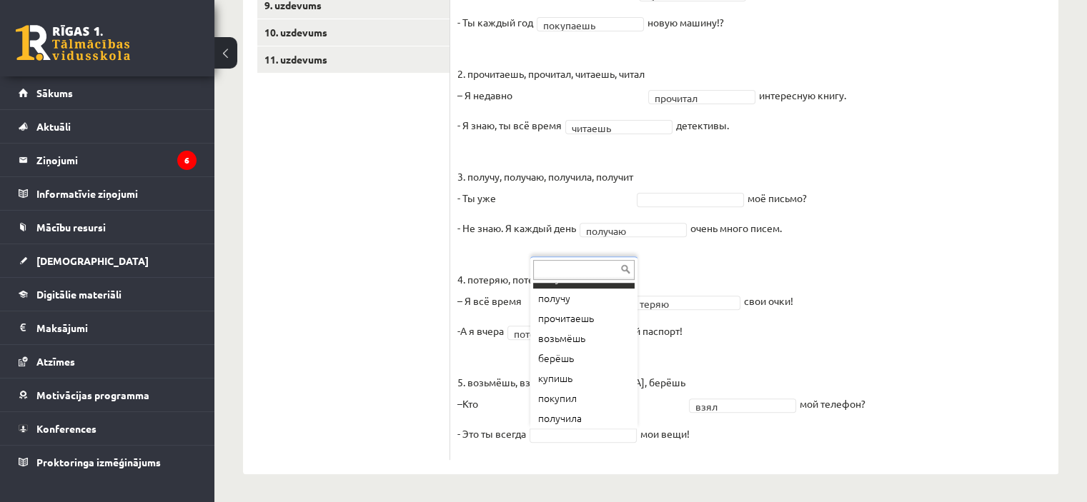
scroll to position [117, 0]
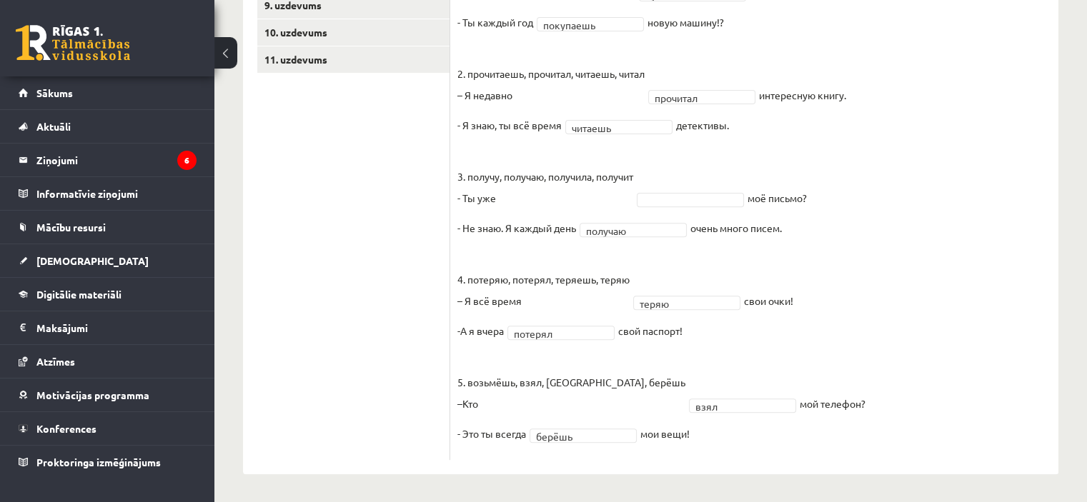
click at [797, 454] on div "10p Выберите правильную форму глагола (НСВ / СВ). Pieejamie vārdi потеряю брал …" at bounding box center [754, 126] width 608 height 670
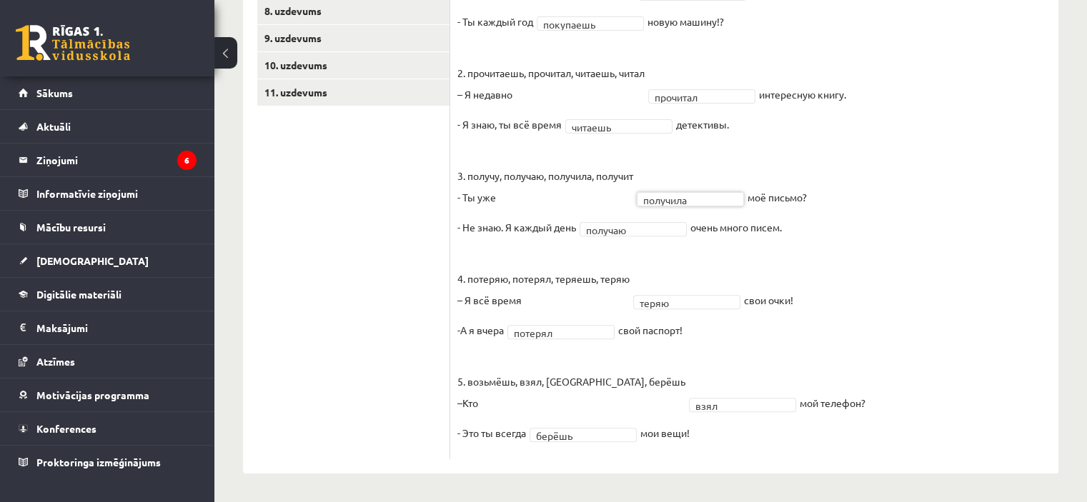
scroll to position [447, 0]
click at [987, 331] on fieldset "1. купил, покупаешь, покупил, купишь - Я вчера купил ***** новую машину. - Ты к…" at bounding box center [754, 206] width 594 height 493
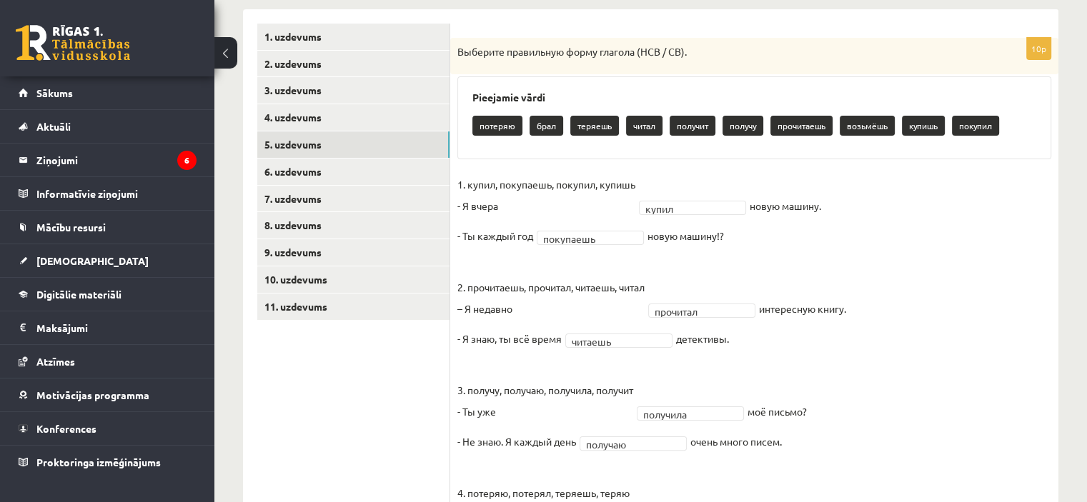
scroll to position [232, 0]
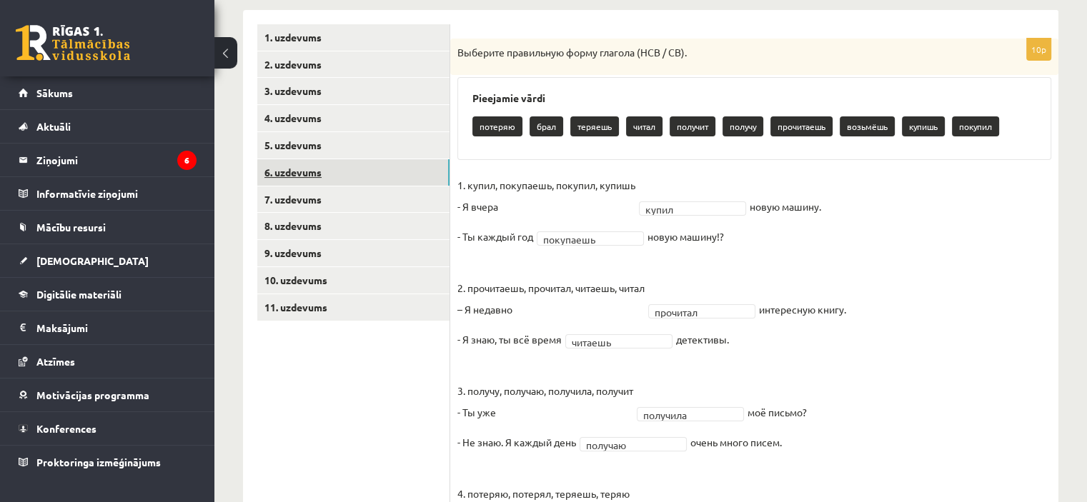
click at [322, 171] on link "6. uzdevums" at bounding box center [353, 172] width 192 height 26
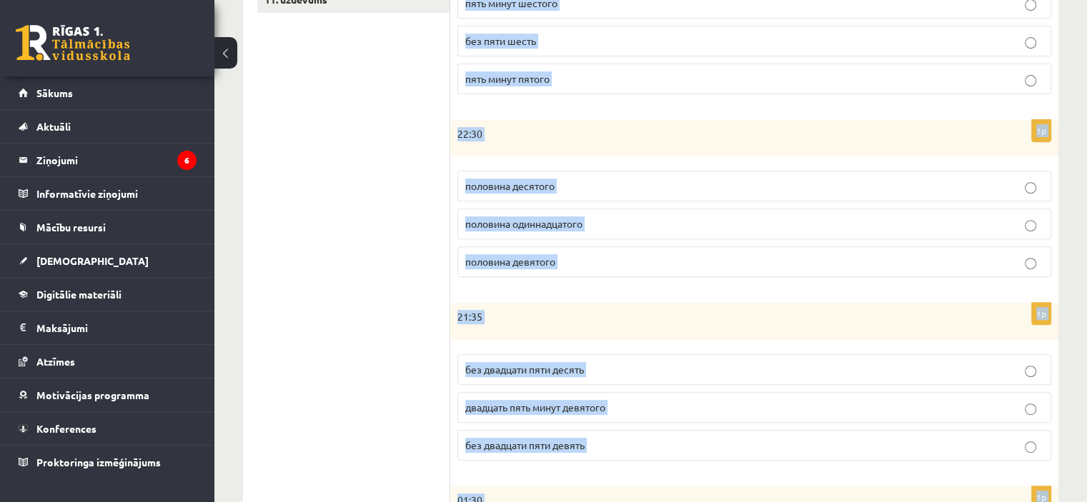
scroll to position [732, 0]
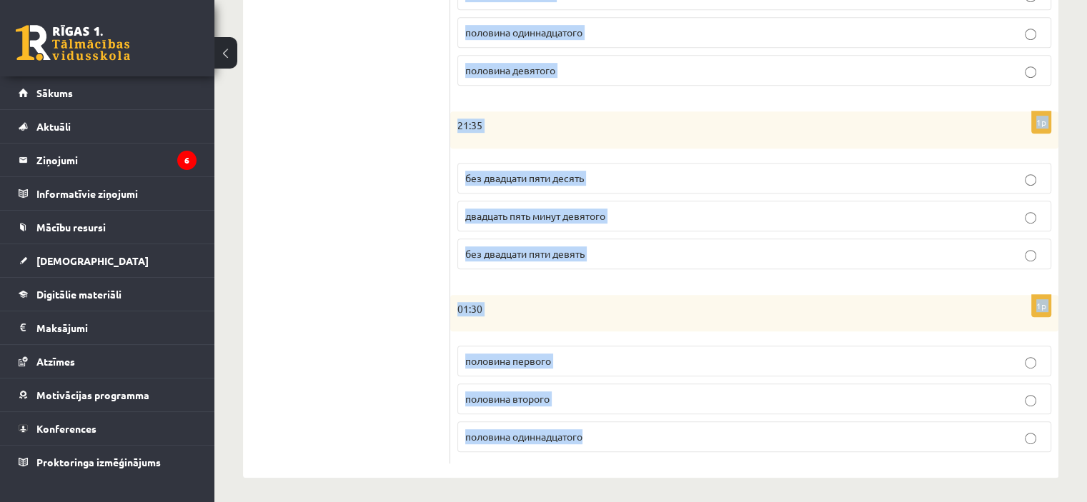
drag, startPoint x: 464, startPoint y: 28, endPoint x: 725, endPoint y: 517, distance: 554.0
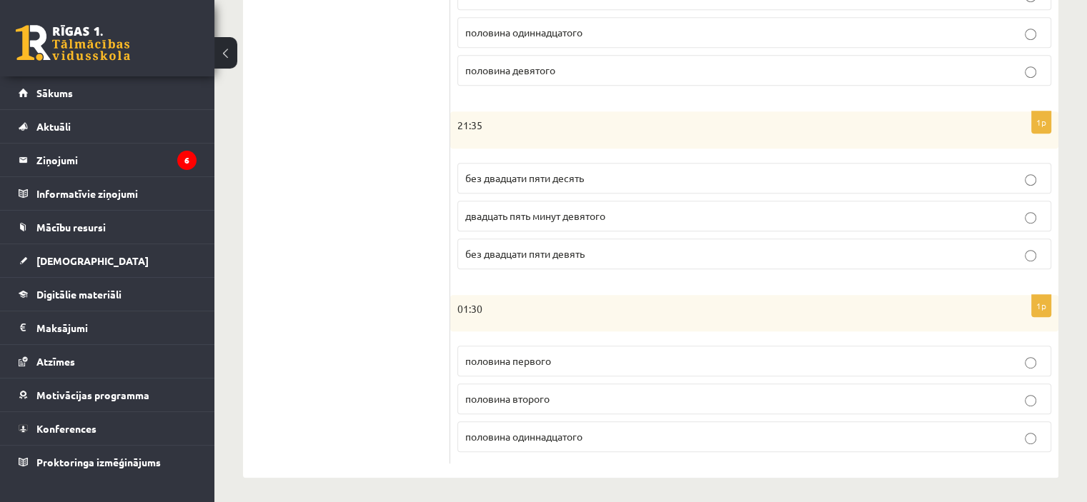
drag, startPoint x: 402, startPoint y: 237, endPoint x: 392, endPoint y: 221, distance: 18.6
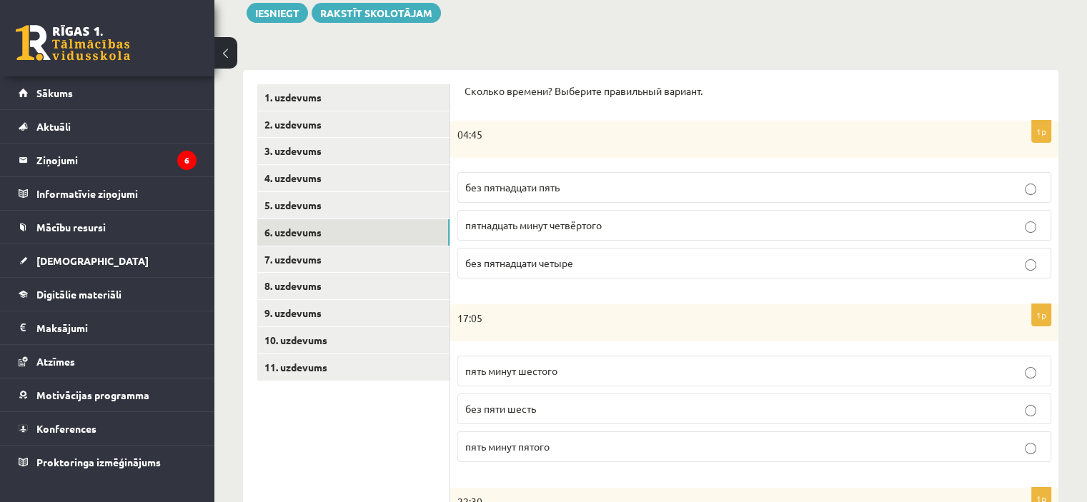
scroll to position [160, 0]
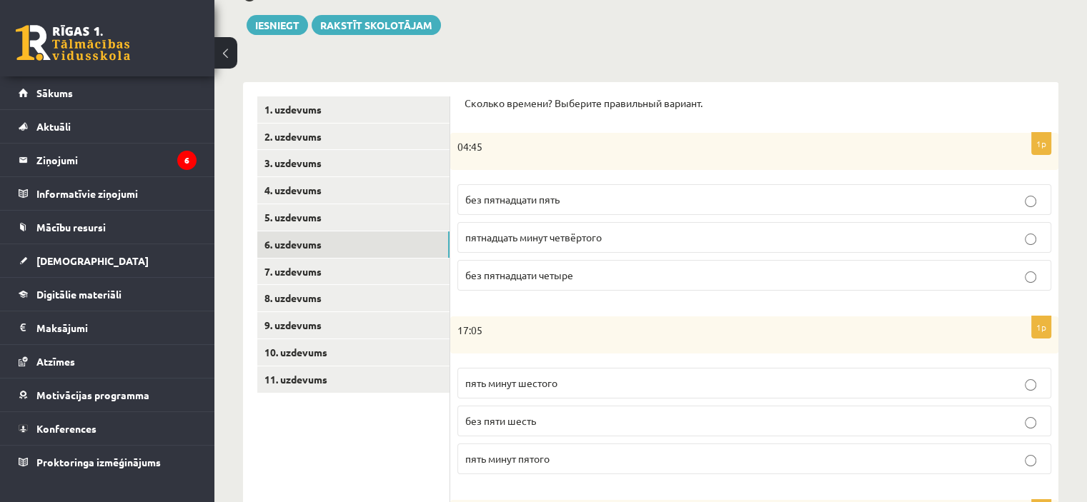
click at [533, 205] on p "без пятнадцати пять" at bounding box center [754, 199] width 578 height 15
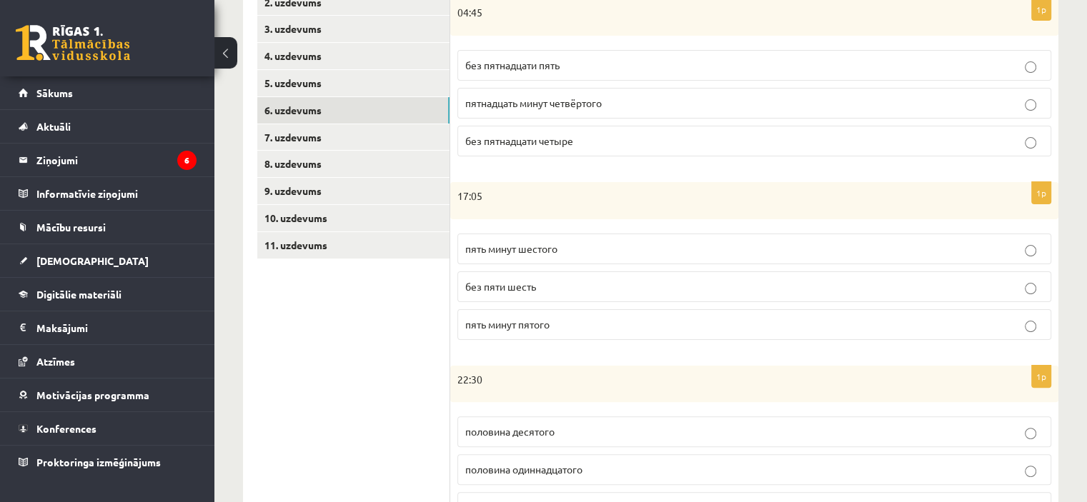
scroll to position [303, 0]
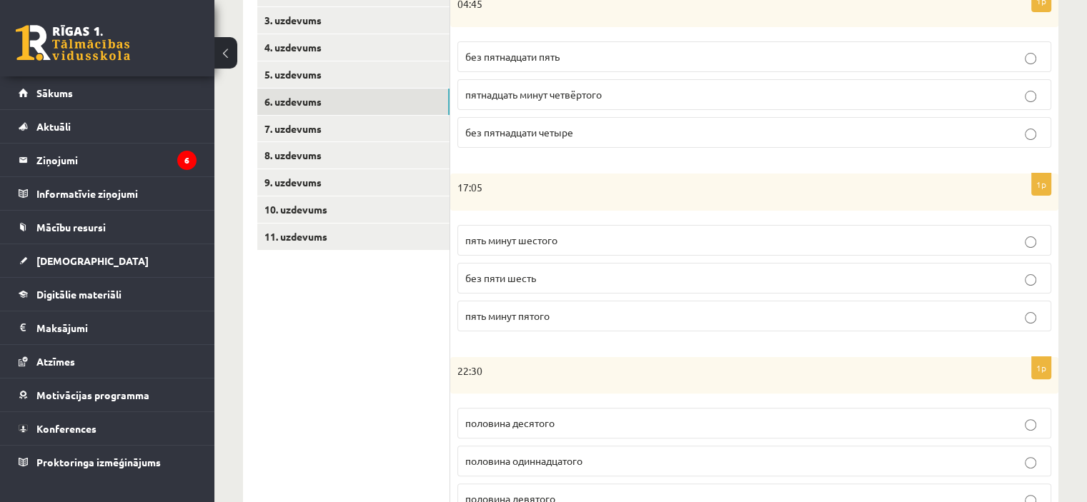
click at [546, 237] on span "пять минут шестого" at bounding box center [511, 240] width 92 height 13
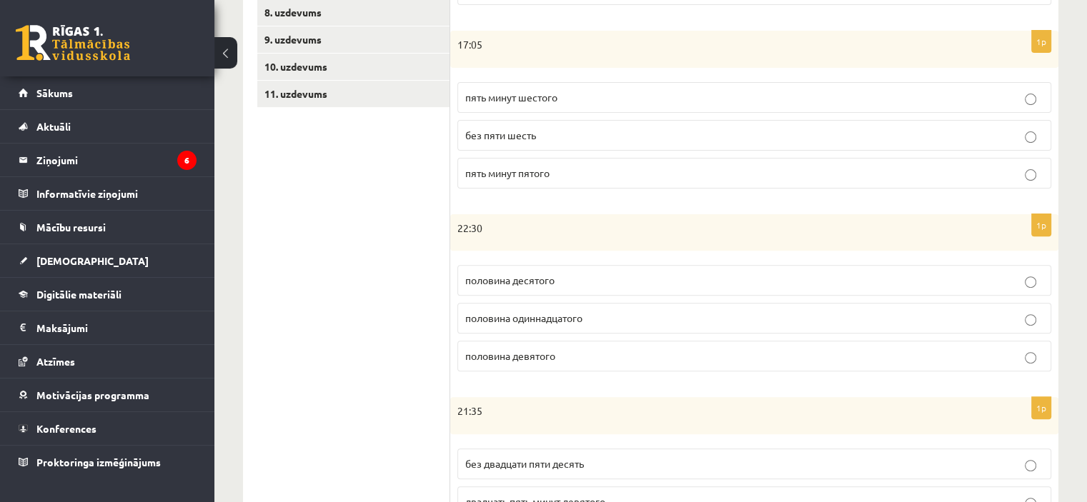
scroll to position [517, 0]
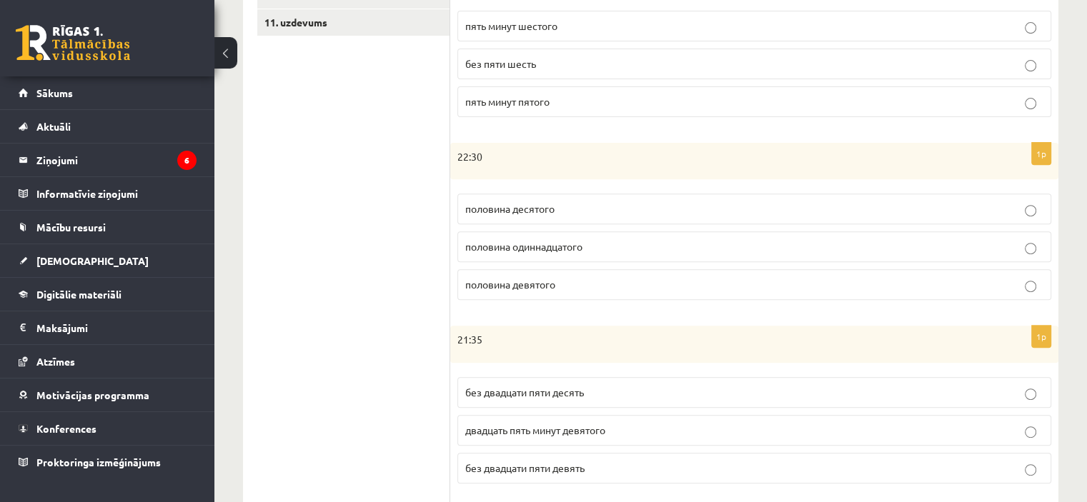
click at [606, 247] on p "половина одиннадцатого" at bounding box center [754, 246] width 578 height 15
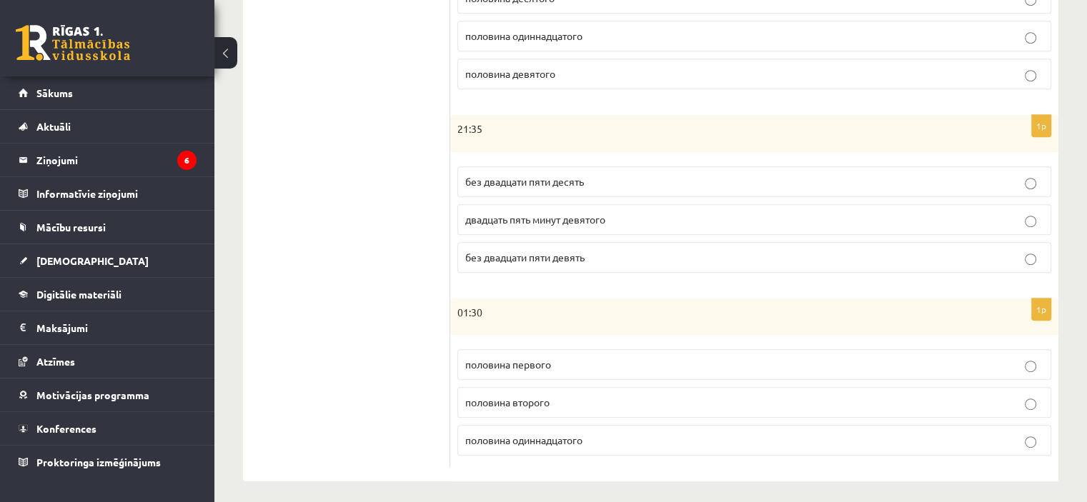
scroll to position [732, 0]
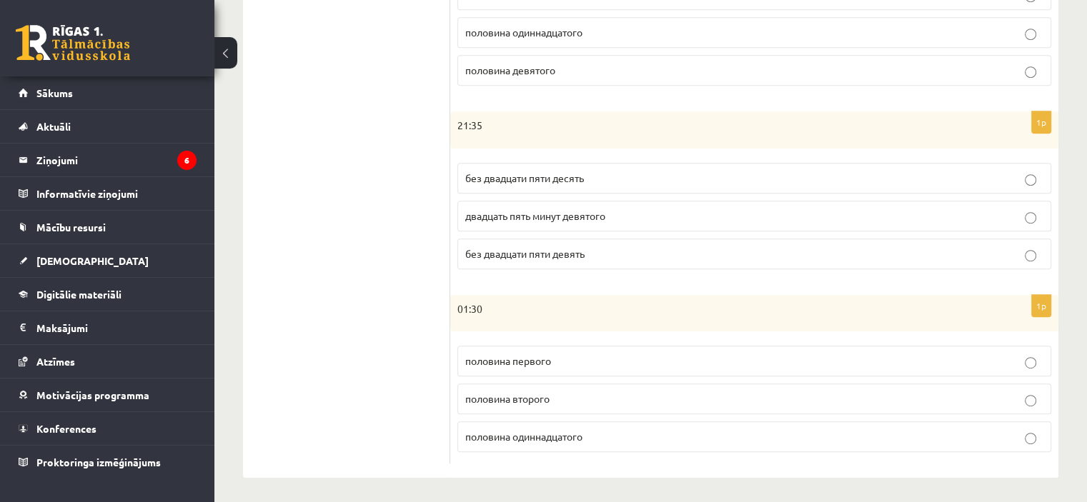
click at [571, 174] on span "без двадцати пяти десять" at bounding box center [524, 177] width 119 height 13
click at [538, 392] on span "половина второго" at bounding box center [507, 398] width 84 height 13
click at [617, 394] on p "половина второго" at bounding box center [754, 399] width 578 height 15
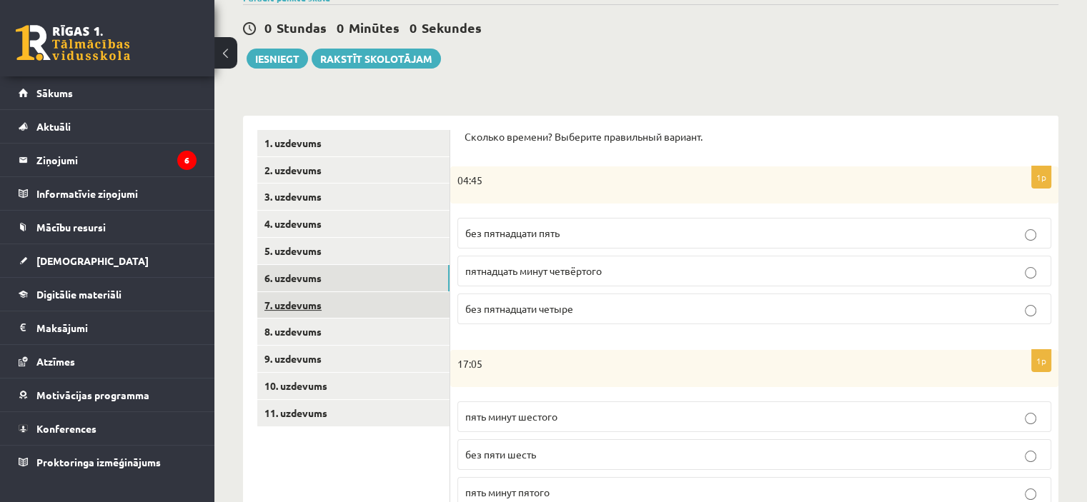
scroll to position [160, 0]
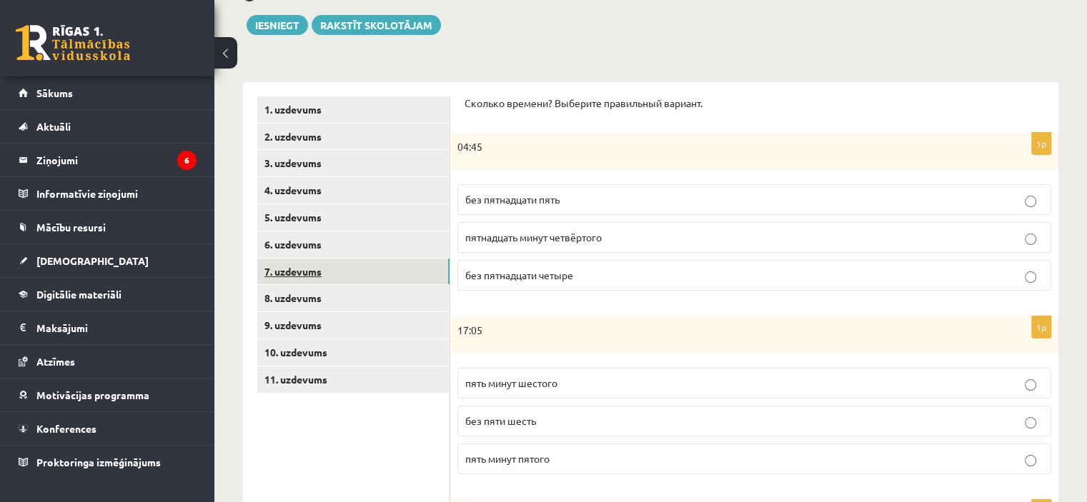
click at [332, 271] on link "7. uzdevums" at bounding box center [353, 272] width 192 height 26
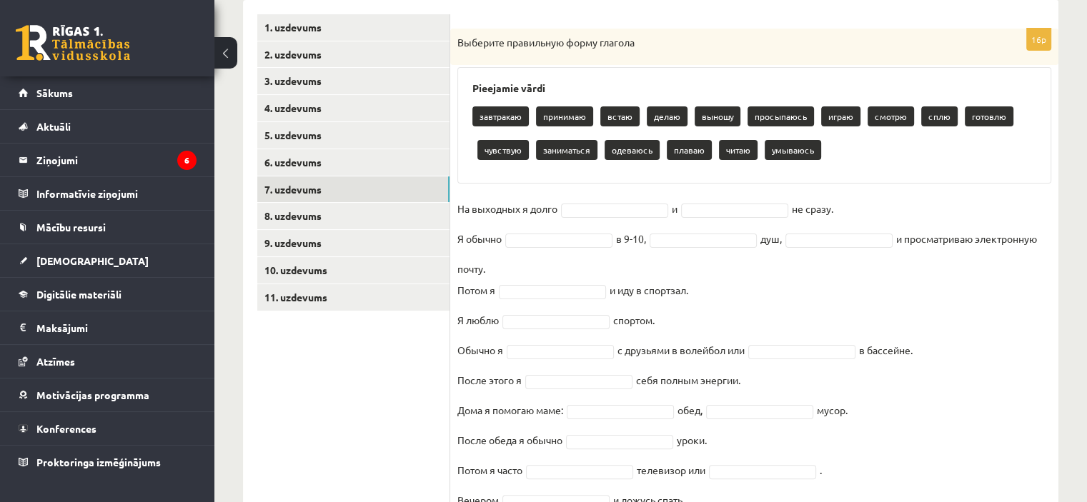
scroll to position [309, 0]
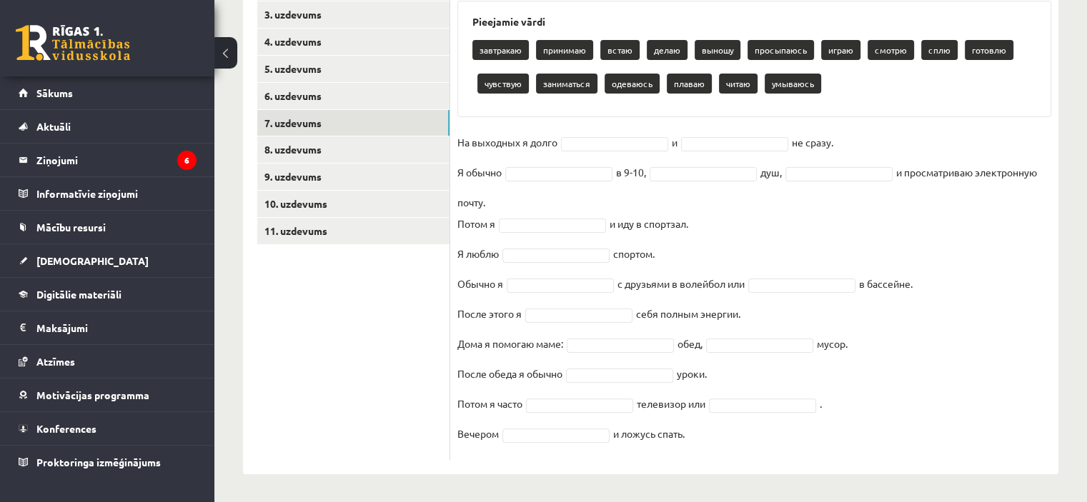
drag, startPoint x: 454, startPoint y: 114, endPoint x: 732, endPoint y: 479, distance: 458.9
click at [769, 497] on div "Krievu valoda JK 11.b1 klase 1. ieskaite , Elīna Bačka (11.b1 JK) Parādīt punkt…" at bounding box center [650, 124] width 872 height 757
click at [381, 319] on ul "1. uzdevums 2. uzdevums 3. uzdevums 4. uzdevums 5. uzdevums 6. uzdevums 7. uzde…" at bounding box center [353, 204] width 193 height 512
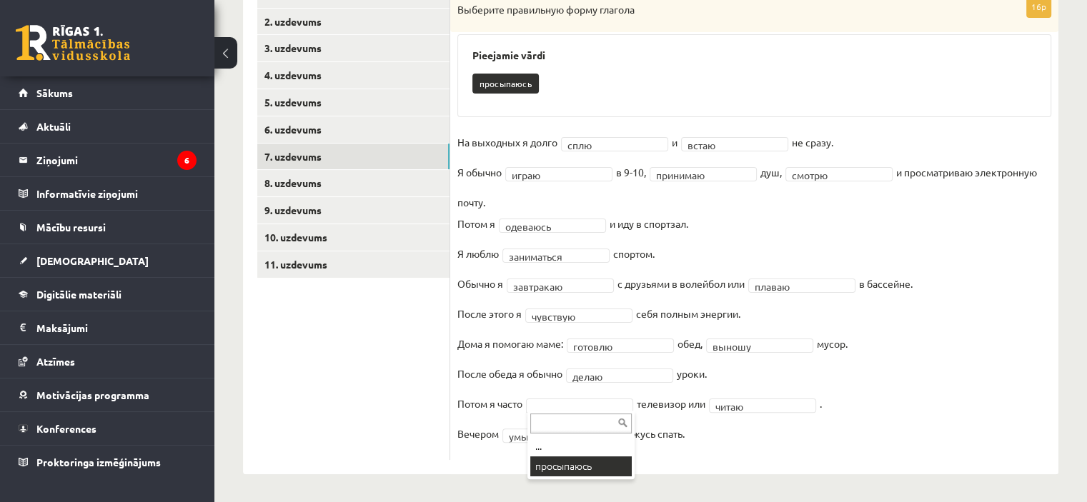
scroll to position [242, 0]
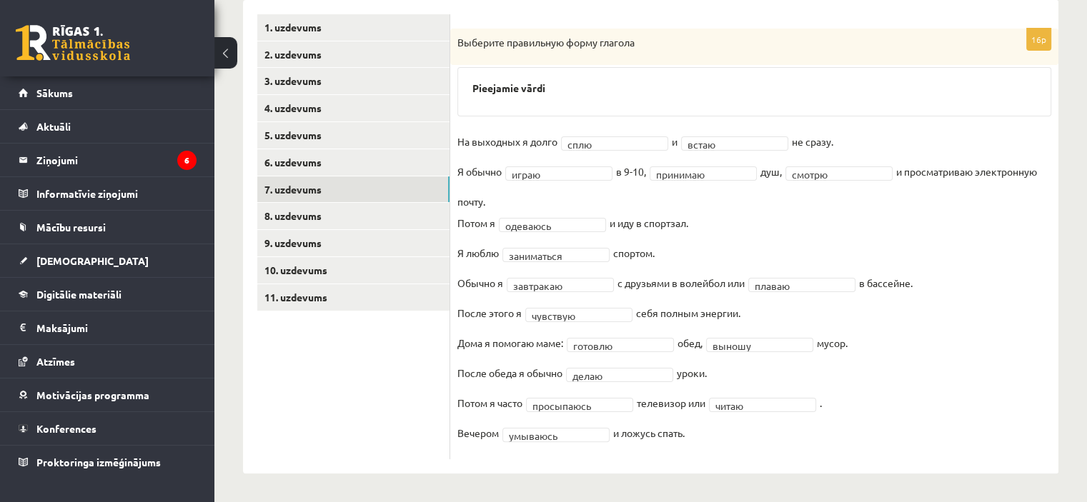
click at [861, 455] on div "**********" at bounding box center [754, 244] width 608 height 431
click at [338, 218] on link "8. uzdevums" at bounding box center [353, 216] width 192 height 26
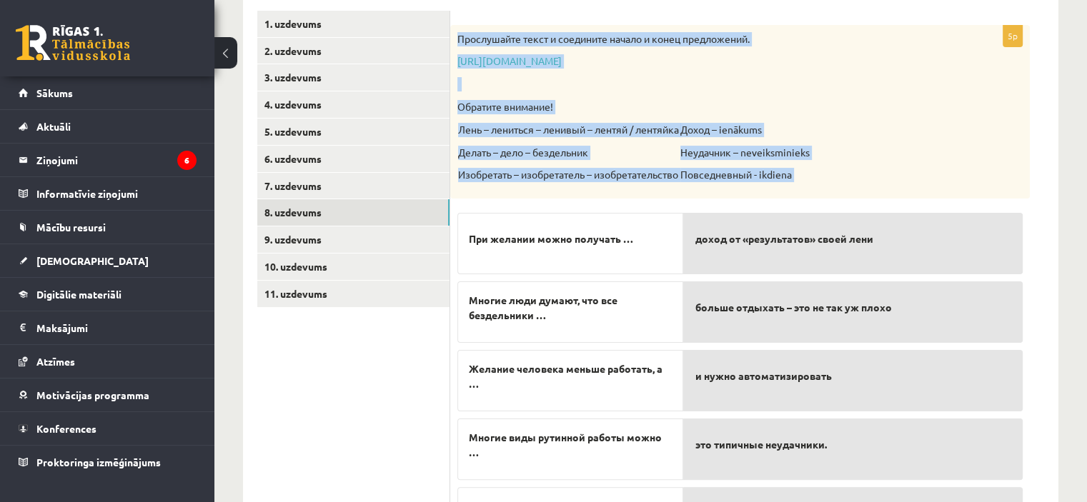
scroll to position [340, 0]
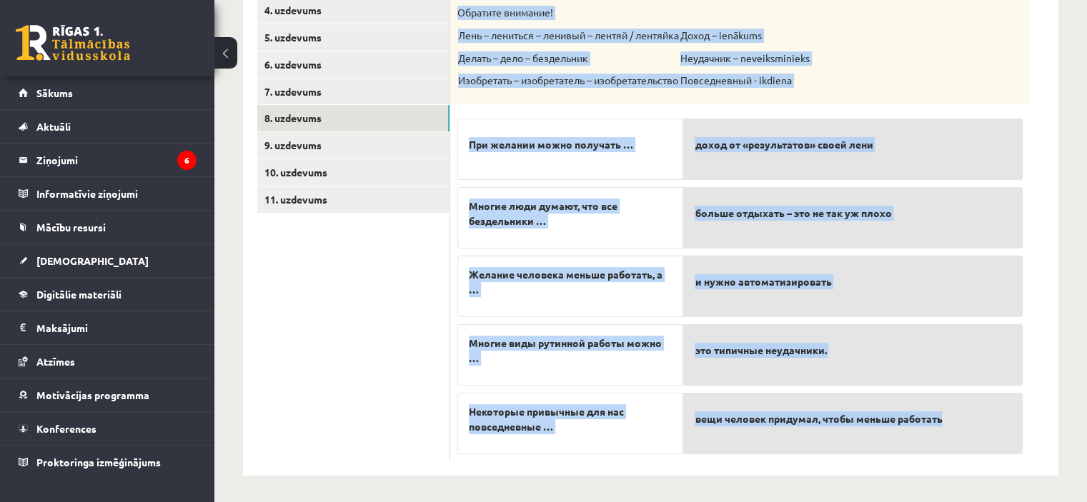
drag, startPoint x: 458, startPoint y: 37, endPoint x: 993, endPoint y: 434, distance: 666.0
click at [996, 437] on div "5p Прослушайте текст и соедините начало и конец предложений. https://www.zvaigz…" at bounding box center [740, 196] width 580 height 531
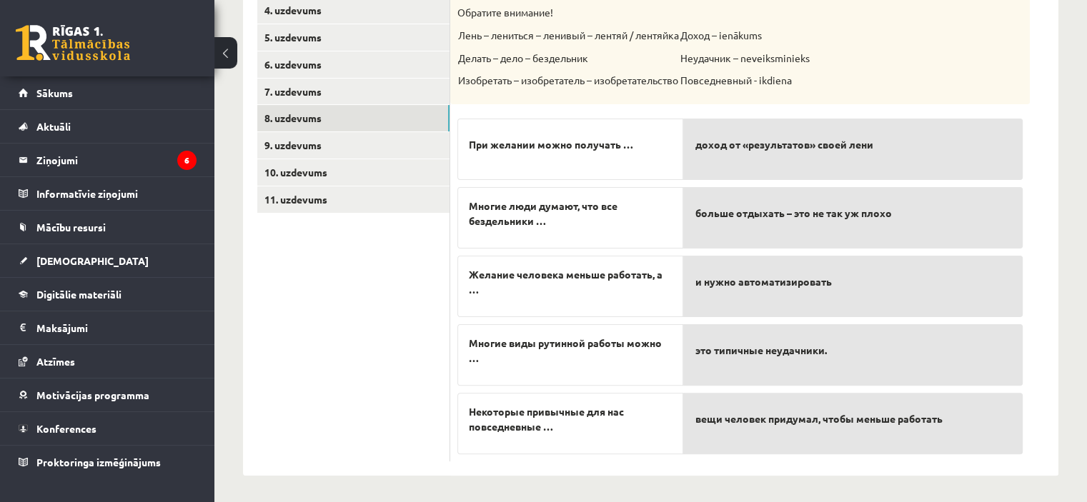
click at [392, 302] on ul "1. uzdevums 2. uzdevums 3. uzdevums 4. uzdevums 5. uzdevums 6. uzdevums 7. uzde…" at bounding box center [353, 188] width 193 height 545
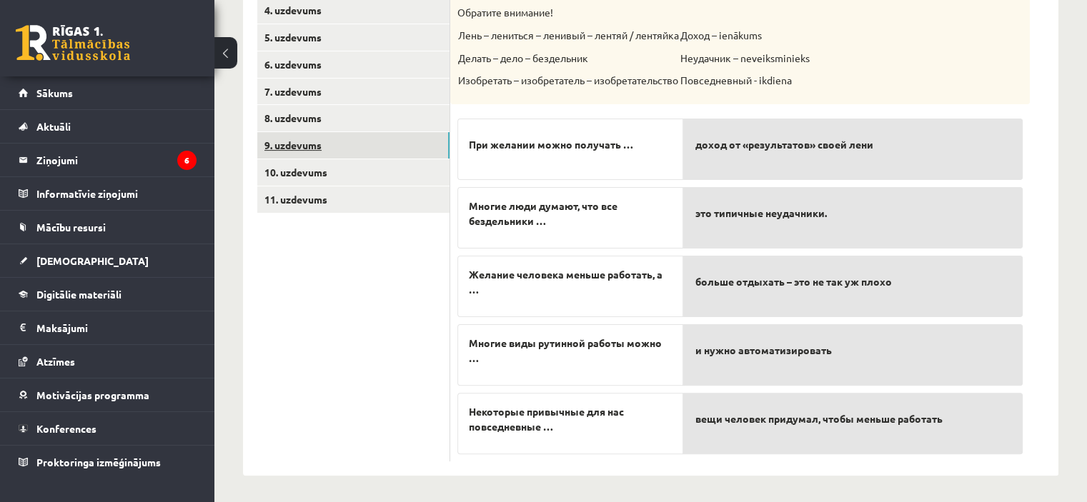
click at [334, 139] on link "9. uzdevums" at bounding box center [353, 145] width 192 height 26
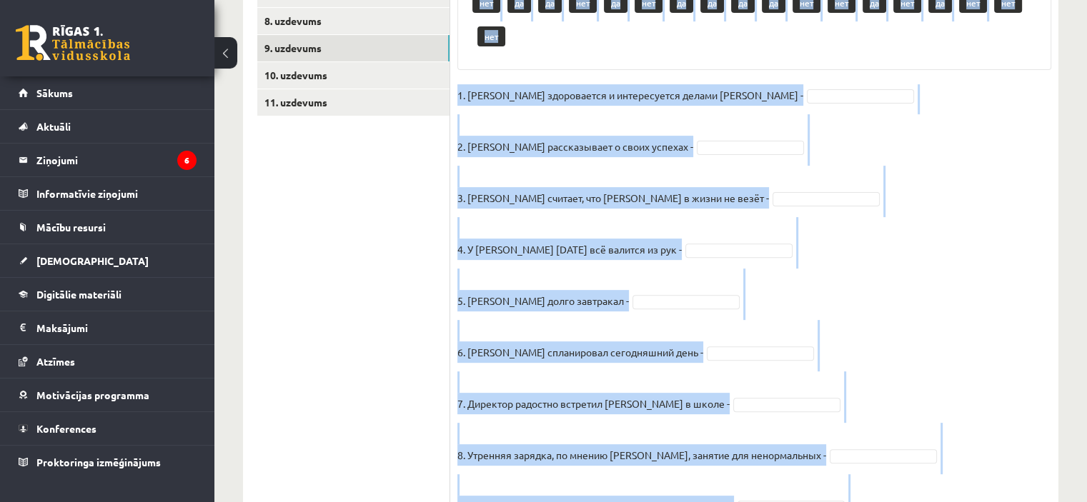
scroll to position [635, 0]
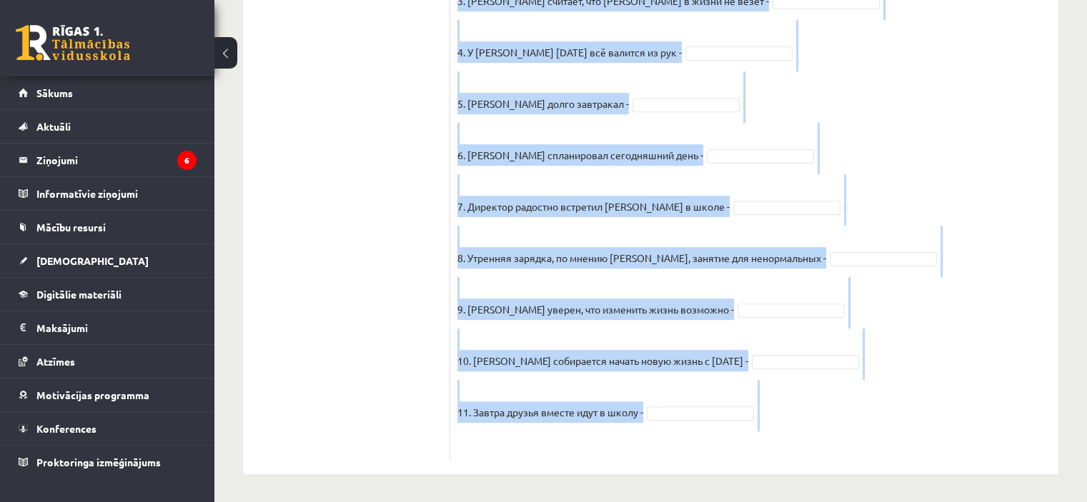
drag, startPoint x: 454, startPoint y: 84, endPoint x: 737, endPoint y: 424, distance: 442.9
click at [830, 436] on div "11p Прочитайте текст и отметьте верные / неверные утверждения в соответствии с …" at bounding box center [754, 48] width 608 height 824
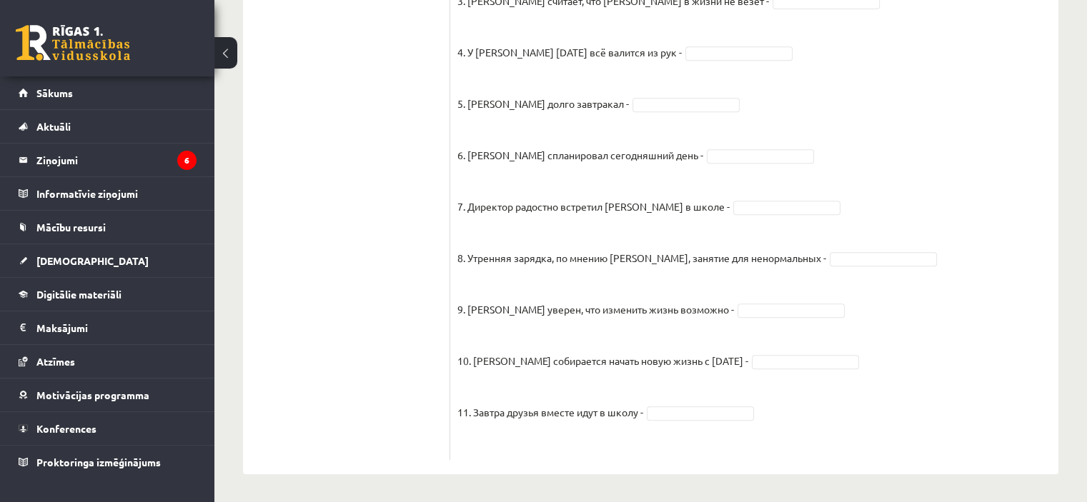
click at [332, 237] on ul "1. uzdevums 2. uzdevums 3. uzdevums 4. uzdevums 5. uzdevums 6. uzdevums 7. uzde…" at bounding box center [353, 41] width 193 height 838
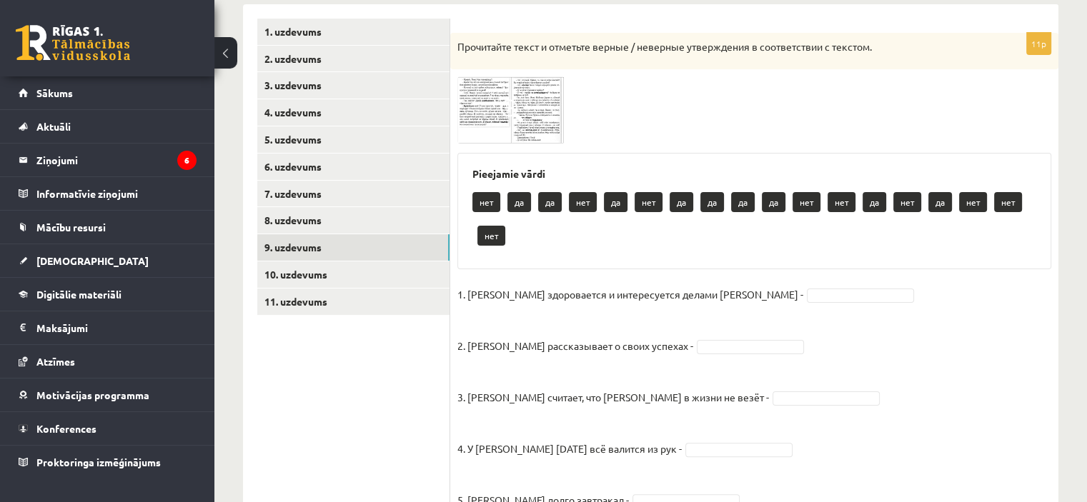
scroll to position [206, 0]
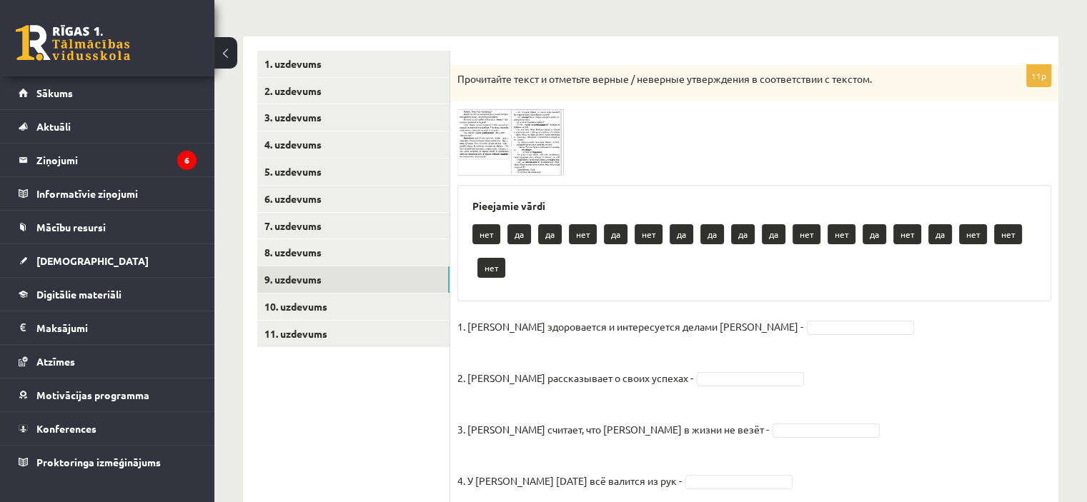
click at [492, 138] on img at bounding box center [510, 142] width 107 height 66
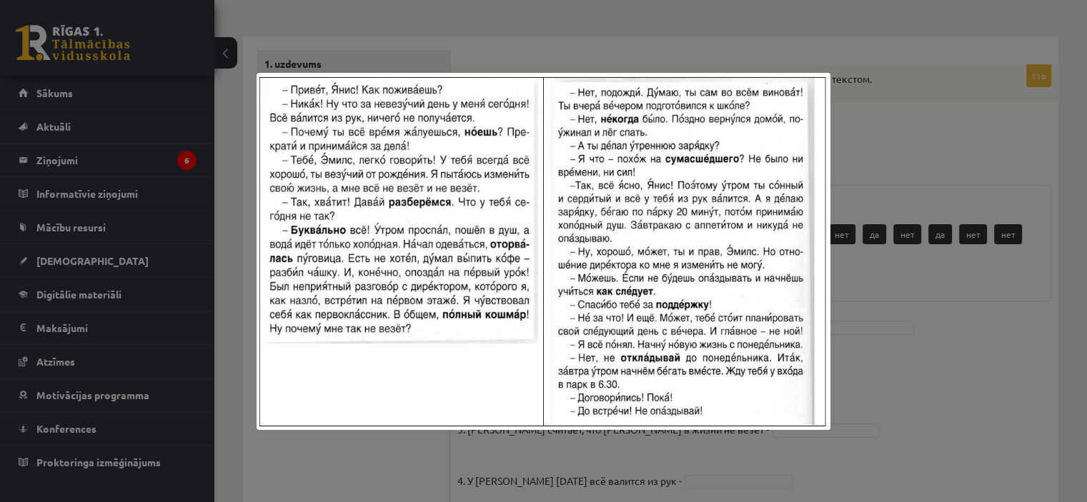
click at [597, 45] on div at bounding box center [543, 251] width 1087 height 502
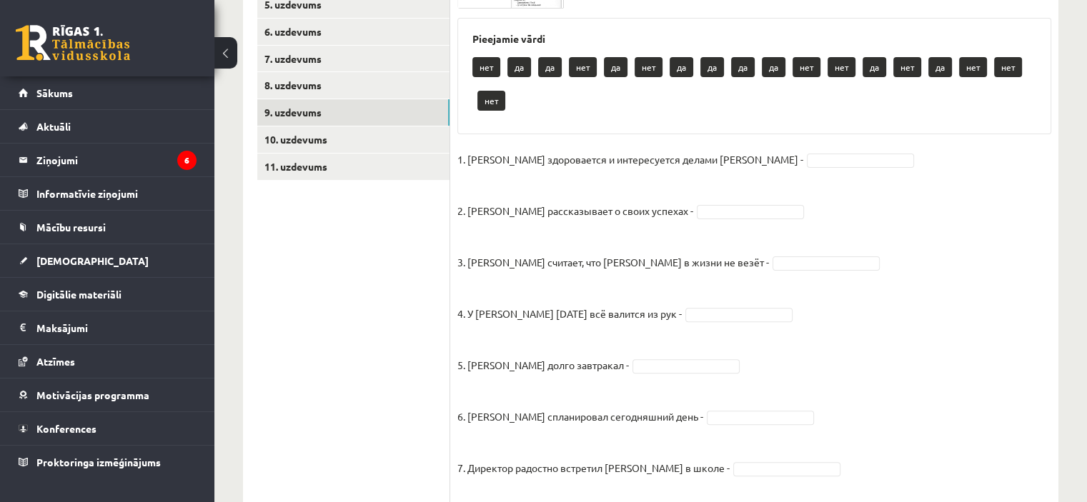
scroll to position [349, 0]
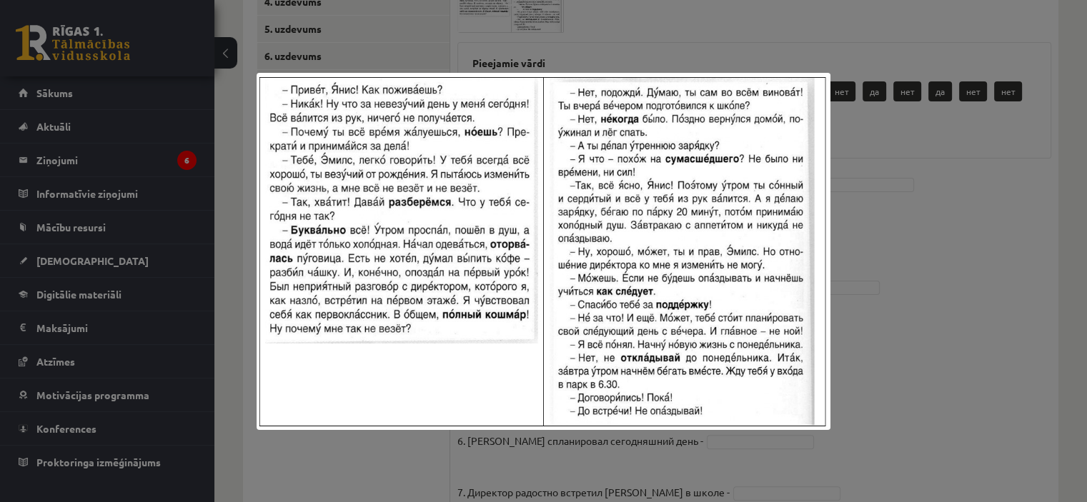
click at [926, 328] on div at bounding box center [543, 251] width 1087 height 502
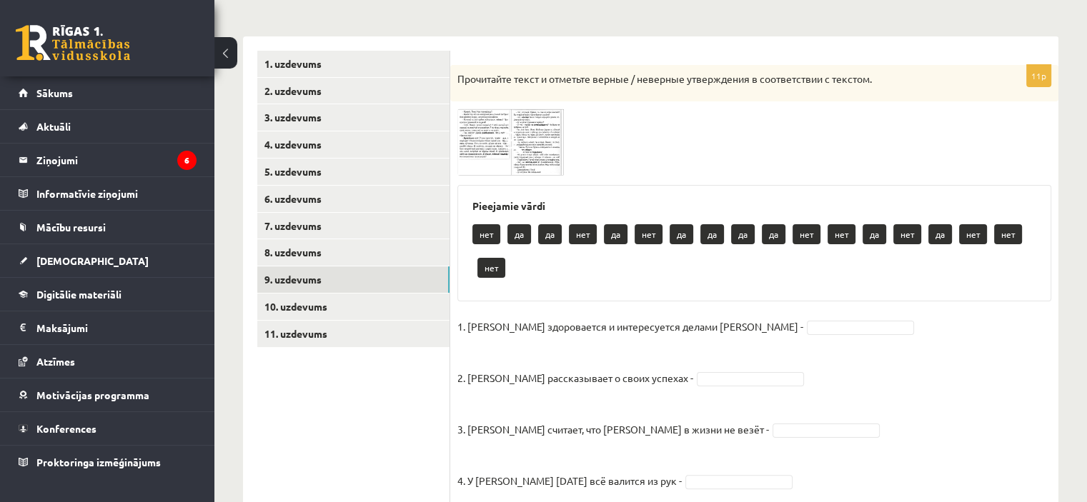
scroll to position [206, 0]
click at [495, 159] on img at bounding box center [510, 142] width 107 height 66
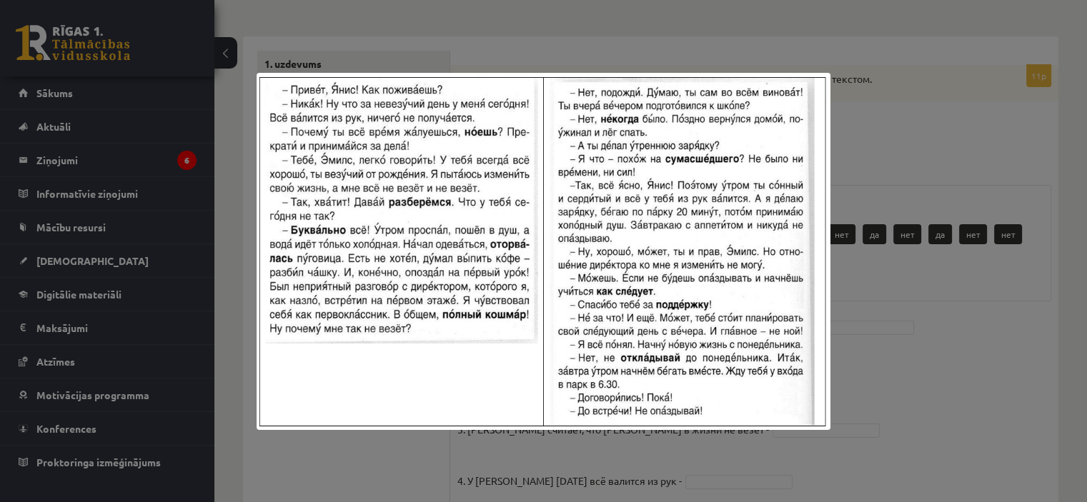
drag, startPoint x: 529, startPoint y: 12, endPoint x: 189, endPoint y: 74, distance: 344.9
click at [524, 14] on div at bounding box center [543, 251] width 1087 height 502
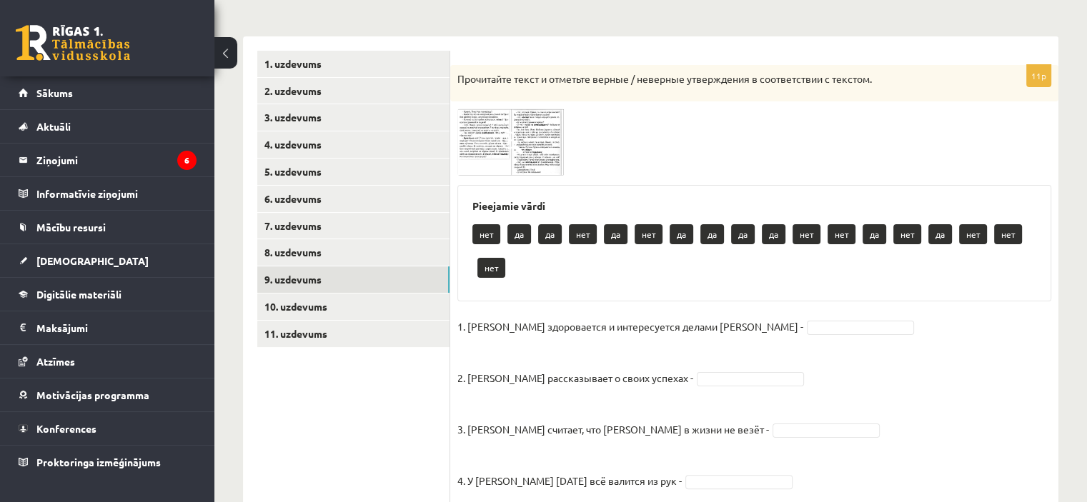
click at [509, 161] on img at bounding box center [510, 142] width 107 height 66
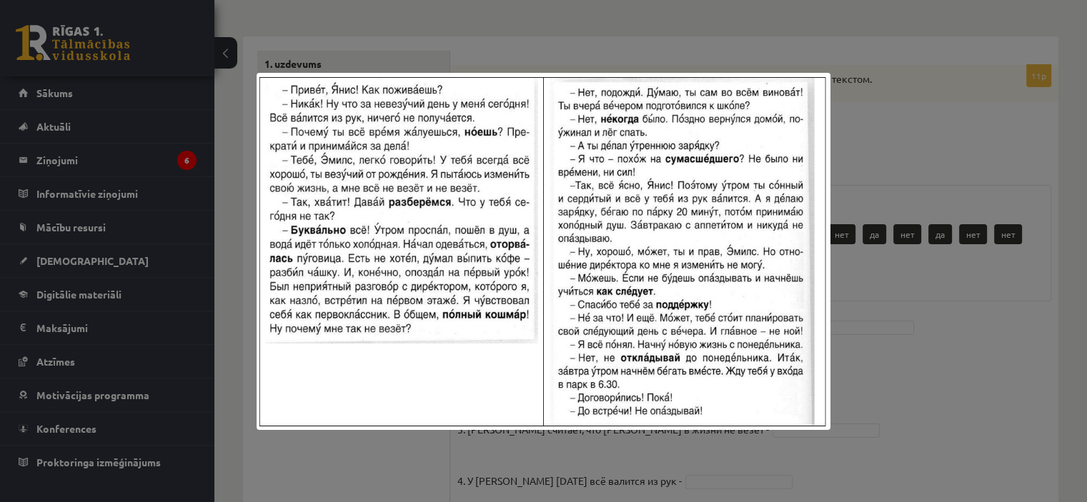
click at [859, 414] on div at bounding box center [543, 251] width 1087 height 502
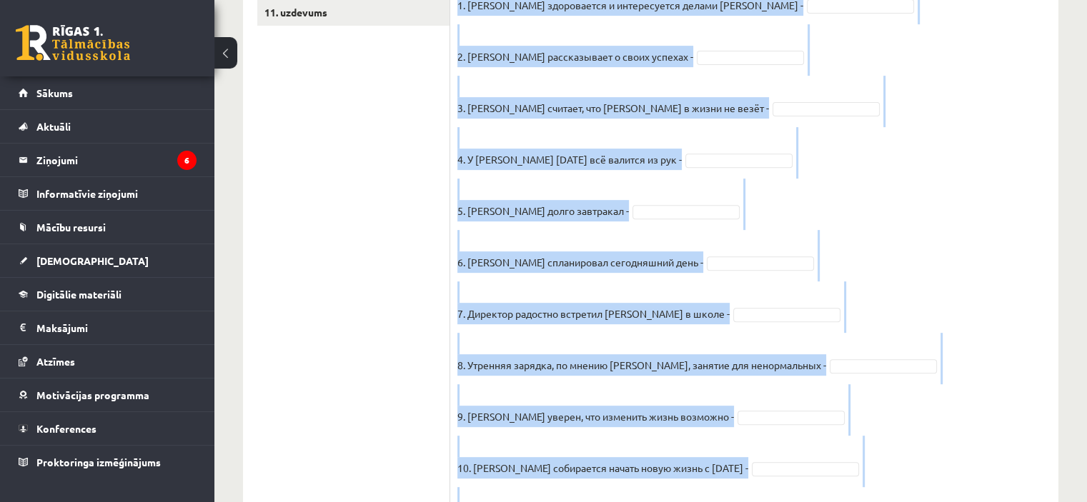
scroll to position [635, 0]
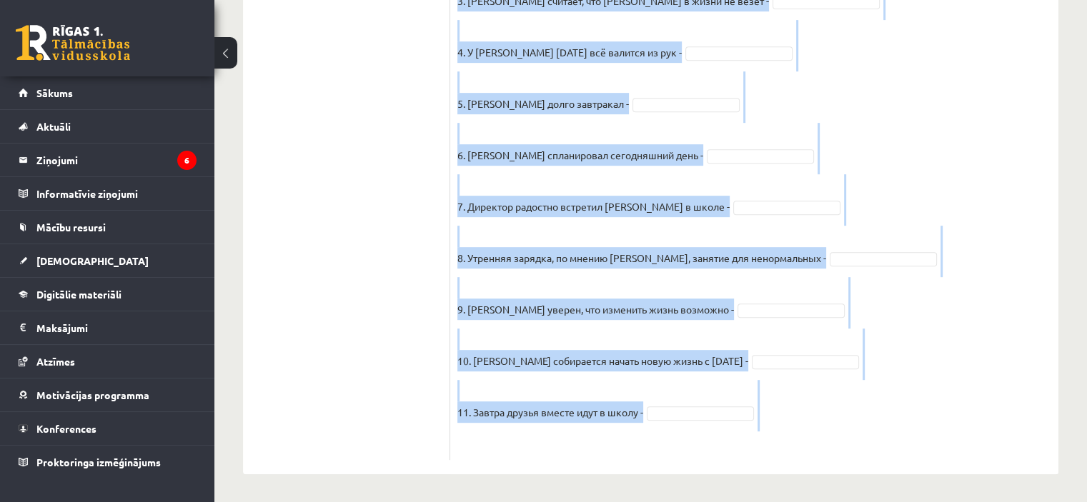
drag, startPoint x: 459, startPoint y: 191, endPoint x: 715, endPoint y: 475, distance: 382.0
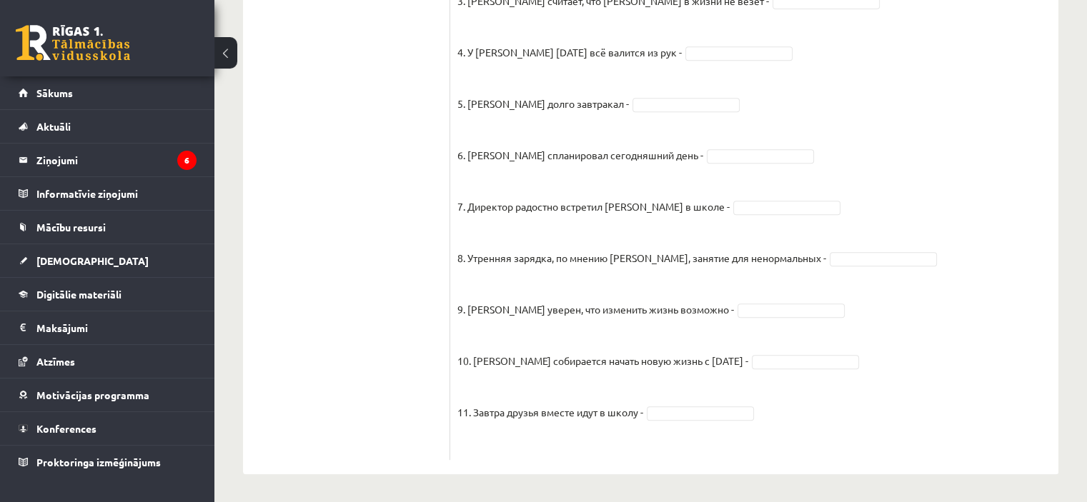
click at [333, 158] on ul "1. uzdevums 2. uzdevums 3. uzdevums 4. uzdevums 5. uzdevums 6. uzdevums 7. uzde…" at bounding box center [353, 41] width 193 height 838
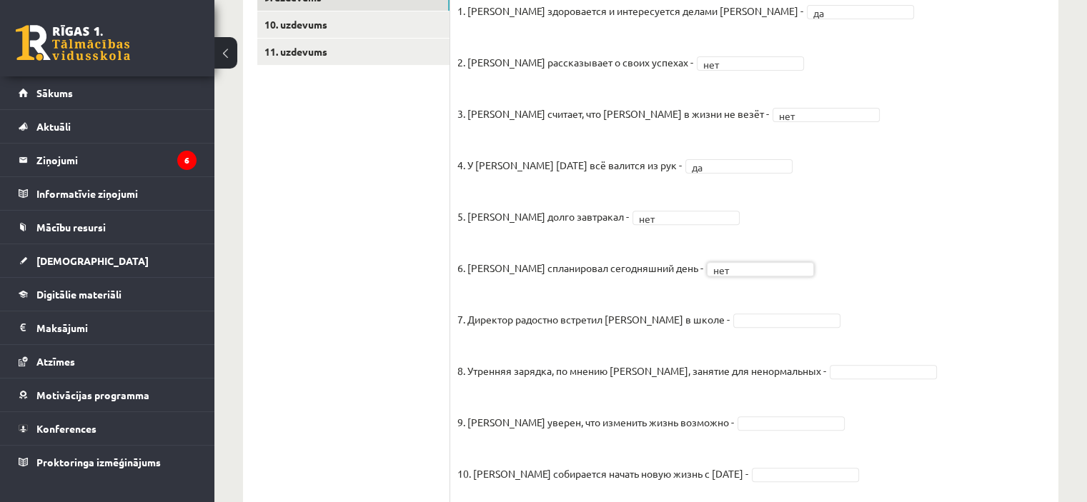
scroll to position [492, 0]
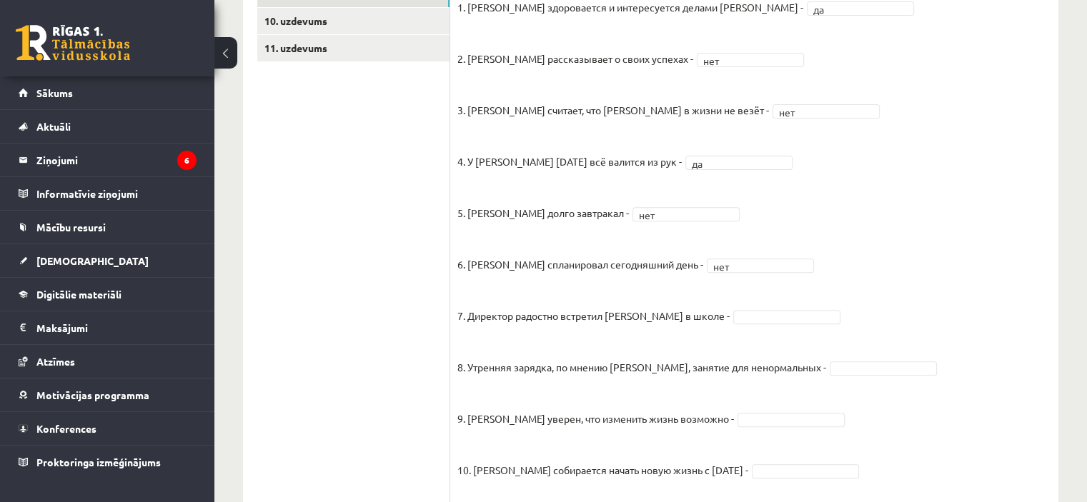
click at [725, 324] on fieldset "1. Эмилс здоровается и интересуется делами Яниса - да ** 2. Янис рассказывает о…" at bounding box center [754, 279] width 594 height 566
click at [963, 383] on fieldset "1. Эмилс здоровается и интересуется делами Яниса - да ** 2. Янис рассказывает о…" at bounding box center [754, 279] width 594 height 566
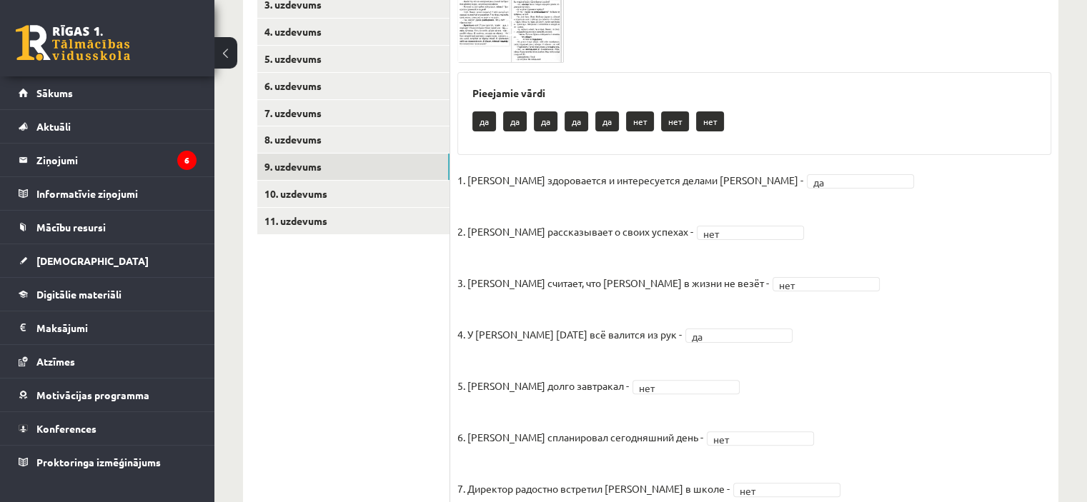
scroll to position [277, 0]
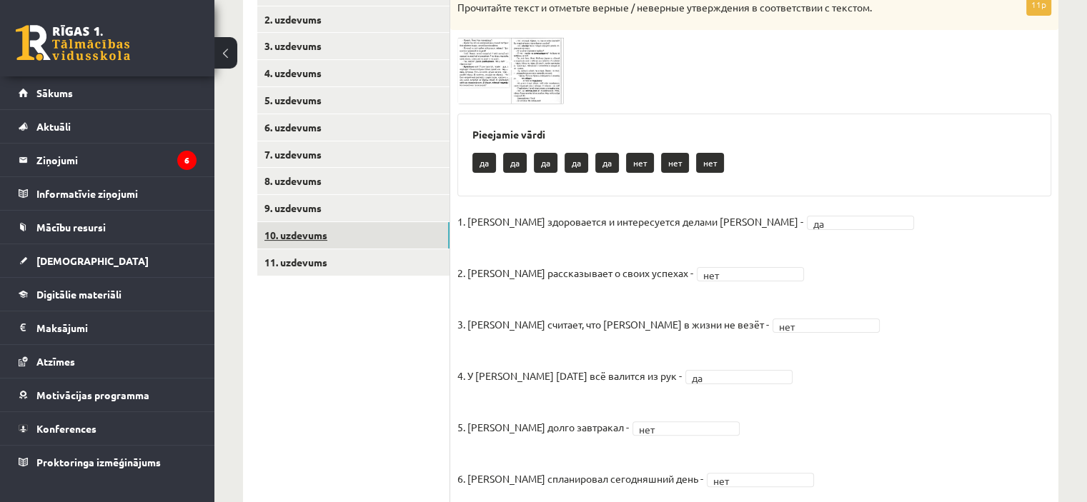
click at [355, 234] on link "10. uzdevums" at bounding box center [353, 235] width 192 height 26
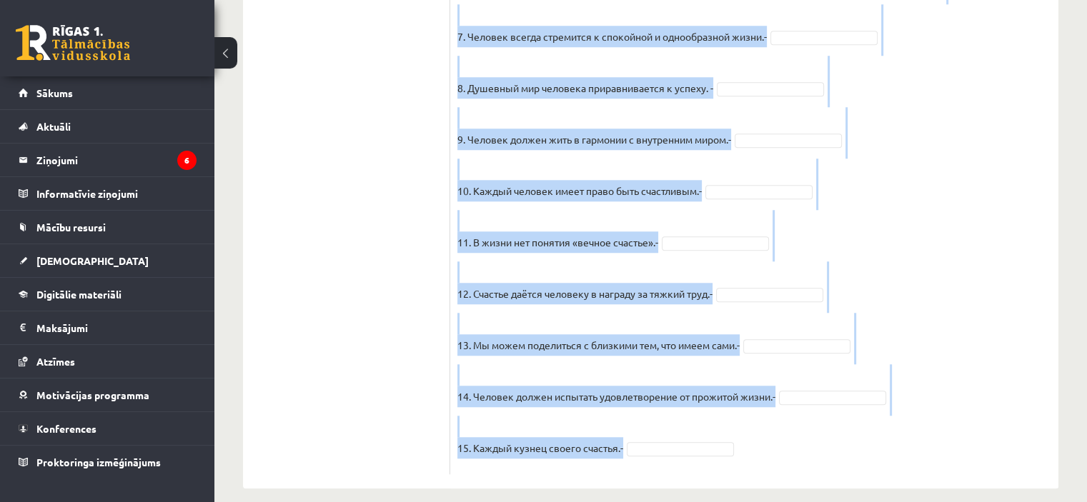
scroll to position [1269, 0]
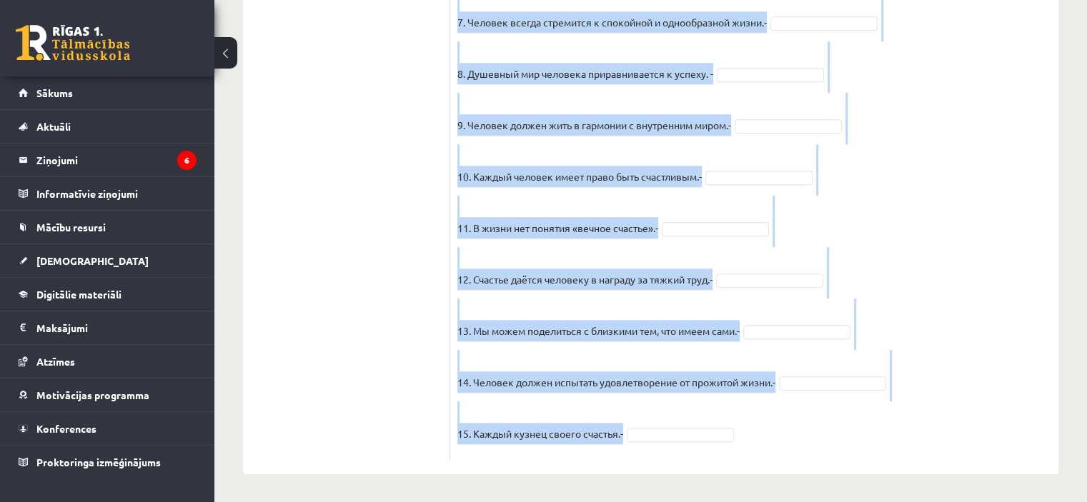
drag, startPoint x: 459, startPoint y: 234, endPoint x: 672, endPoint y: 502, distance: 341.3
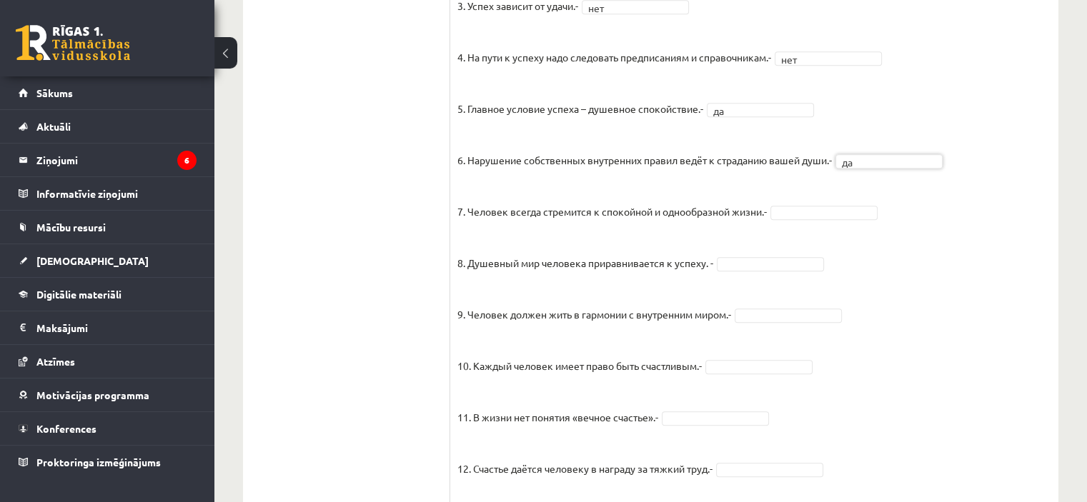
scroll to position [1055, 0]
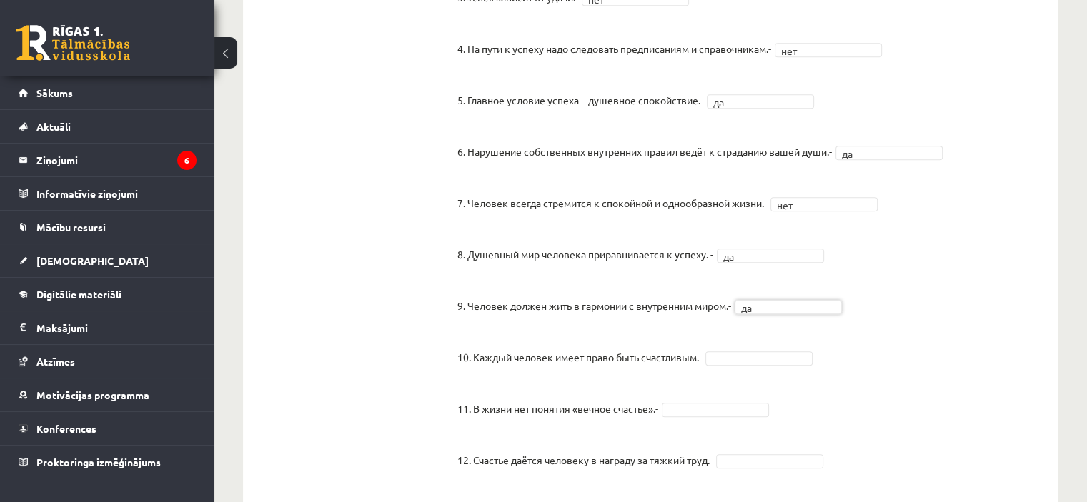
click at [798, 365] on fieldset "1. Человек должен жить по составленному плану. - нет *** 2. Если хочешь быть ус…" at bounding box center [754, 259] width 594 height 750
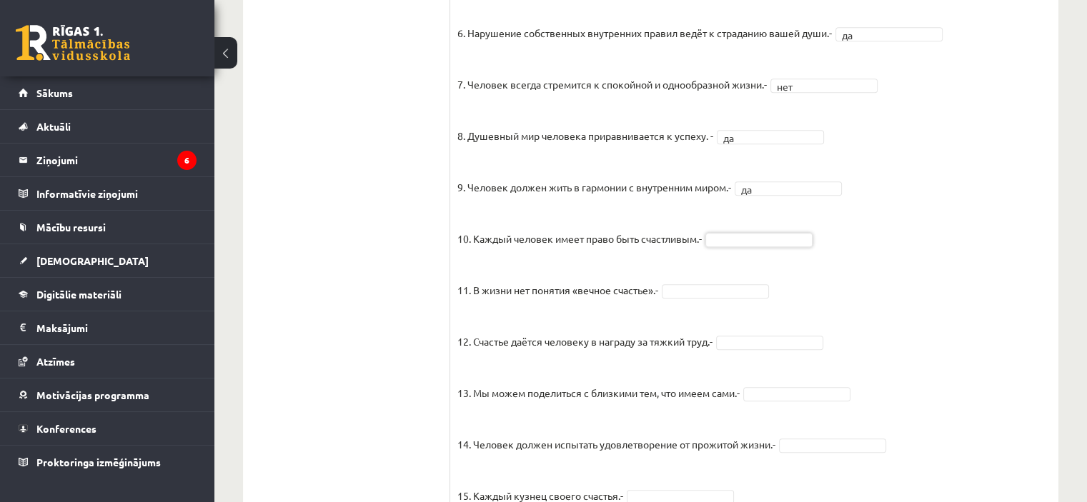
scroll to position [1198, 0]
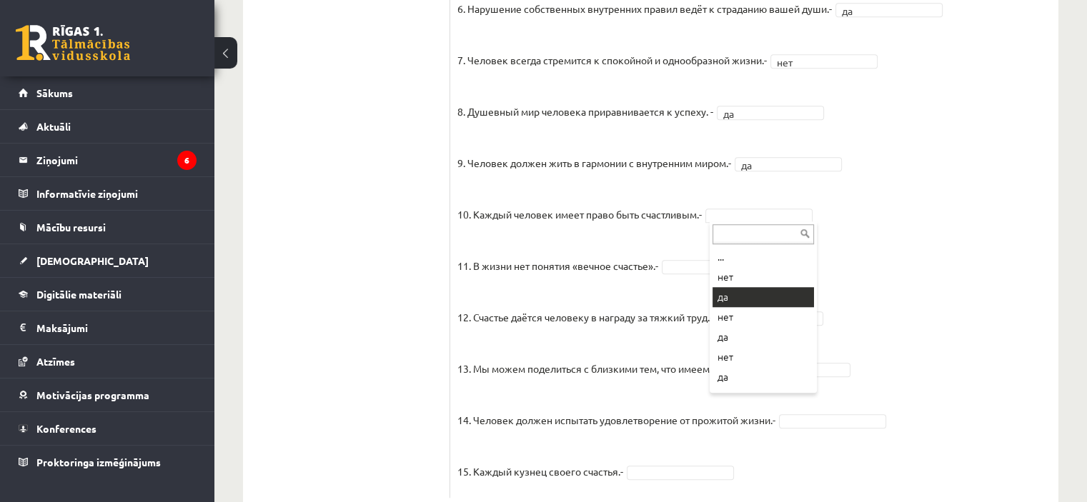
drag, startPoint x: 743, startPoint y: 299, endPoint x: 725, endPoint y: 279, distance: 27.3
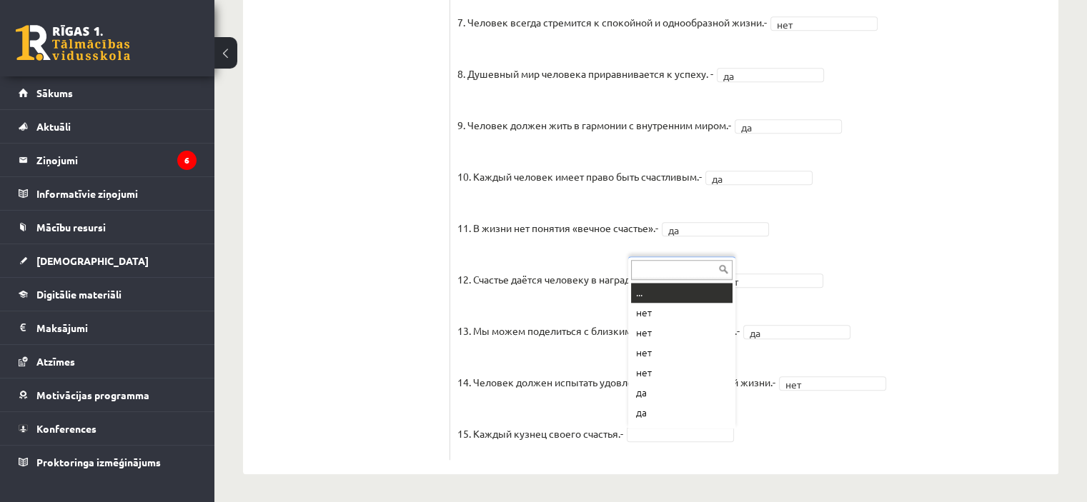
scroll to position [17, 0]
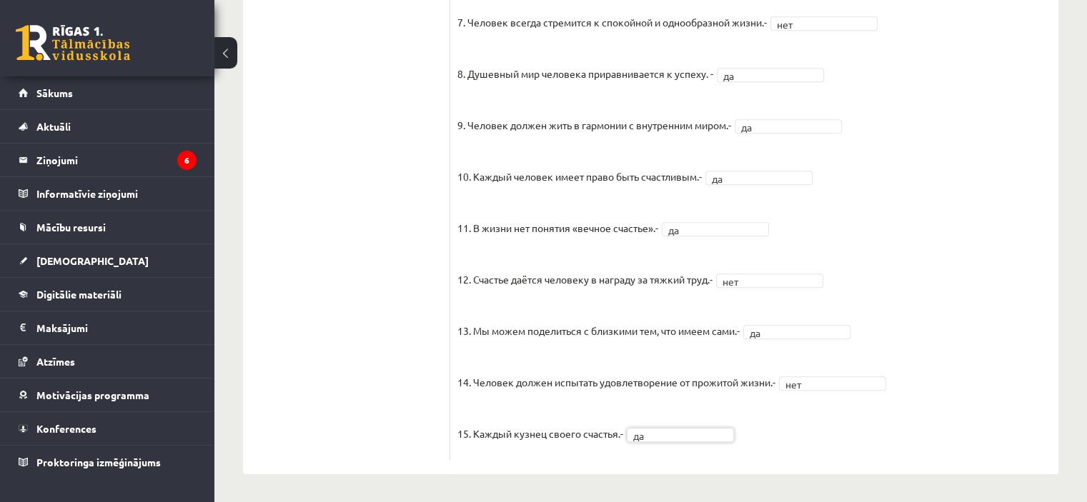
click at [978, 427] on fieldset "1. Человек должен жить по составленному плану. - нет *** 2. Если хочешь быть ус…" at bounding box center [754, 78] width 594 height 750
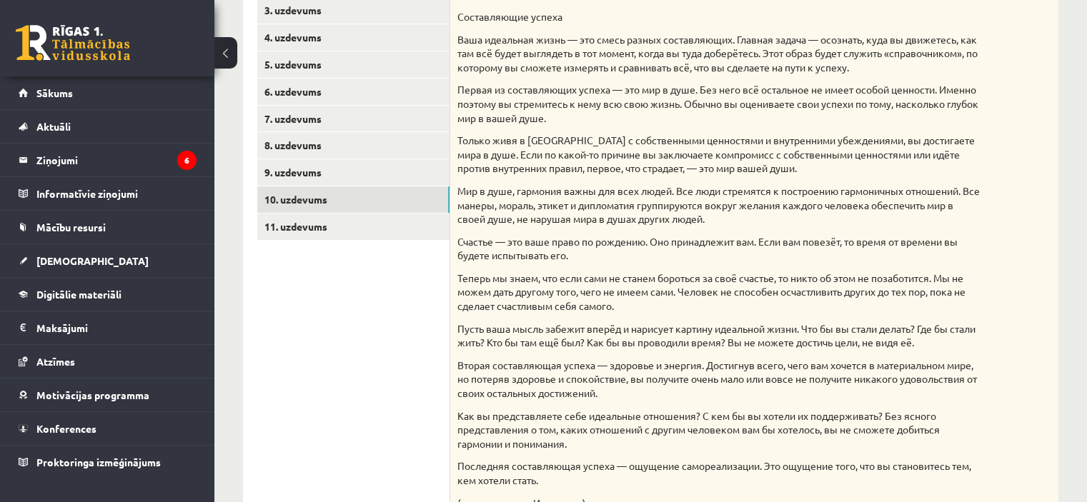
scroll to position [235, 0]
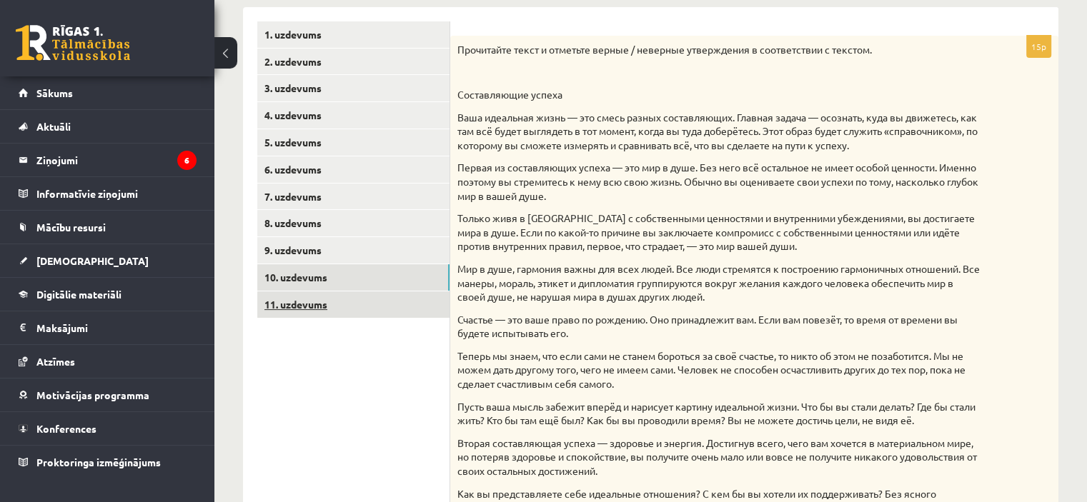
click at [336, 299] on link "11. uzdevums" at bounding box center [353, 305] width 192 height 26
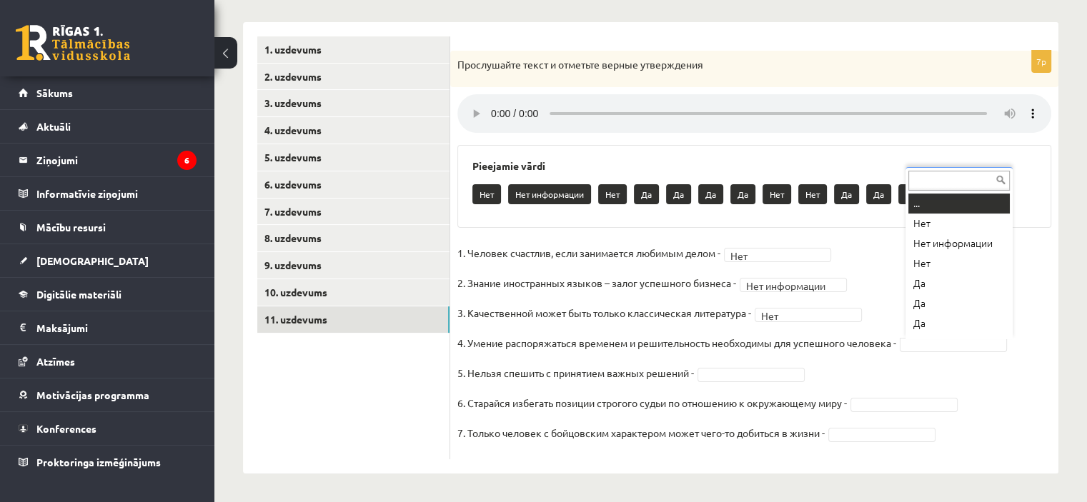
scroll to position [17, 0]
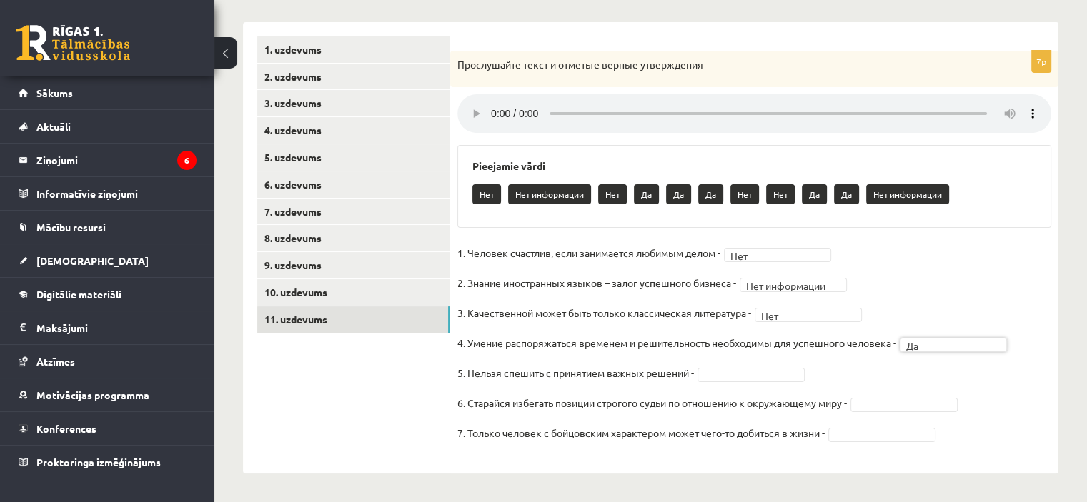
drag, startPoint x: 772, startPoint y: 380, endPoint x: 757, endPoint y: 371, distance: 17.6
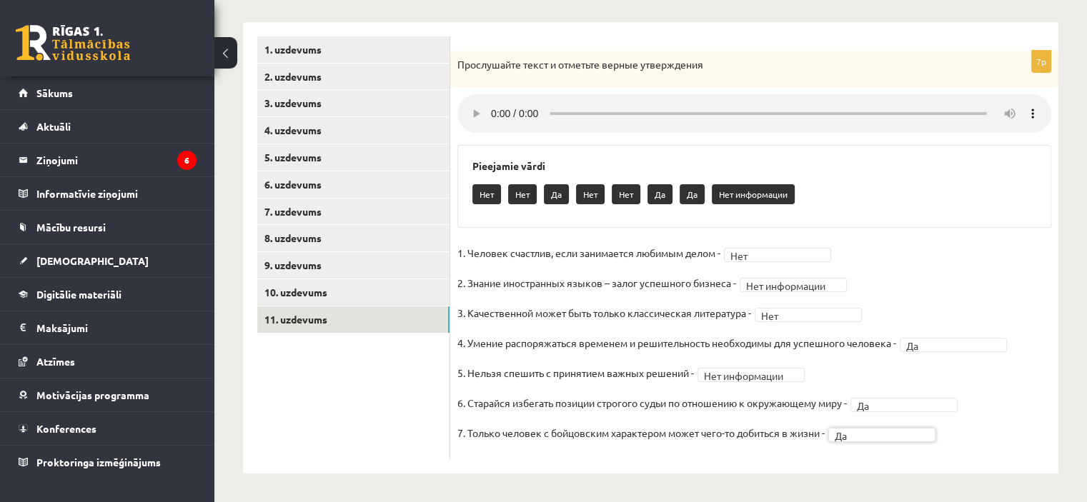
click at [817, 462] on div "**********" at bounding box center [754, 248] width 608 height 452
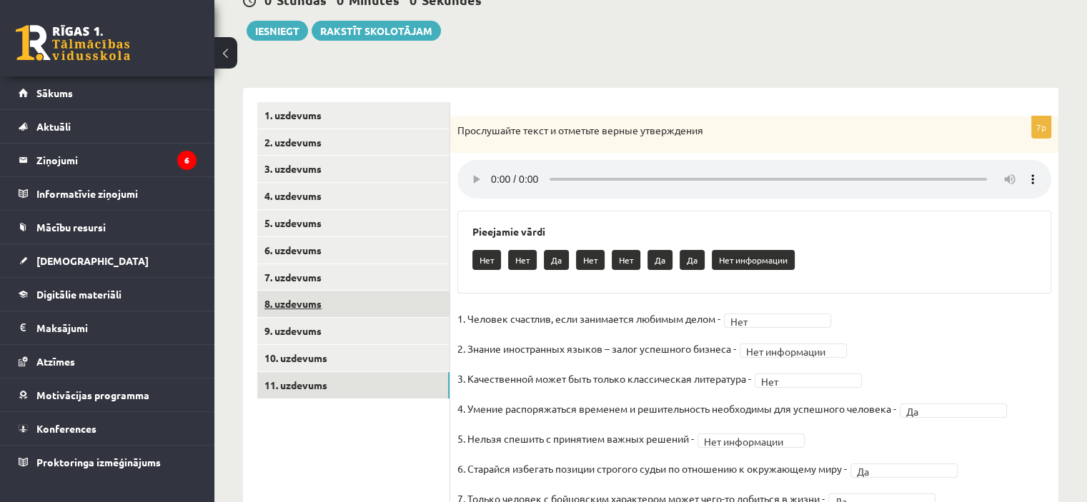
scroll to position [77, 0]
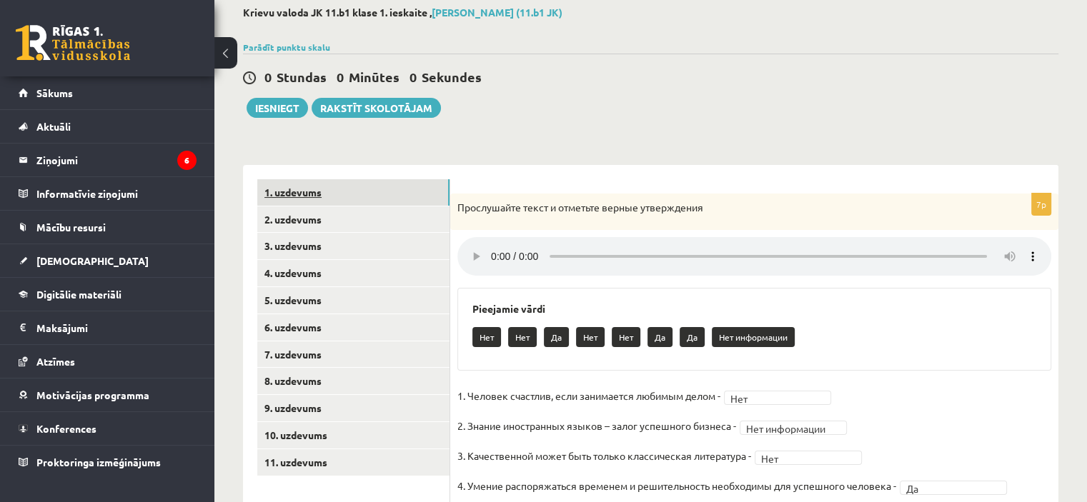
click at [339, 191] on link "1. uzdevums" at bounding box center [353, 192] width 192 height 26
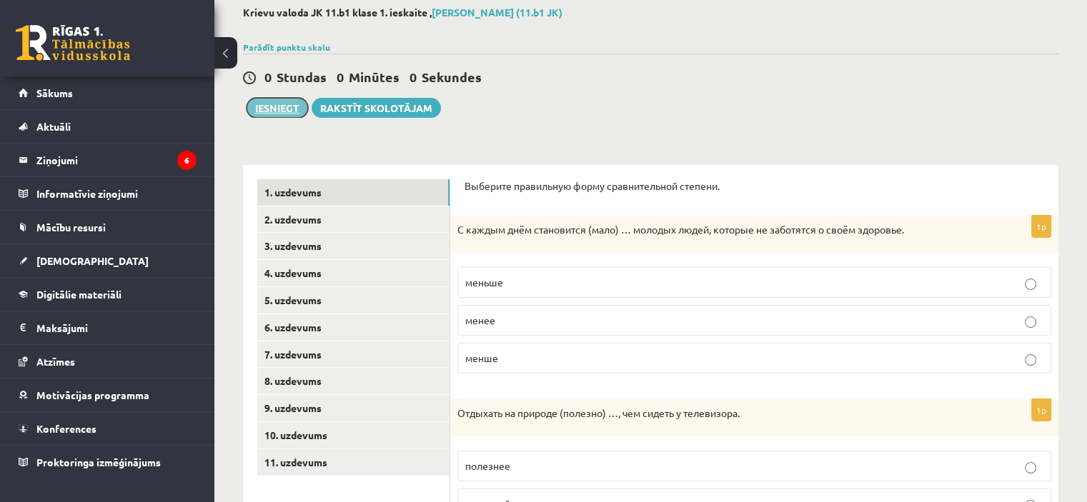
click at [279, 110] on button "Iesniegt" at bounding box center [277, 108] width 61 height 20
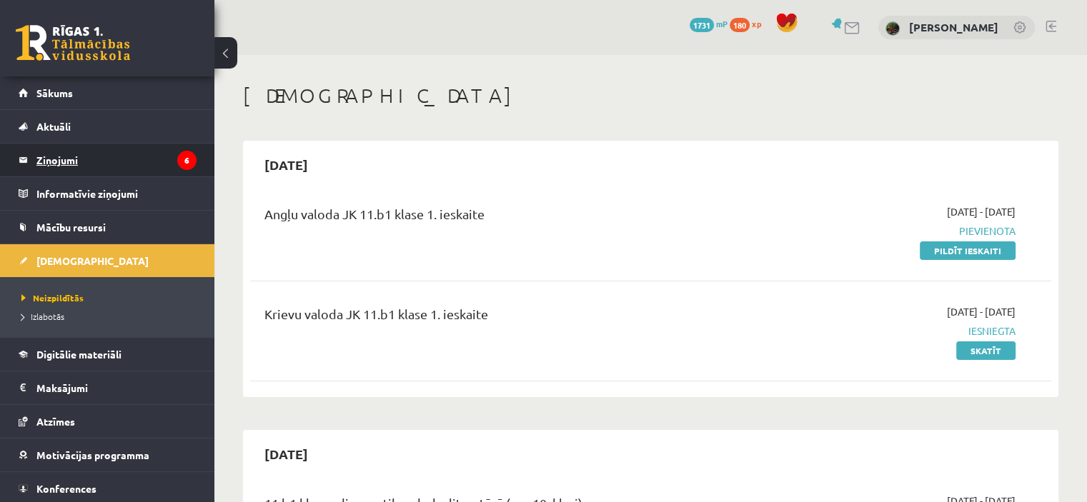
click at [106, 155] on legend "Ziņojumi 6" at bounding box center [116, 160] width 160 height 33
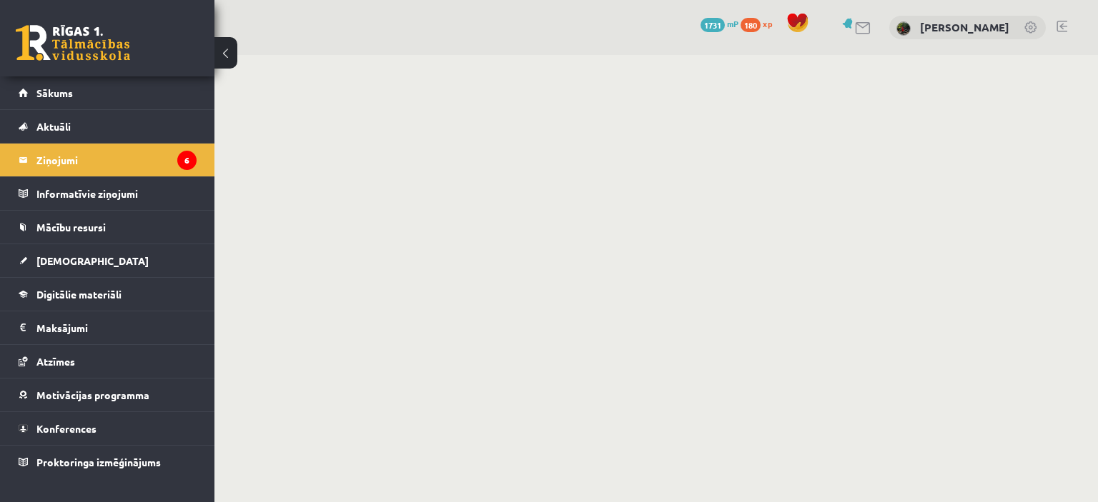
click at [1060, 24] on link at bounding box center [1061, 26] width 11 height 11
